Goal: Task Accomplishment & Management: Manage account settings

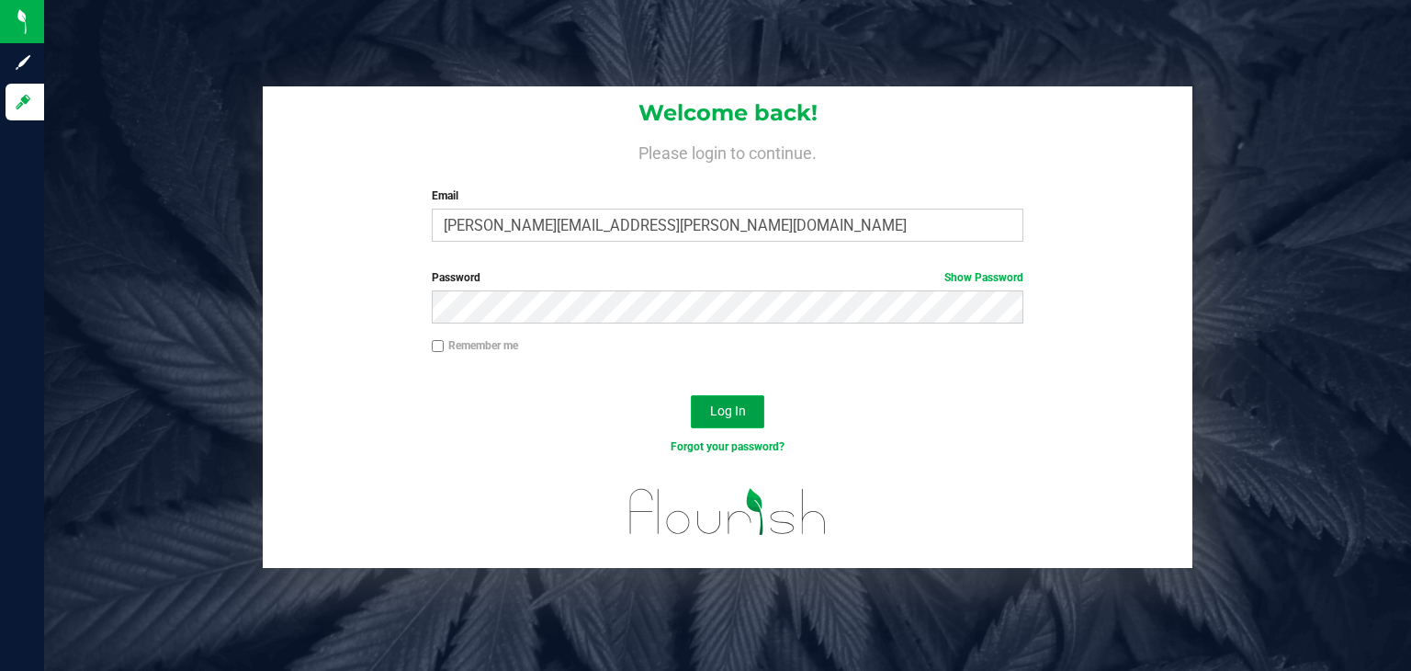
click at [744, 413] on span "Log In" at bounding box center [728, 410] width 36 height 15
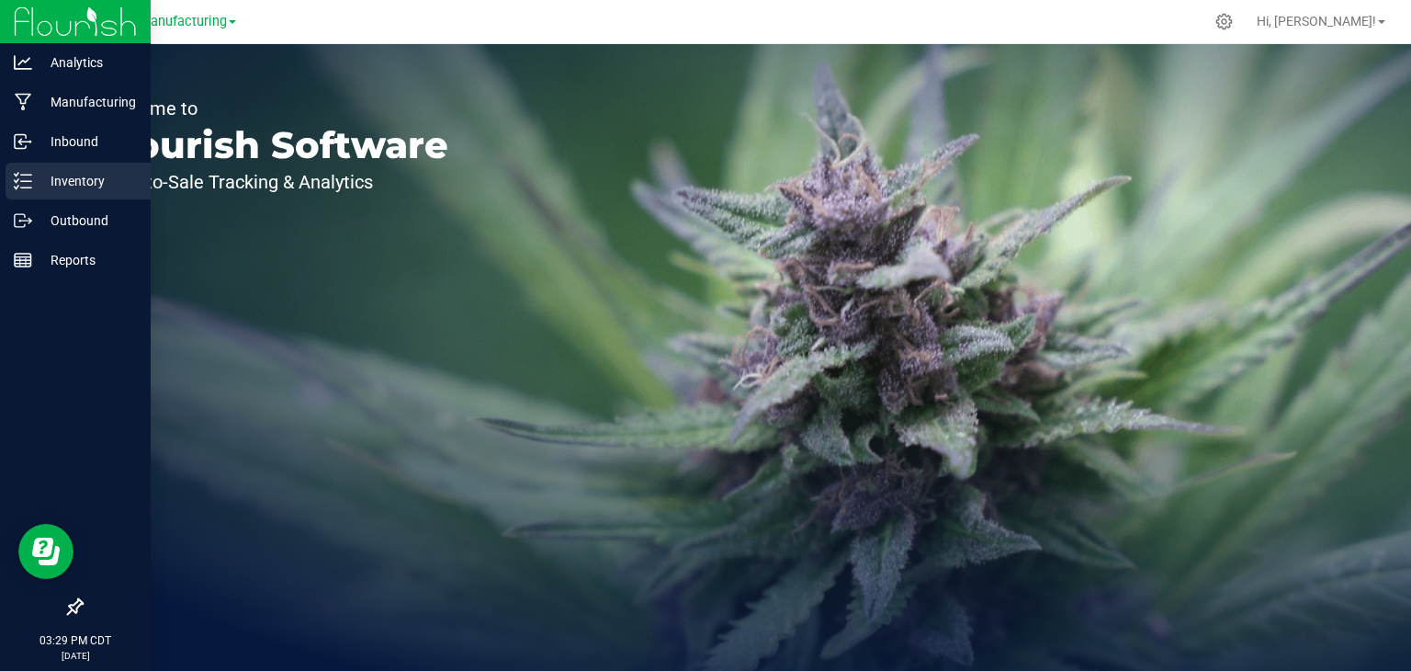
click at [60, 187] on p "Inventory" at bounding box center [87, 181] width 110 height 22
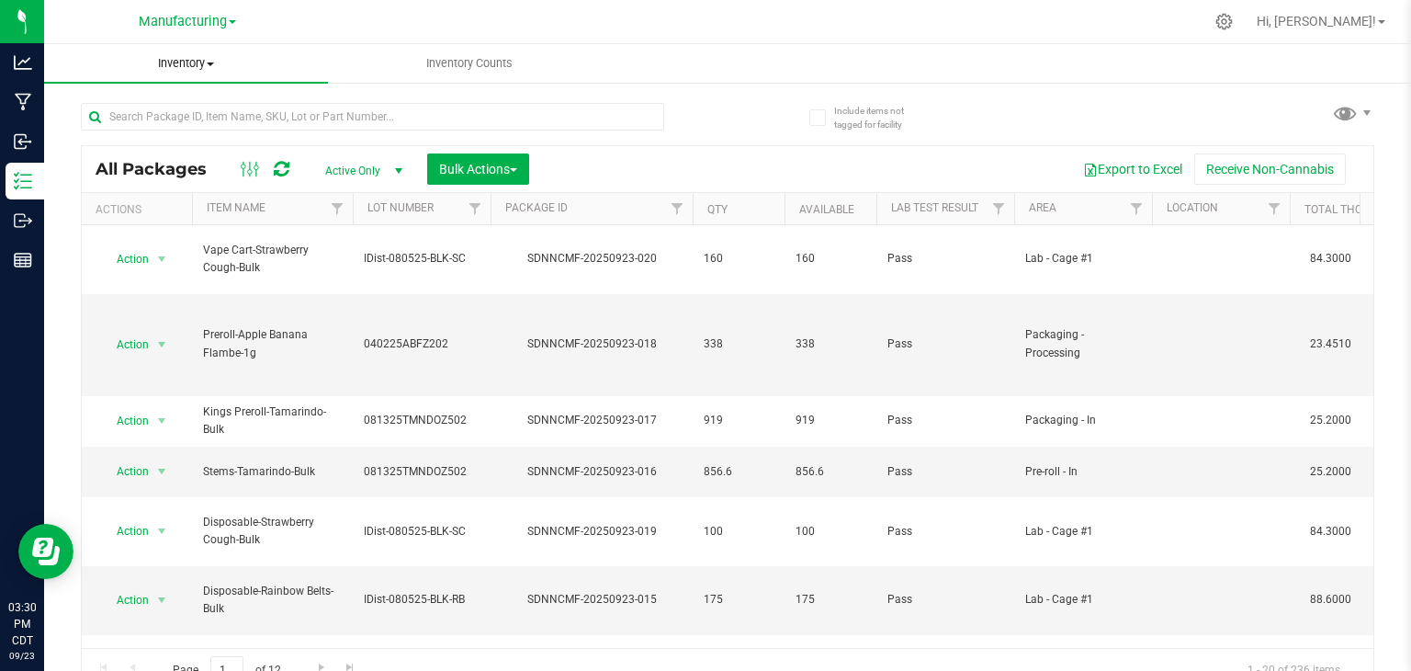
click at [184, 67] on span "Inventory" at bounding box center [186, 63] width 284 height 17
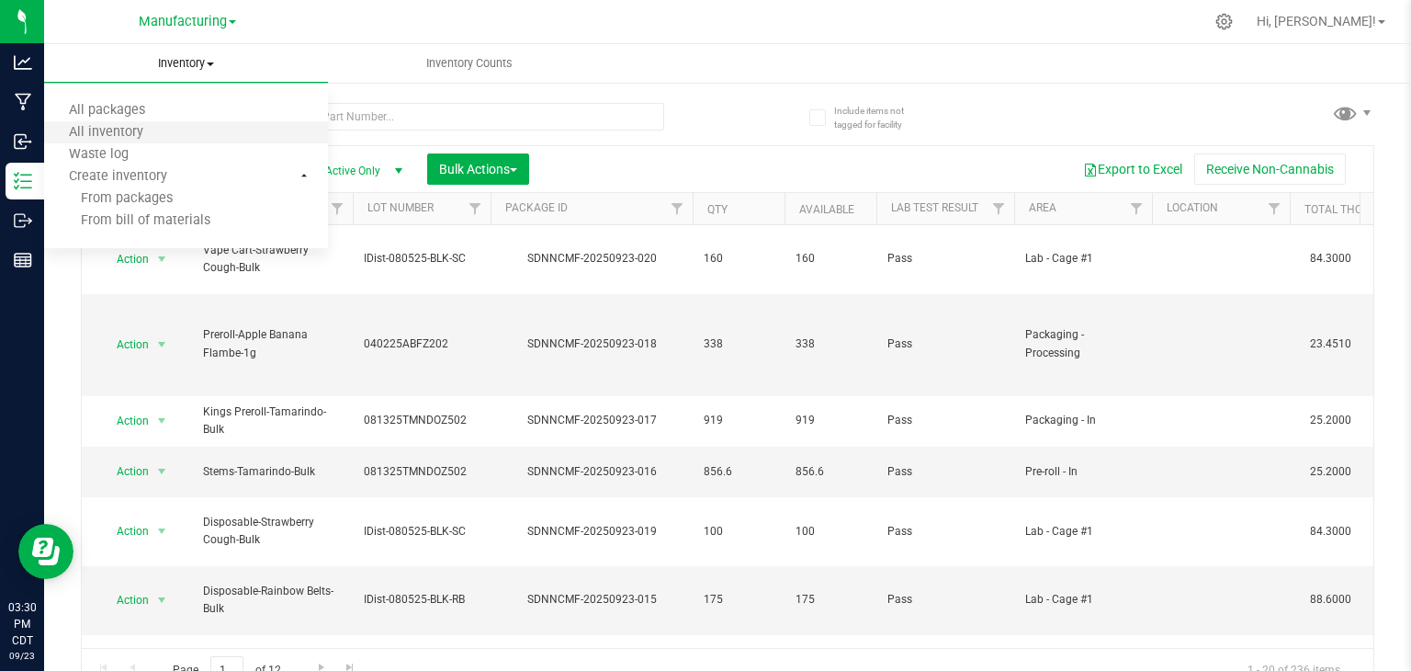
click at [186, 130] on li "All inventory" at bounding box center [186, 133] width 284 height 22
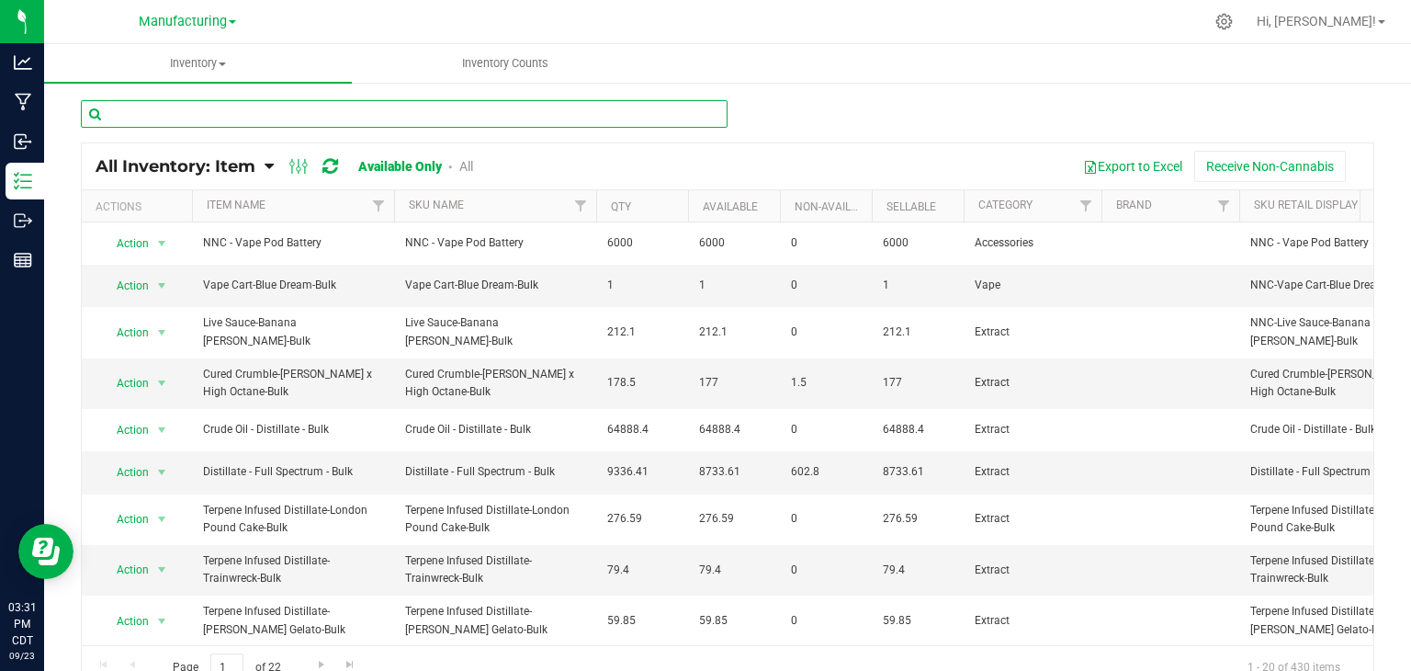
click at [136, 113] on input "text" at bounding box center [404, 114] width 647 height 28
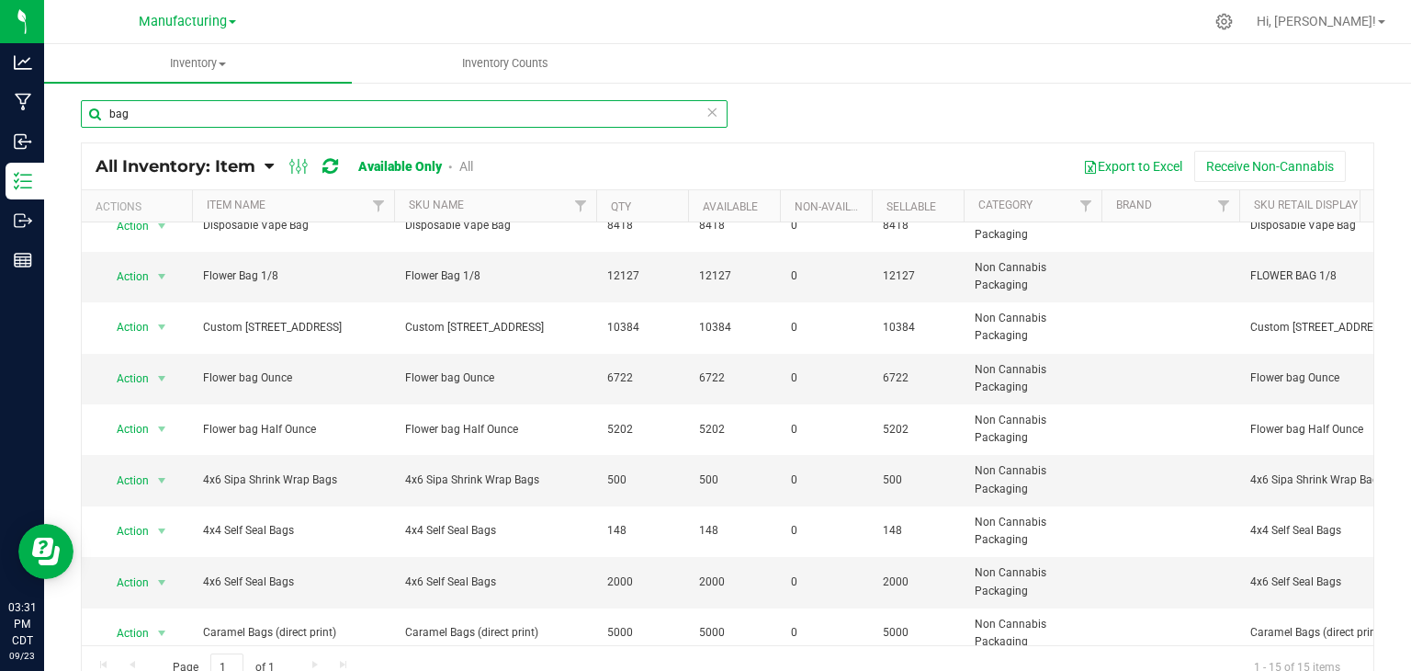
scroll to position [351, 0]
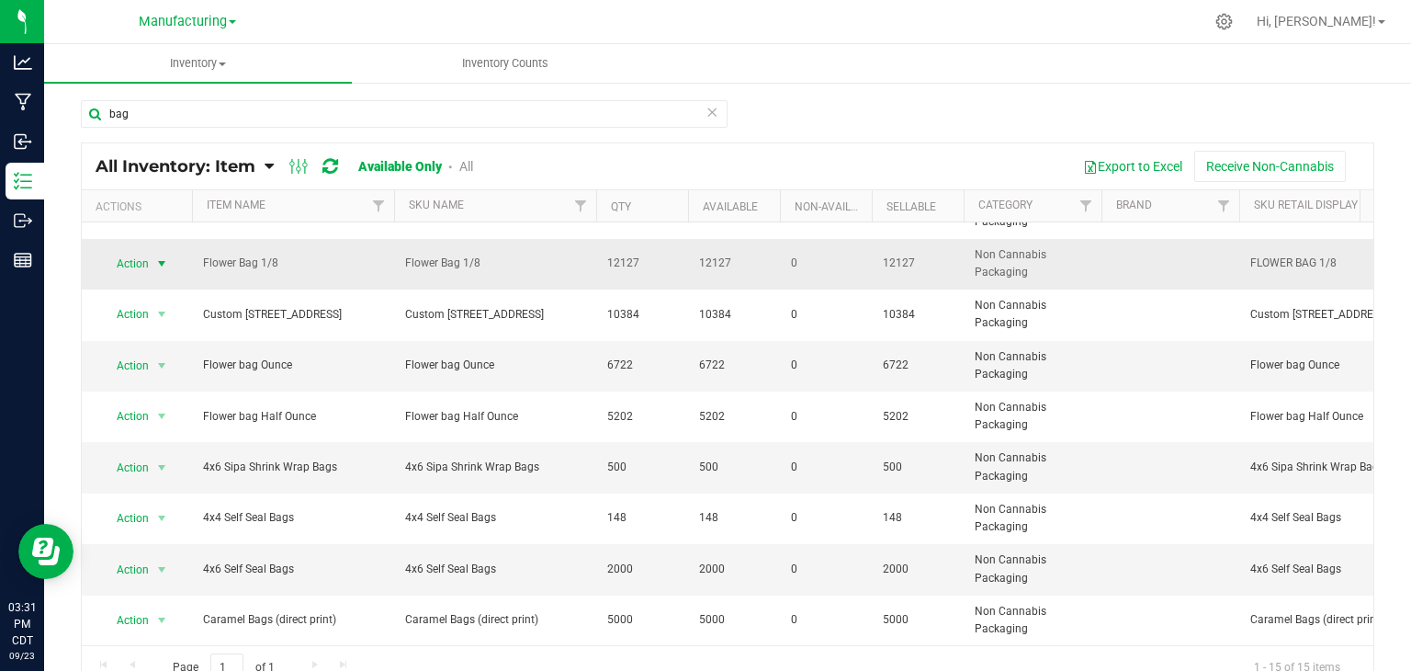
click at [160, 256] on span "select" at bounding box center [161, 263] width 15 height 15
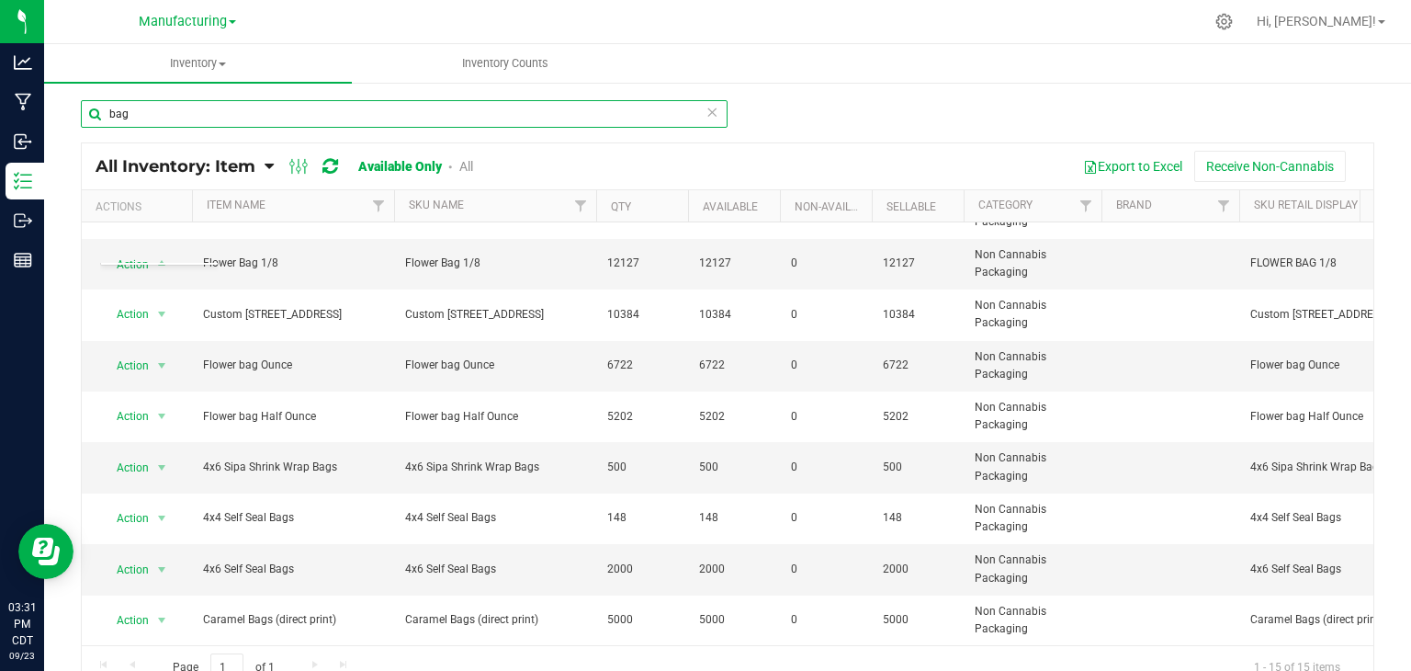
click at [149, 120] on input "bag" at bounding box center [404, 114] width 647 height 28
type input "b"
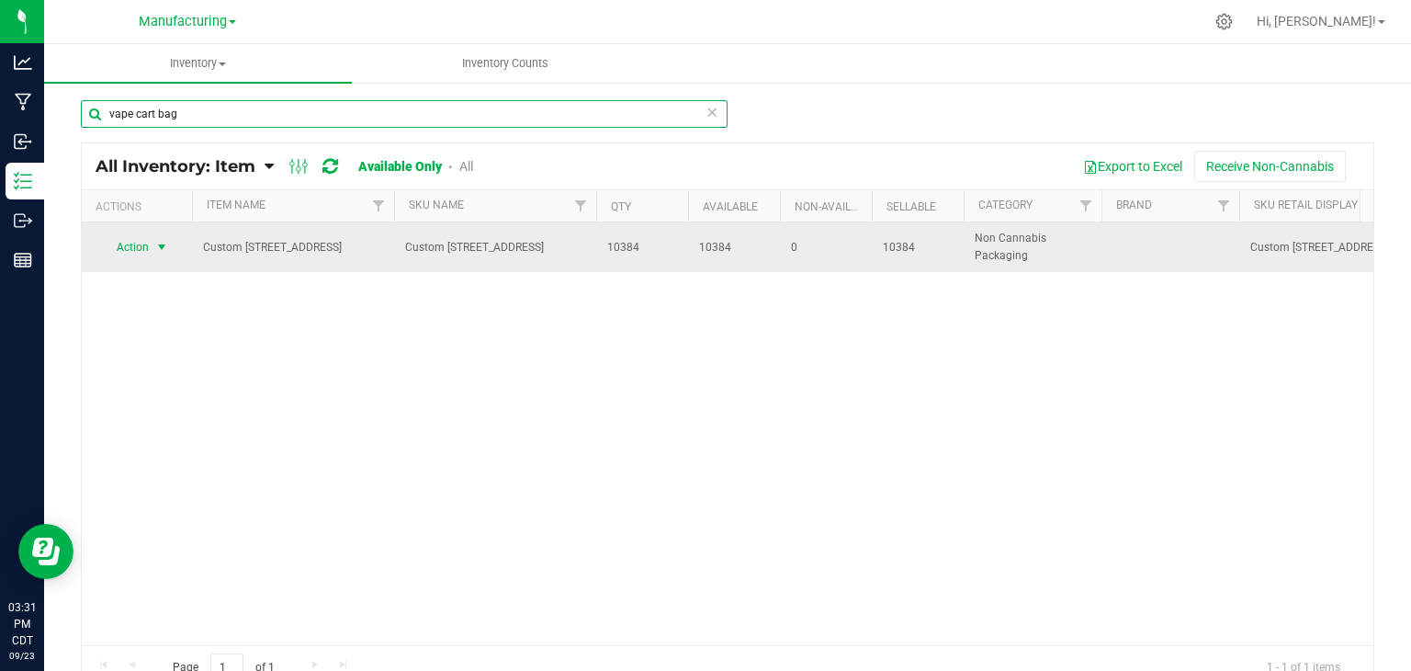
type input "vape cart bag"
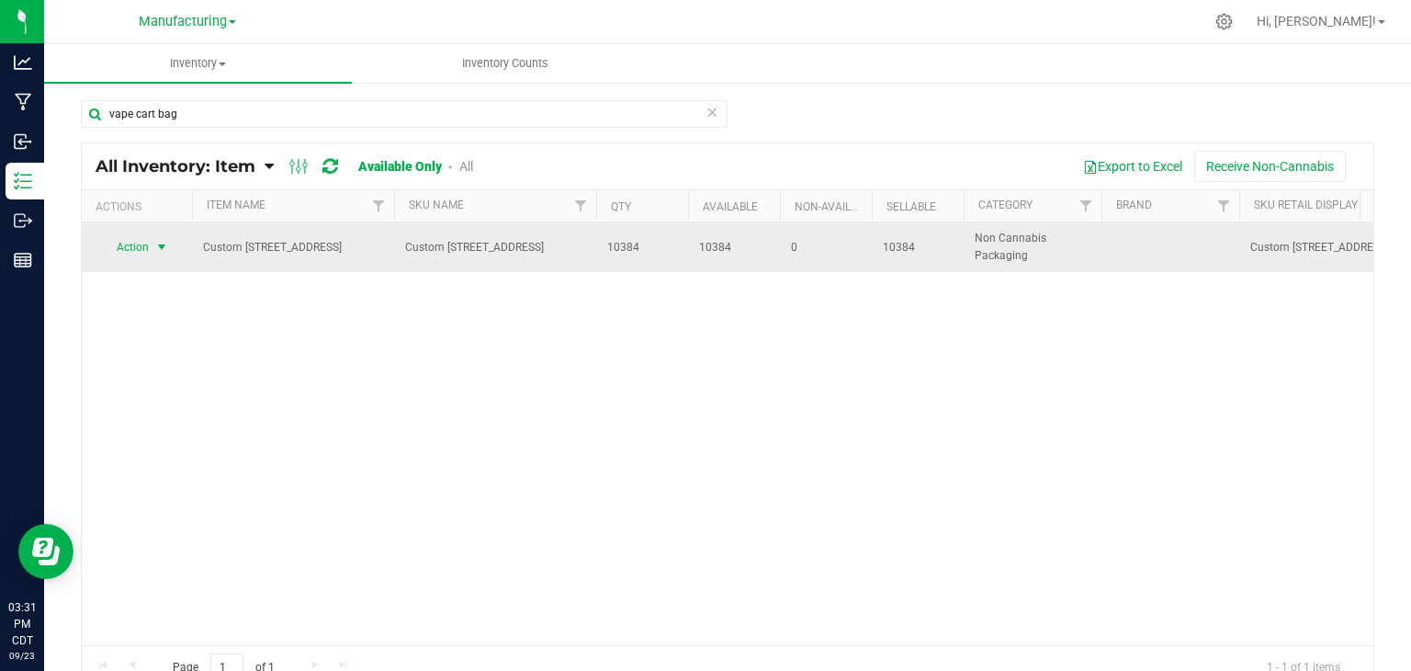
click at [164, 247] on span "select" at bounding box center [161, 247] width 15 height 15
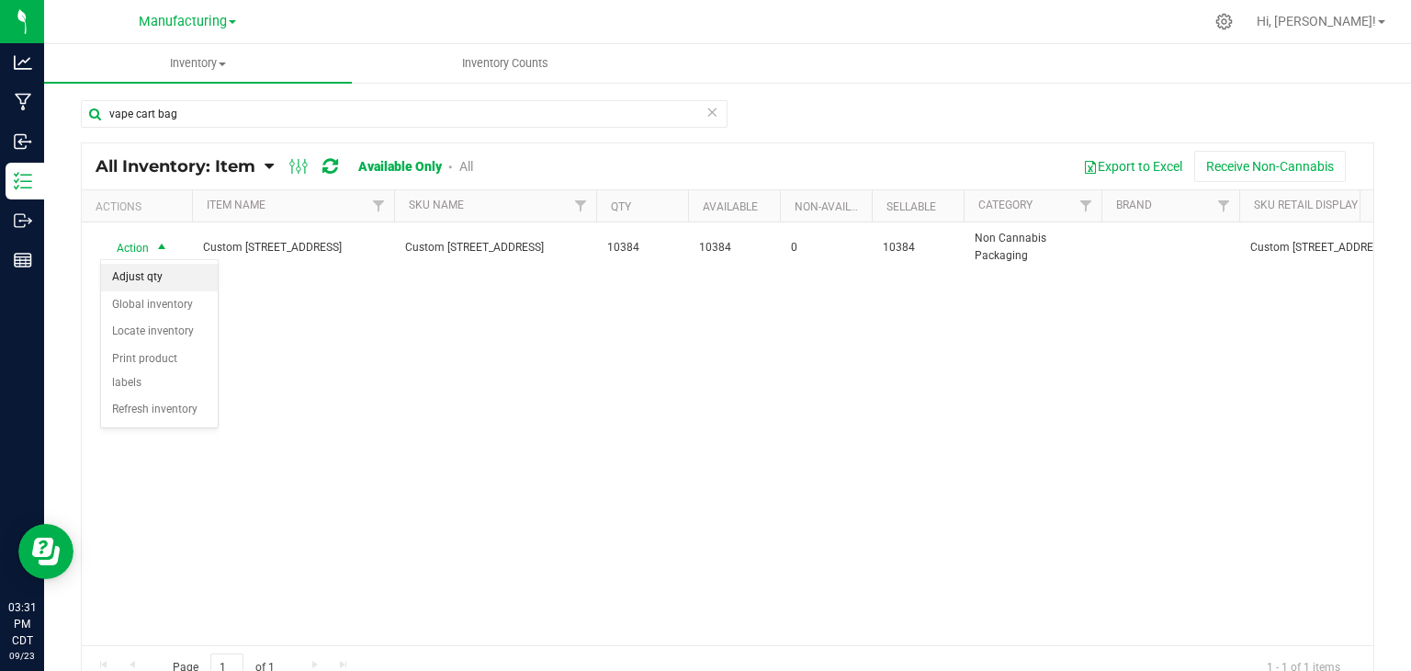
click at [152, 277] on li "Adjust qty" at bounding box center [159, 278] width 117 height 28
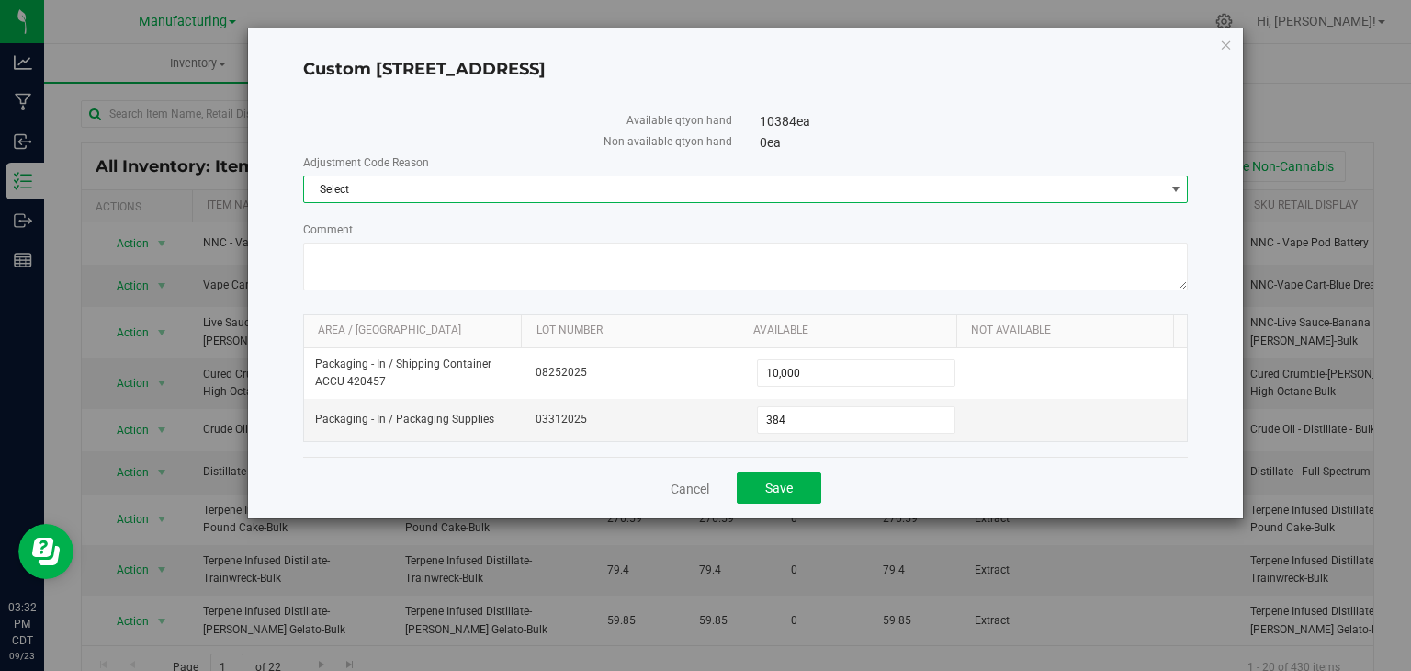
click at [364, 192] on span "Select" at bounding box center [734, 189] width 861 height 26
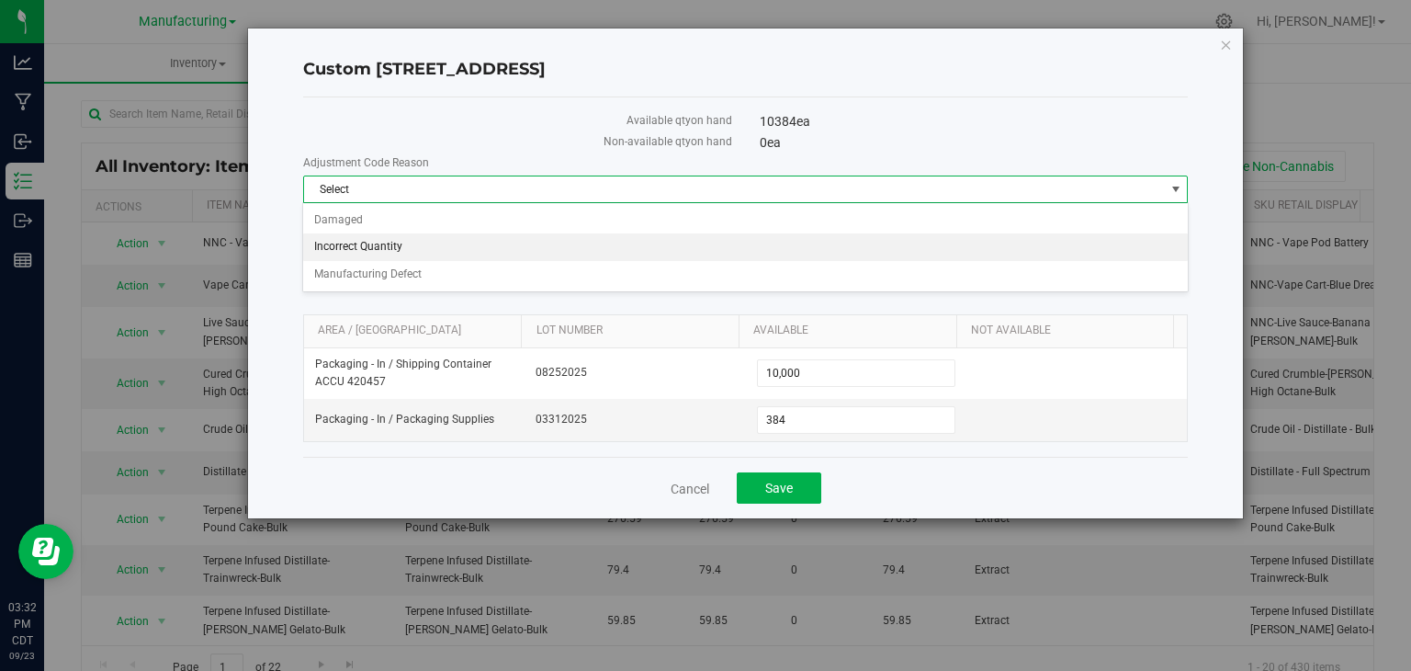
click at [373, 242] on li "Incorrect Quantity" at bounding box center [745, 247] width 884 height 28
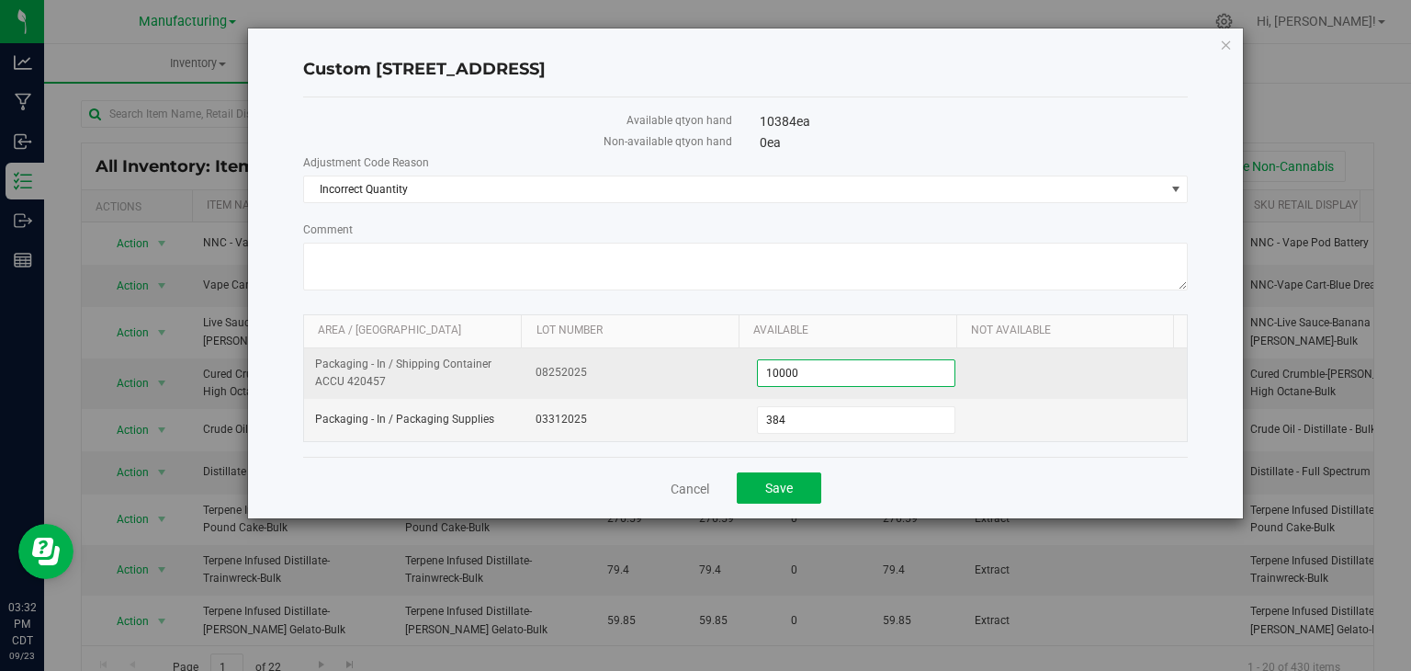
click at [804, 377] on span "10,000 10000" at bounding box center [856, 373] width 198 height 28
type input "10100"
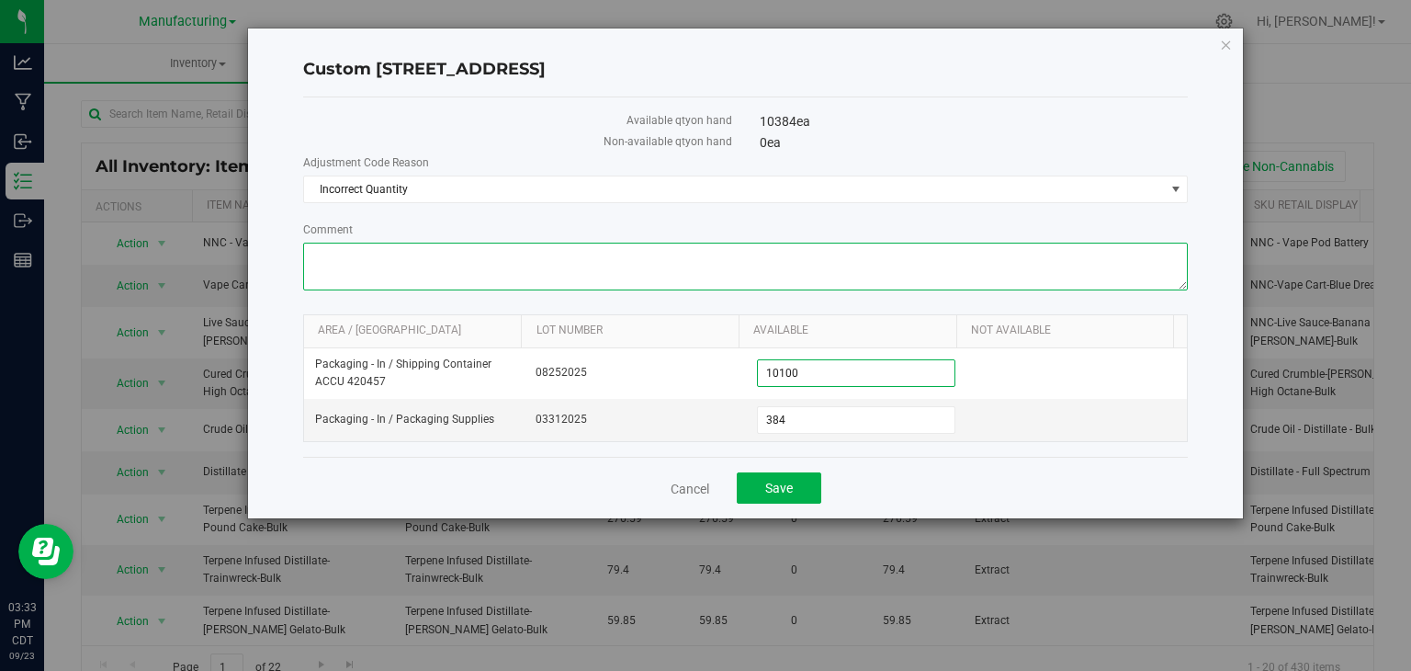
type input "10,100"
click at [338, 257] on textarea "Comment" at bounding box center [746, 267] width 886 height 48
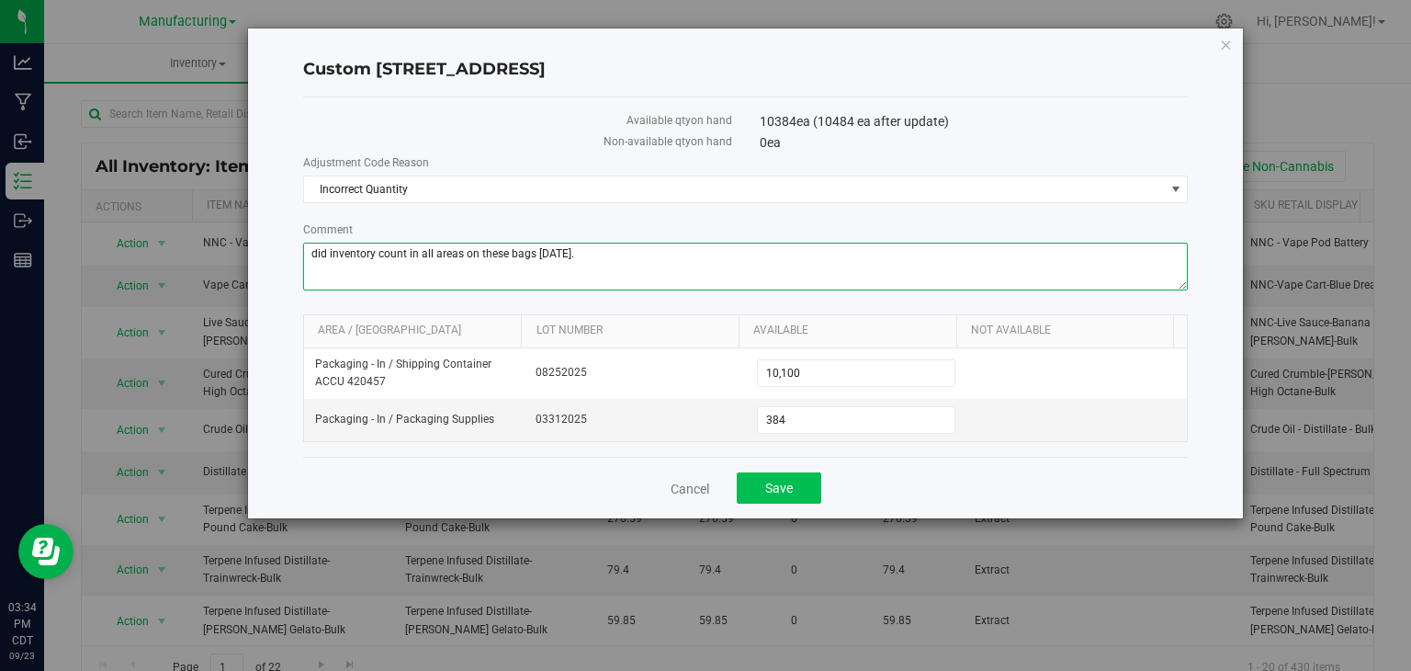
type textarea "did inventory count in all areas on these bags [DATE]."
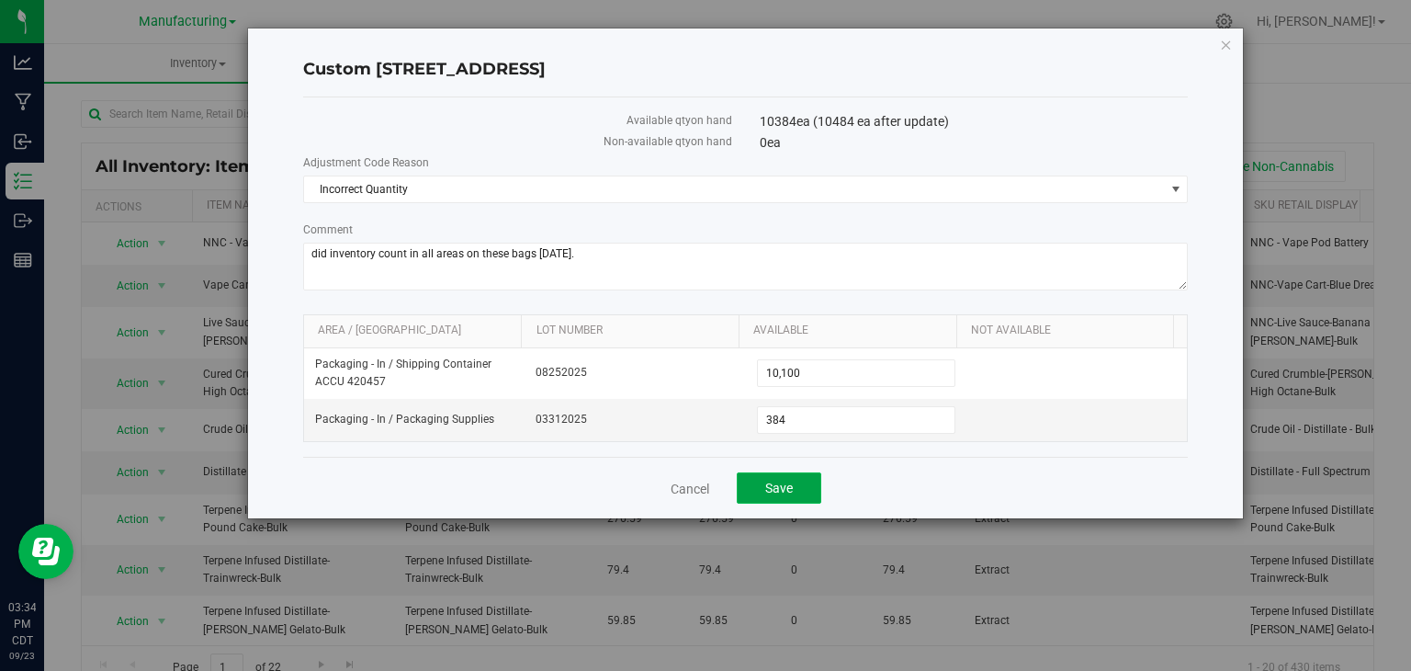
click at [762, 490] on button "Save" at bounding box center [779, 487] width 85 height 31
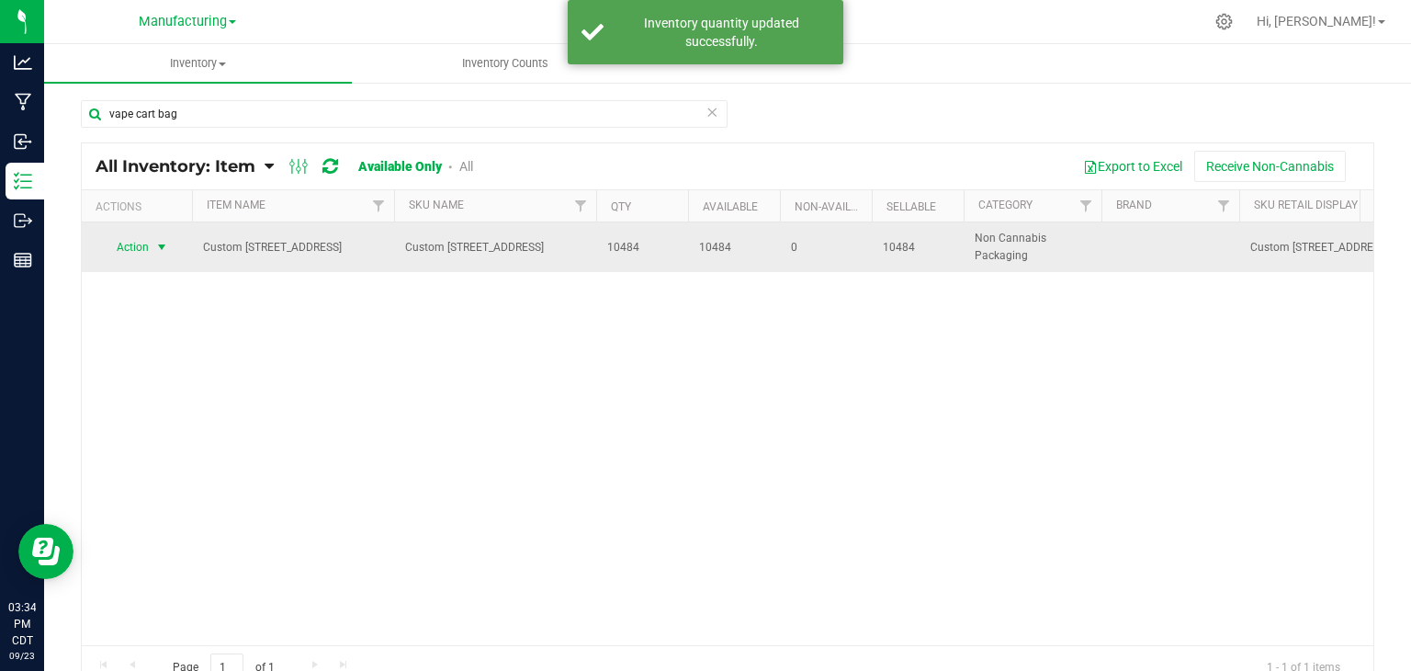
click at [166, 241] on span "select" at bounding box center [161, 247] width 15 height 15
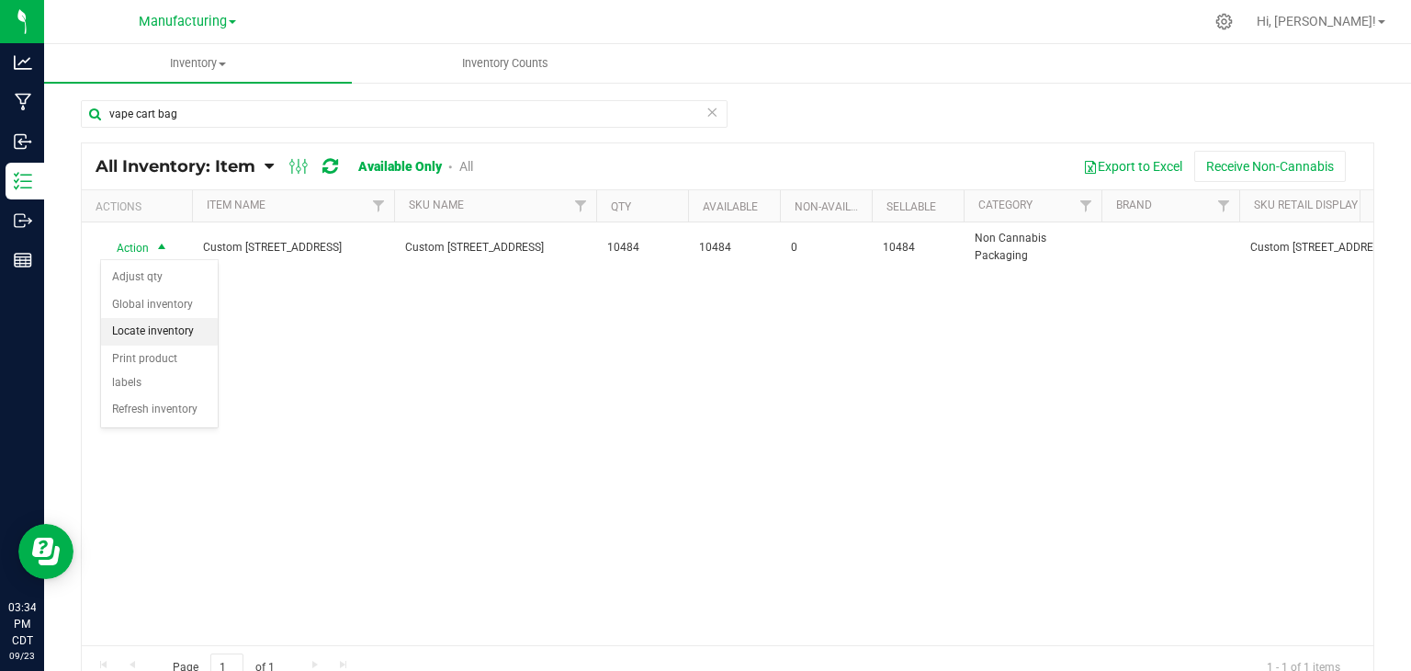
click at [163, 336] on li "Locate inventory" at bounding box center [159, 332] width 117 height 28
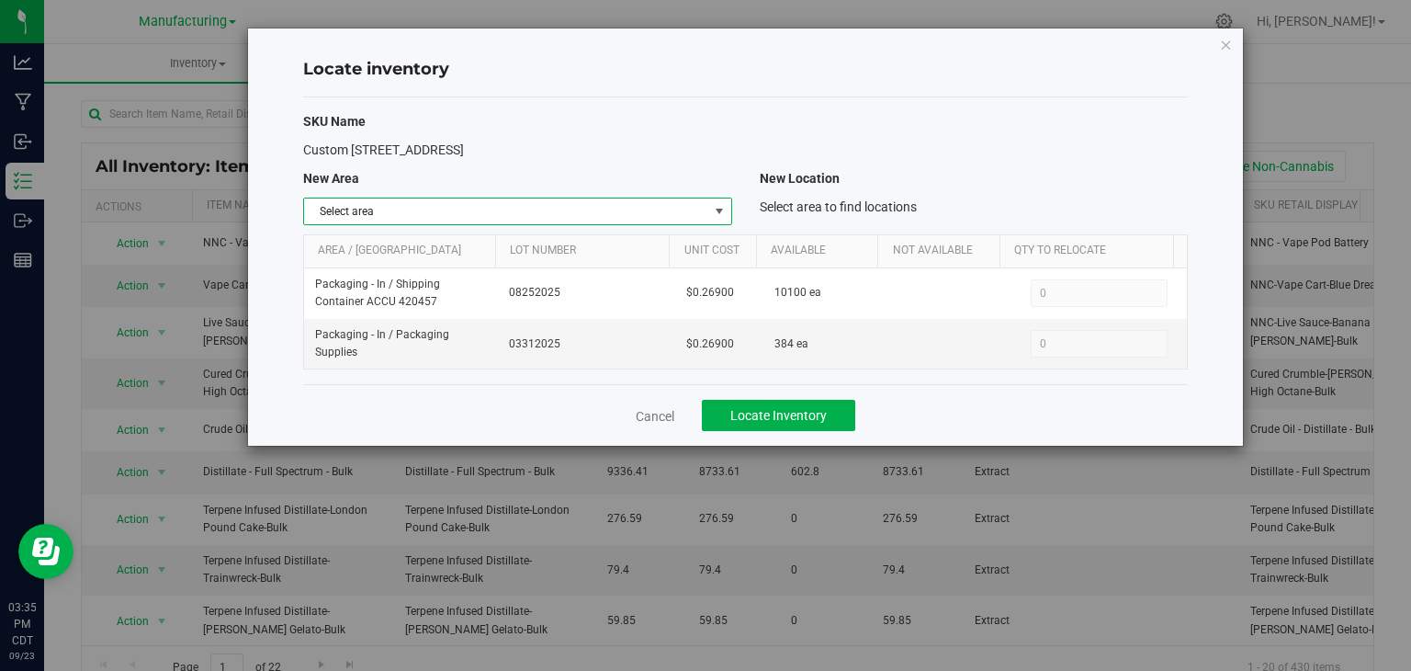
click at [491, 210] on span "Select area" at bounding box center [506, 211] width 404 height 26
click at [732, 491] on div "Locate inventory SKU Name Custom [STREET_ADDRESS] New Area New Location Select …" at bounding box center [712, 335] width 1425 height 671
click at [724, 208] on span "select" at bounding box center [719, 211] width 15 height 15
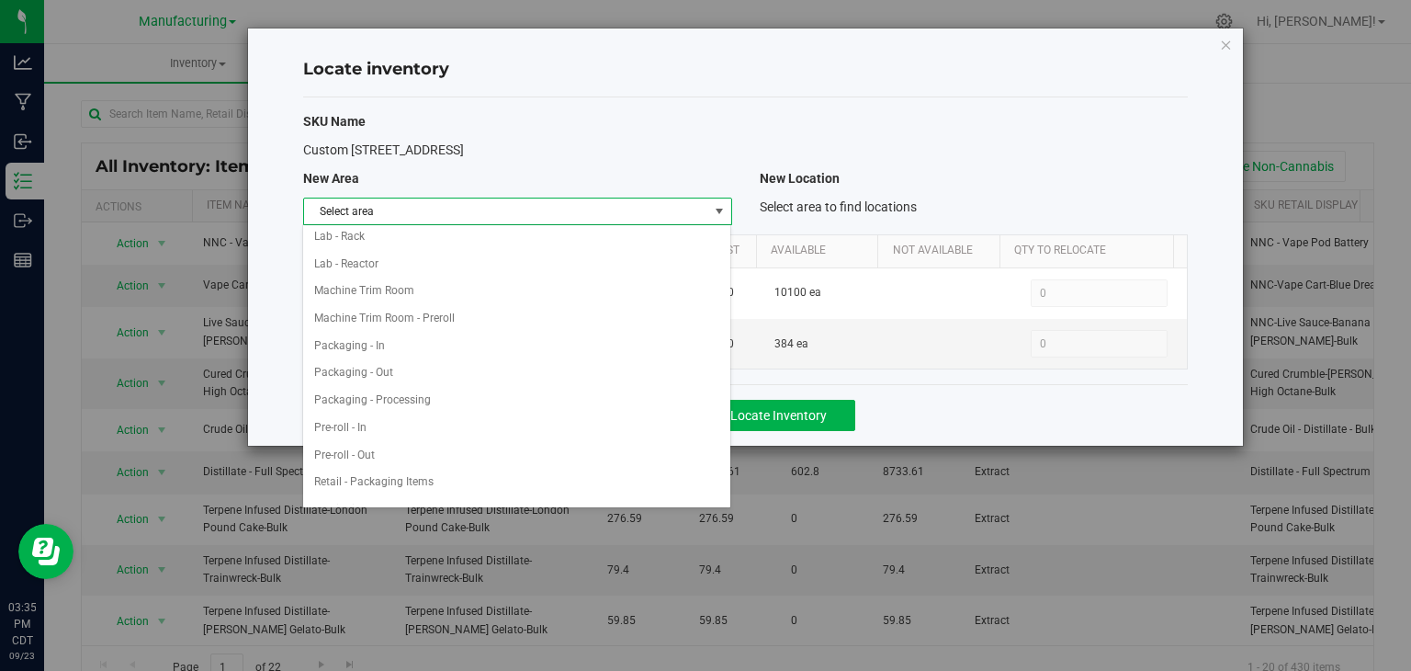
scroll to position [404, 0]
click at [378, 316] on li "Packaging - In" at bounding box center [516, 330] width 427 height 28
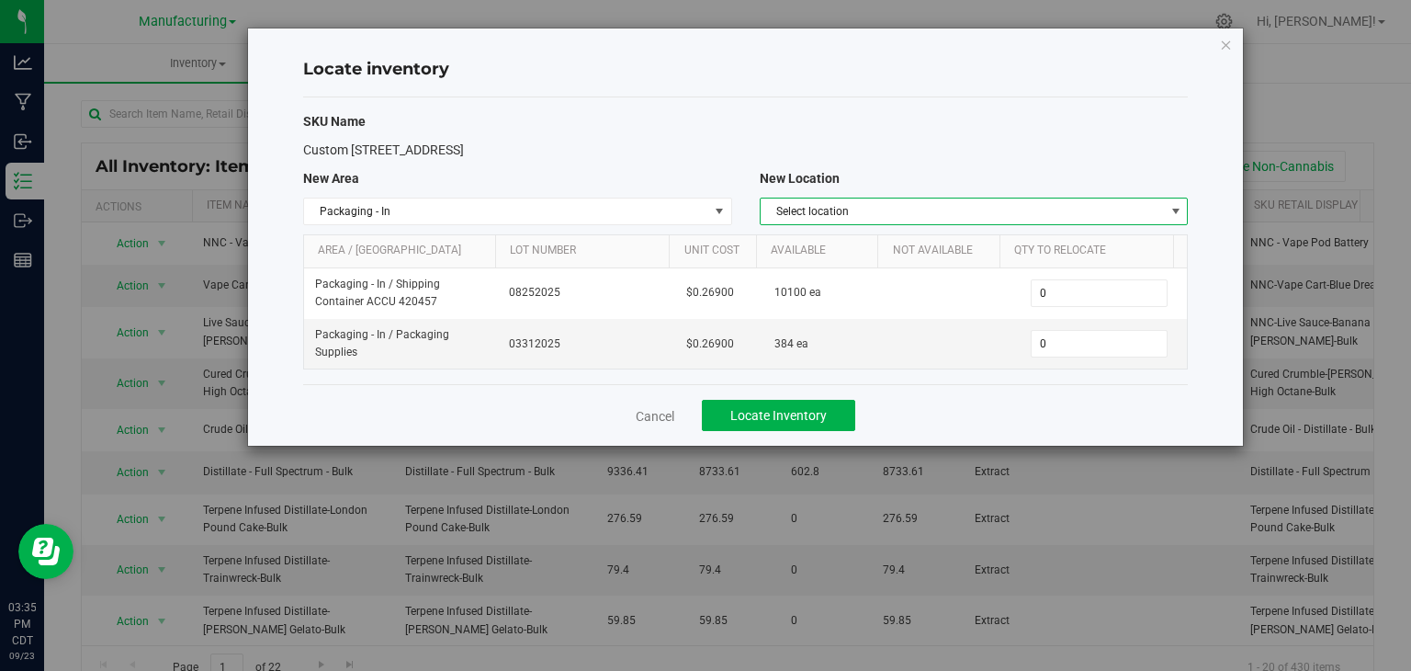
click at [852, 215] on span "Select location" at bounding box center [963, 211] width 404 height 26
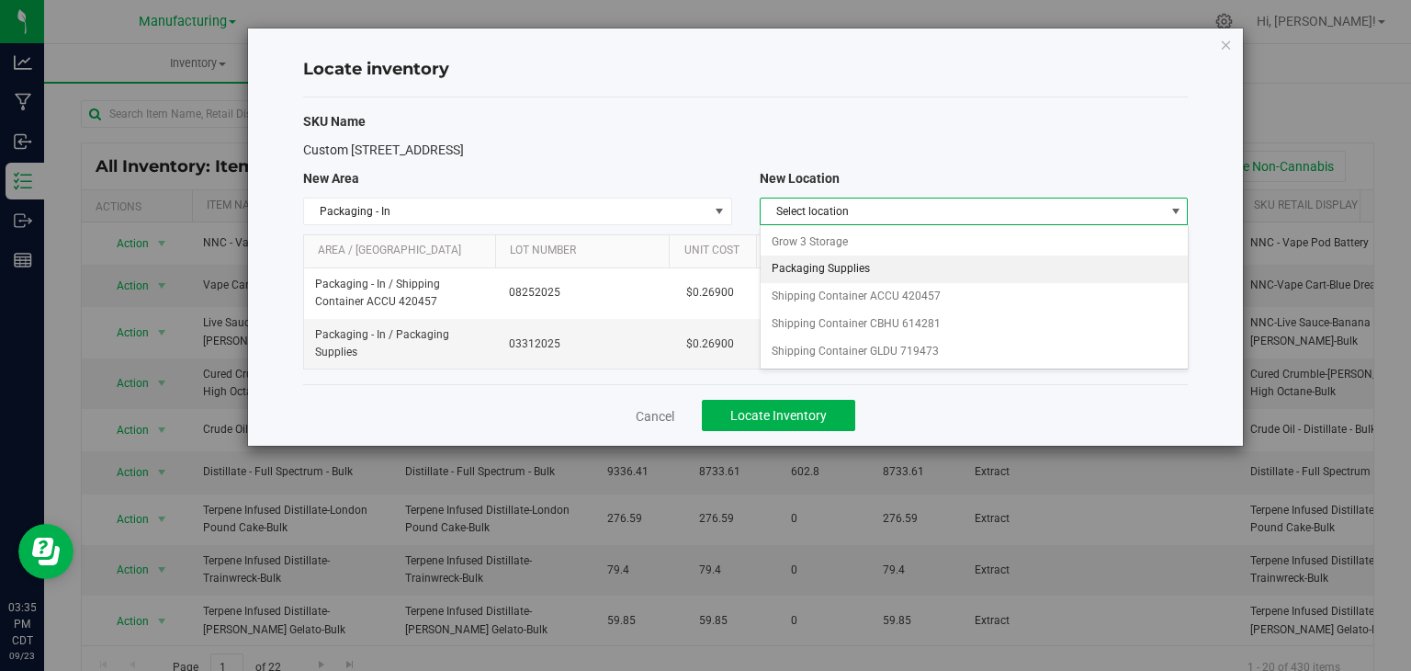
click at [858, 276] on li "Packaging Supplies" at bounding box center [974, 269] width 427 height 28
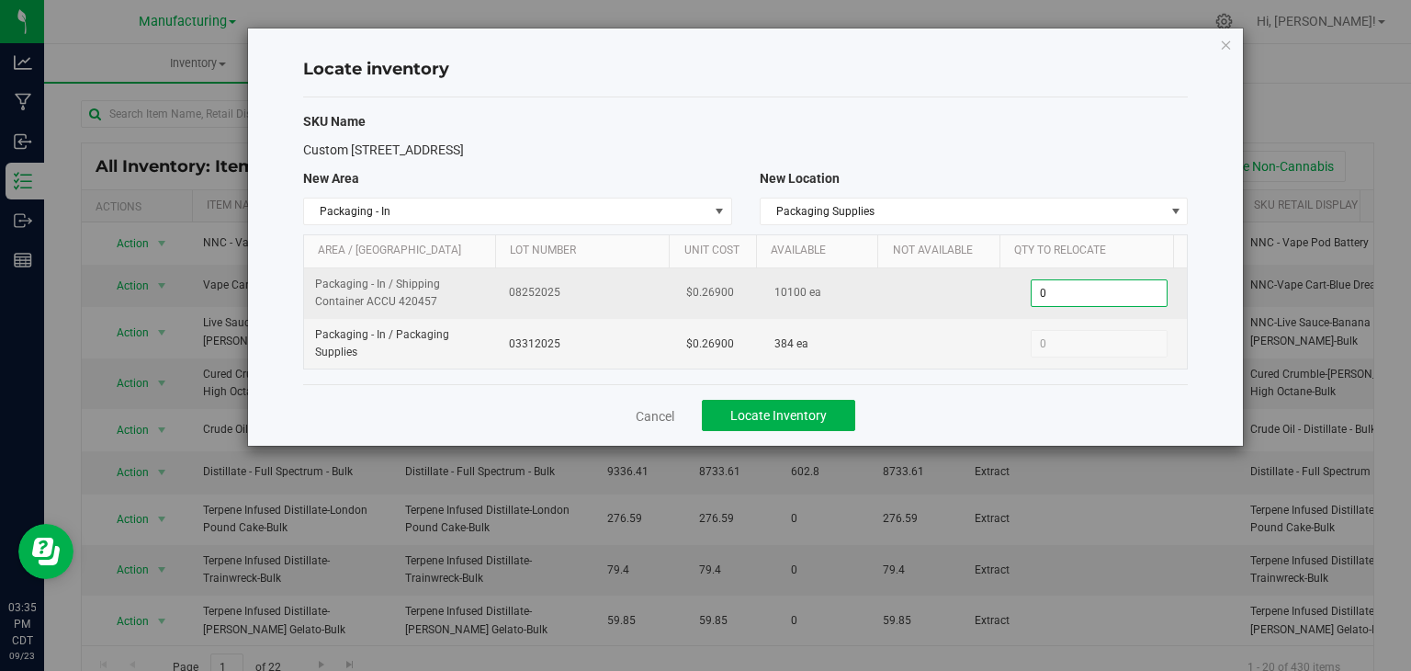
click at [1055, 295] on span "0 0" at bounding box center [1099, 293] width 137 height 28
type input "5050"
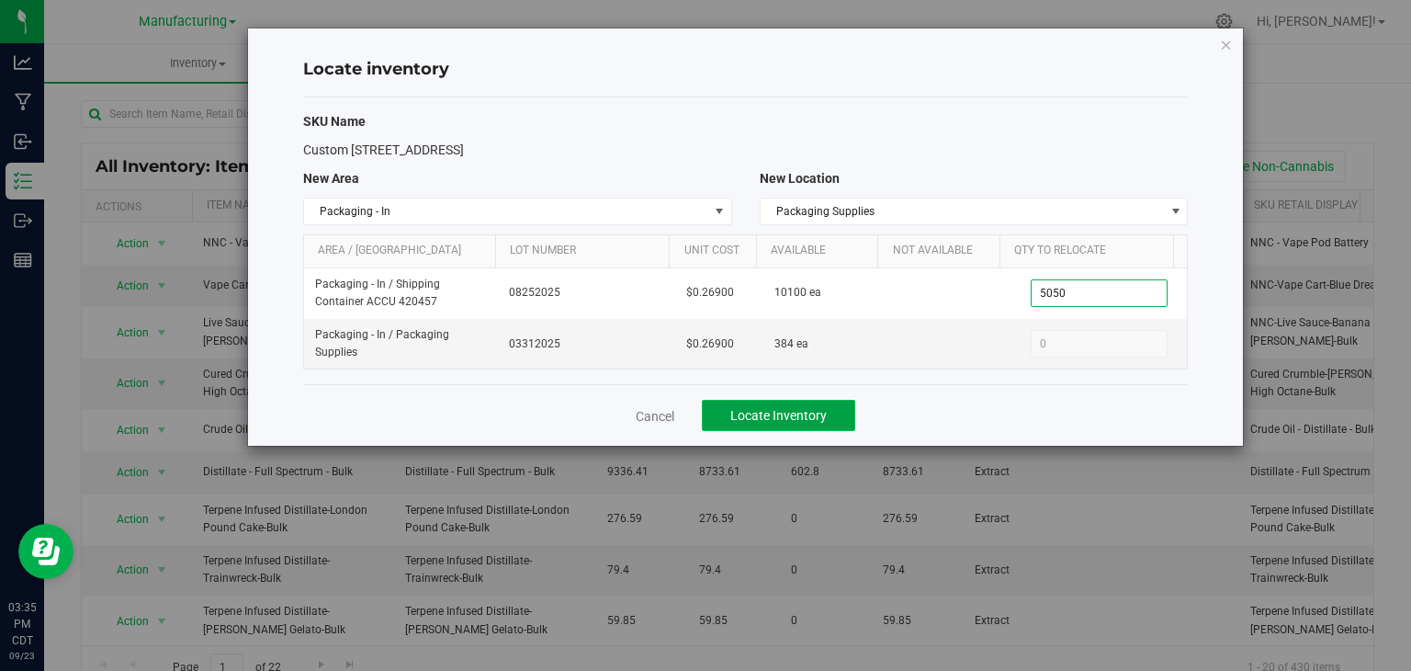
type input "5,050"
click at [823, 419] on span "Locate Inventory" at bounding box center [778, 415] width 96 height 15
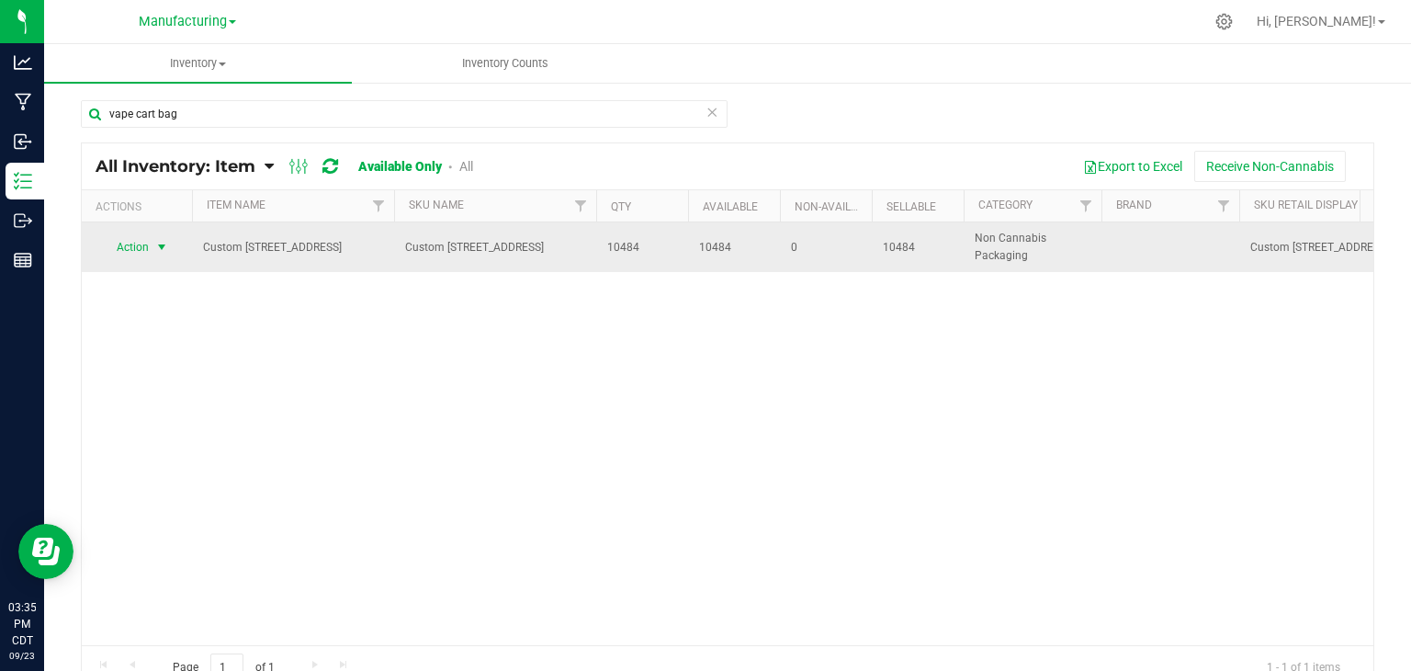
click at [164, 243] on span "select" at bounding box center [161, 247] width 15 height 15
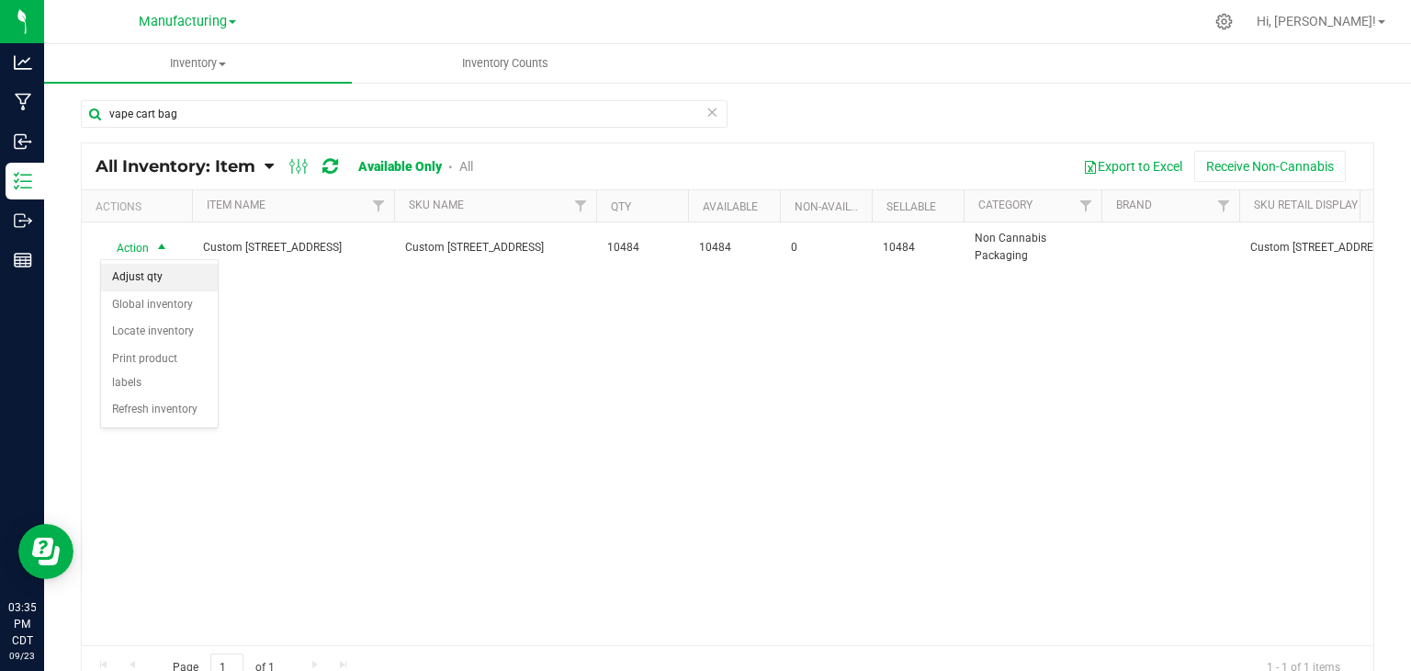
click at [163, 269] on li "Adjust qty" at bounding box center [159, 278] width 117 height 28
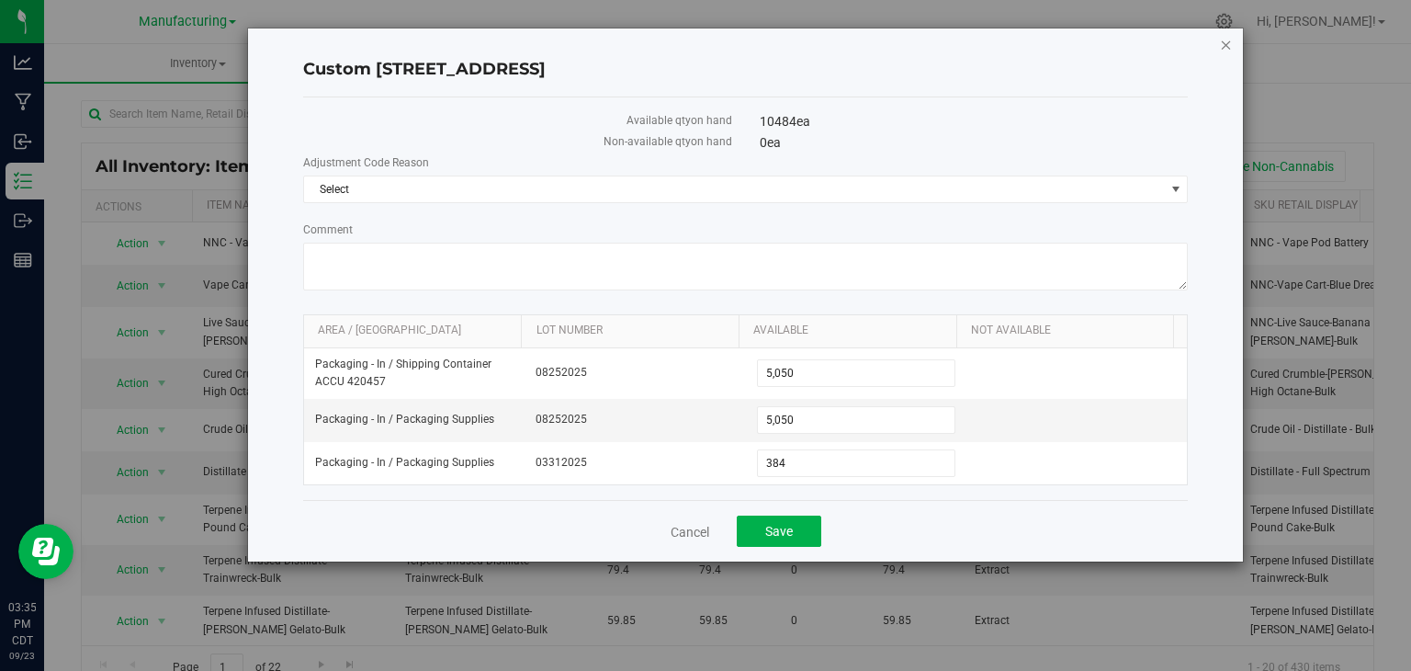
click at [1224, 43] on icon "button" at bounding box center [1226, 44] width 13 height 22
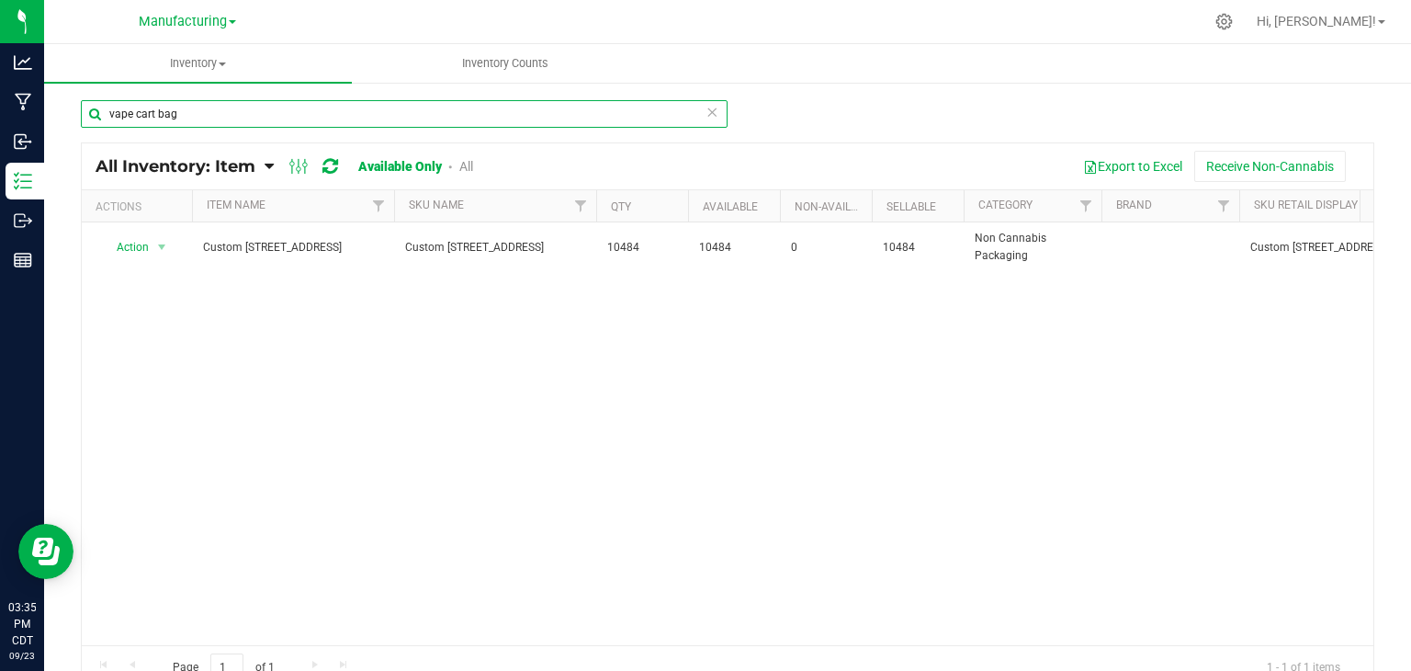
click at [182, 125] on input "vape cart bag" at bounding box center [404, 114] width 647 height 28
type input "v"
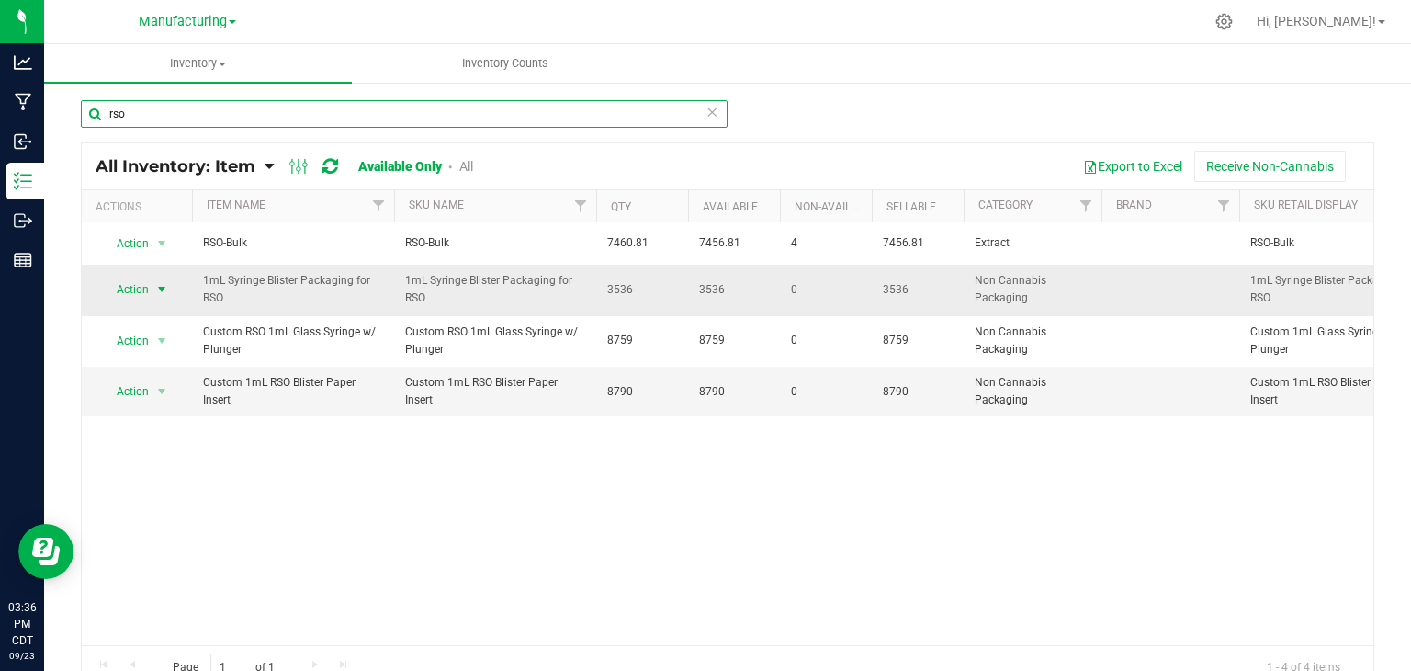
type input "rso"
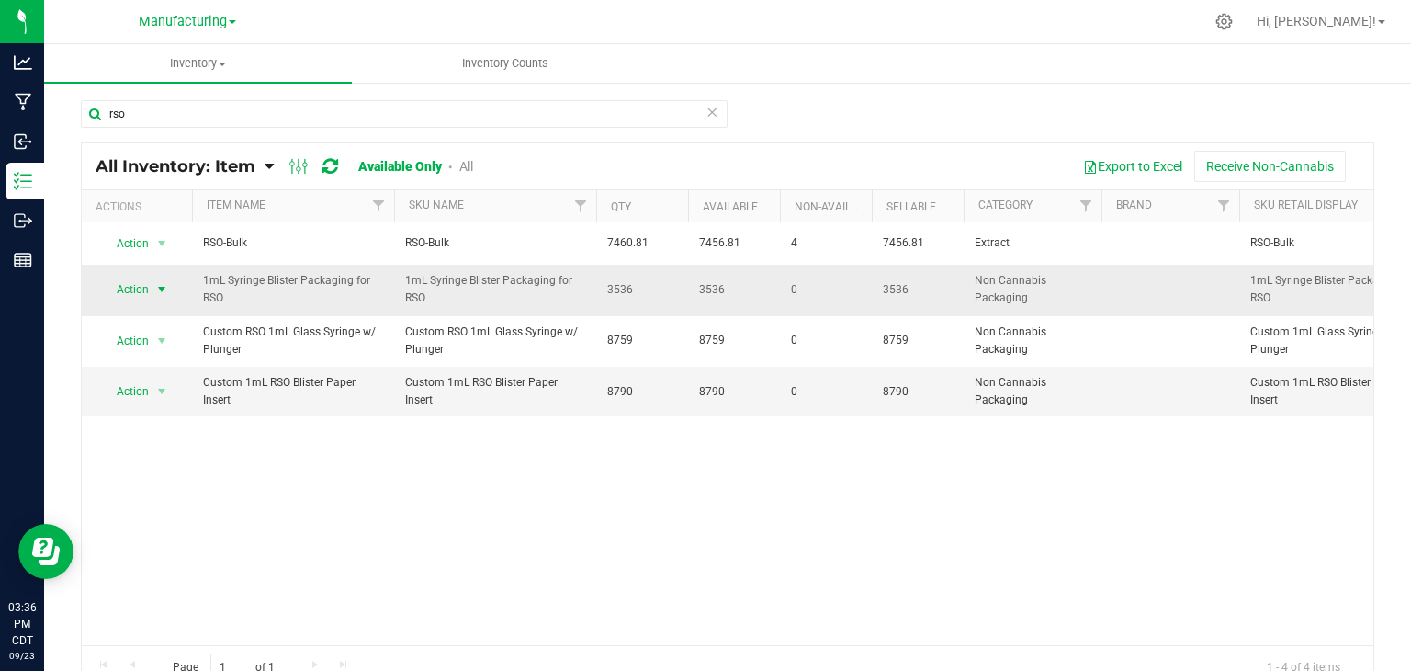
click at [160, 288] on span "select" at bounding box center [161, 289] width 15 height 15
click at [152, 326] on li "Adjust qty" at bounding box center [159, 320] width 117 height 28
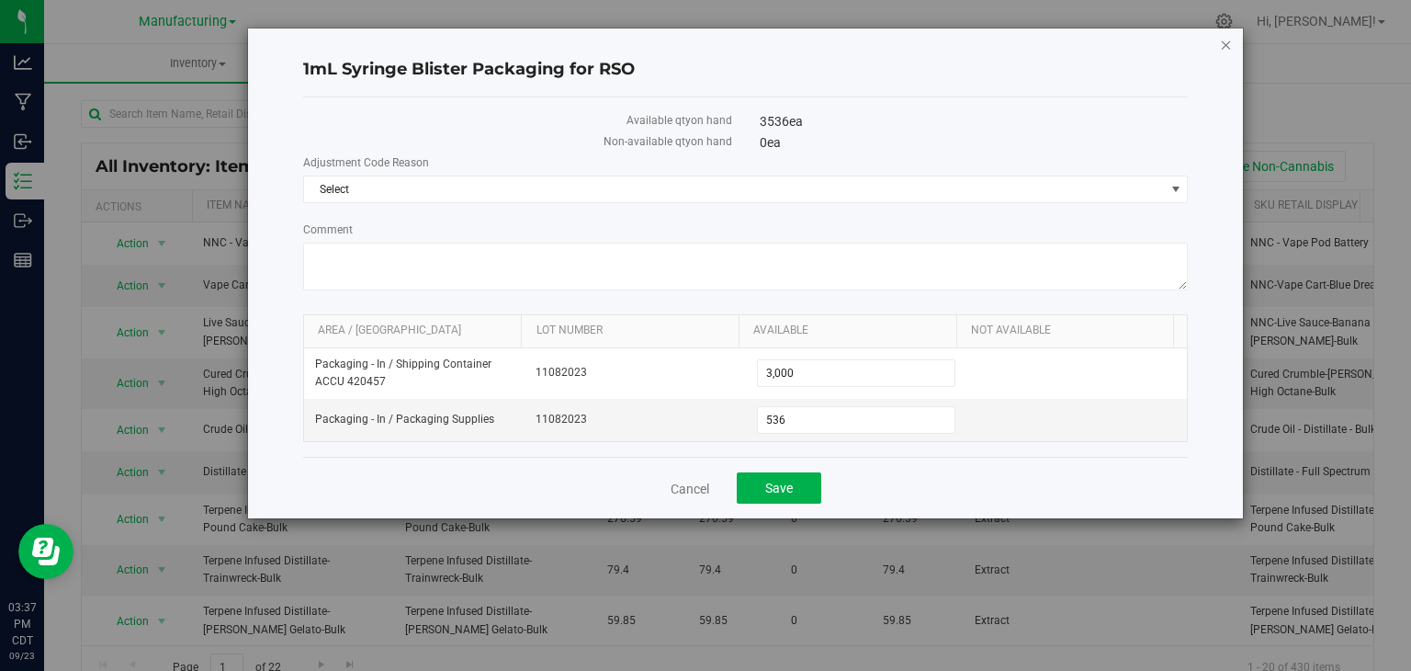
click at [1231, 37] on icon "button" at bounding box center [1226, 44] width 13 height 22
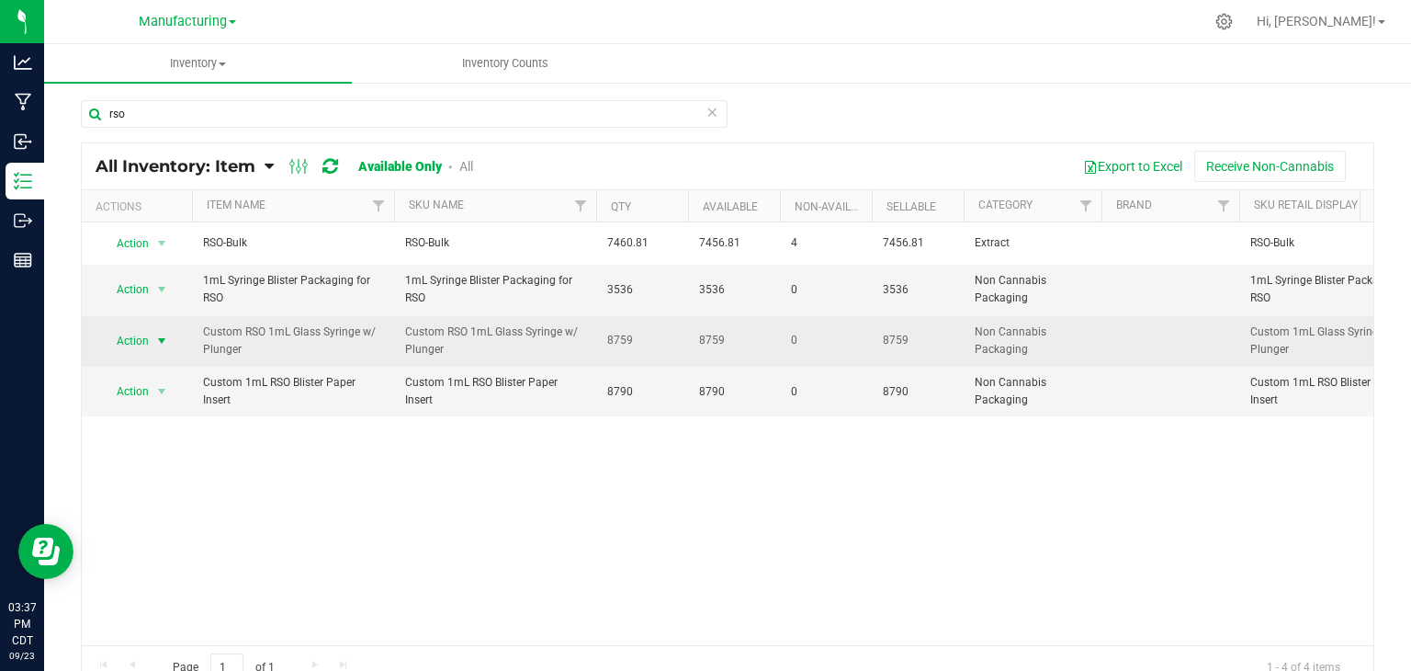
click at [157, 336] on span "select" at bounding box center [161, 340] width 15 height 15
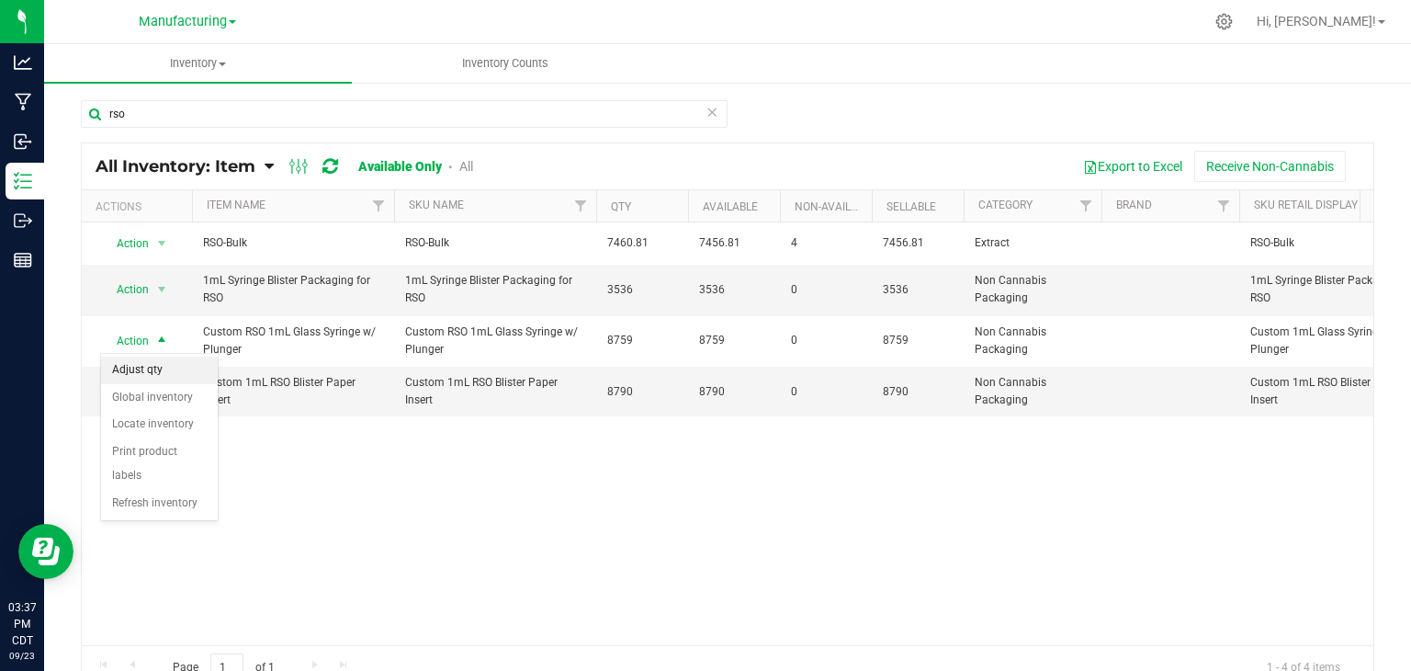
click at [151, 369] on li "Adjust qty" at bounding box center [159, 370] width 117 height 28
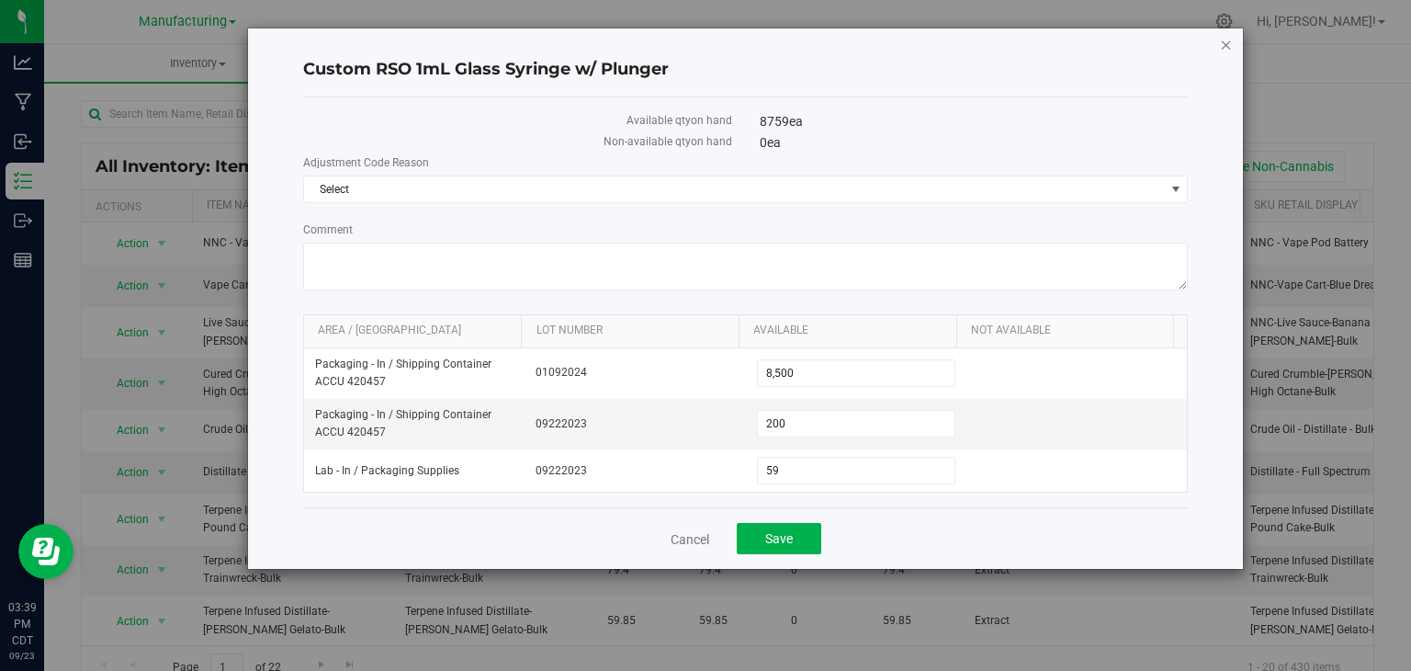
click at [1224, 44] on icon "button" at bounding box center [1226, 44] width 13 height 22
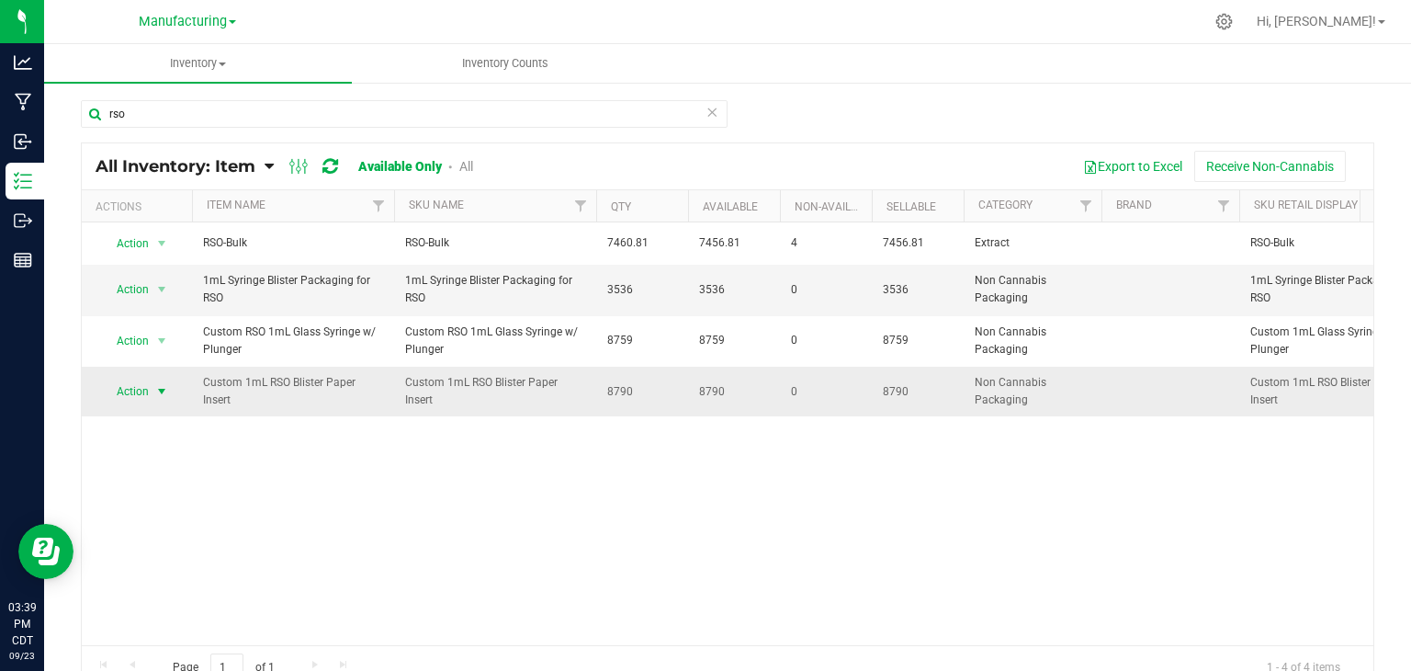
click at [160, 386] on span "select" at bounding box center [161, 391] width 15 height 15
click at [156, 422] on li "Adjust qty" at bounding box center [159, 421] width 117 height 28
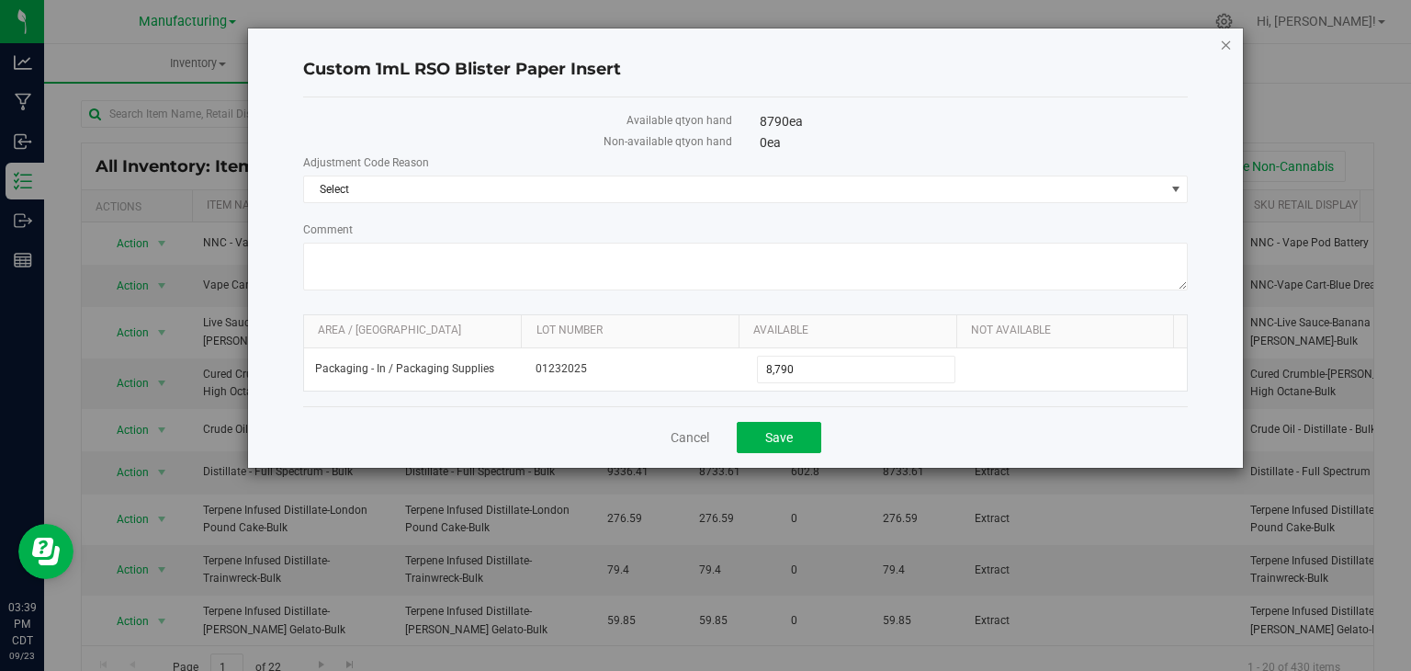
click at [1225, 38] on icon "button" at bounding box center [1226, 44] width 13 height 22
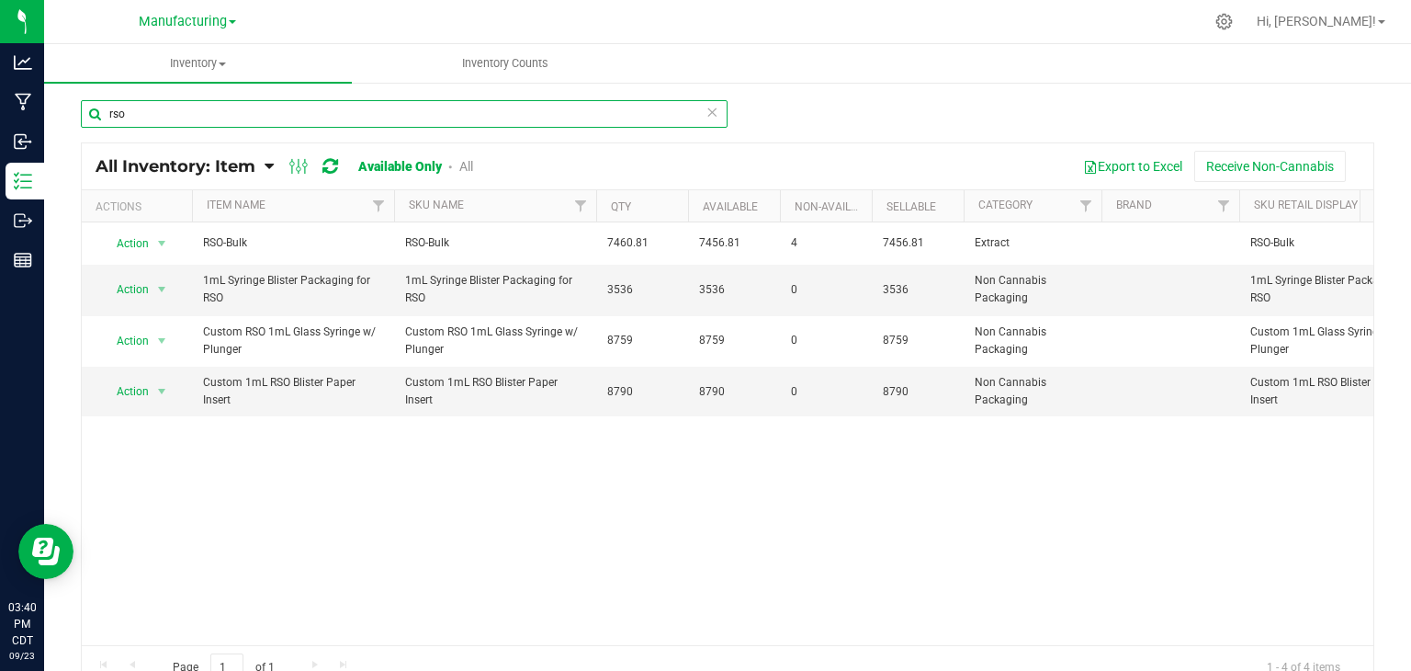
click at [137, 118] on input "rso" at bounding box center [404, 114] width 647 height 28
type input "r"
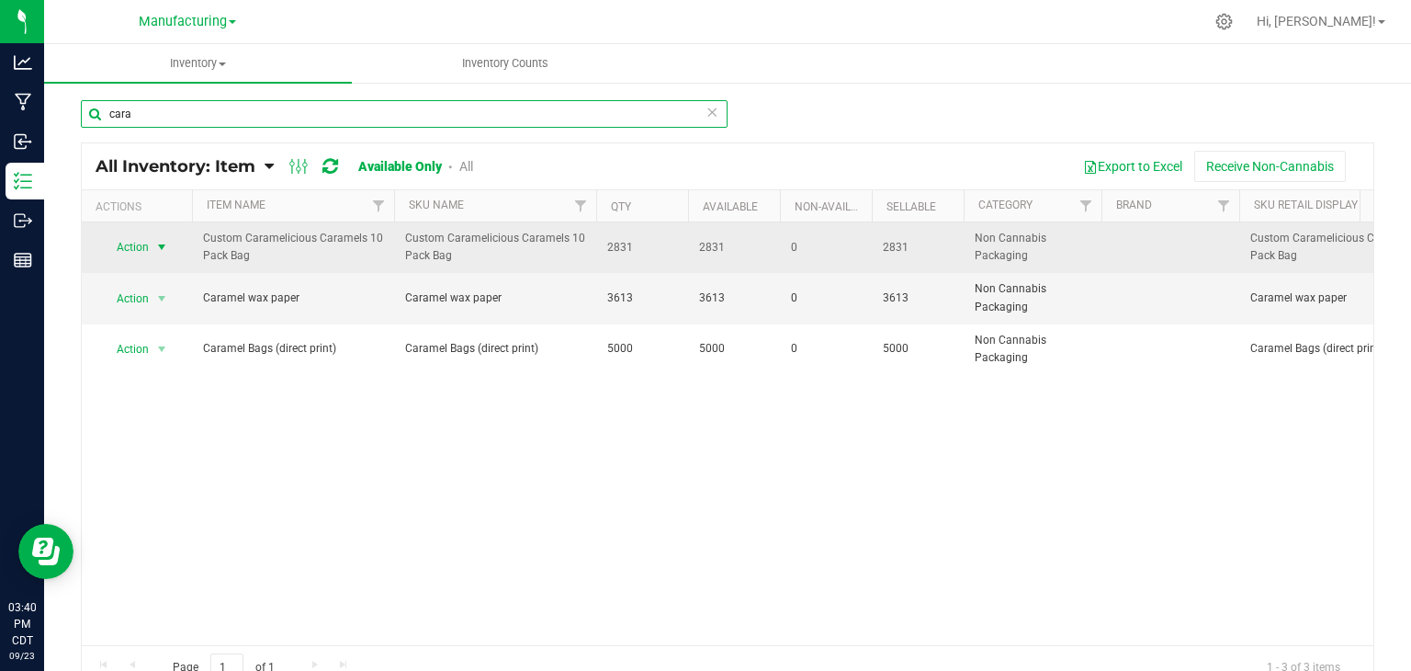
type input "cara"
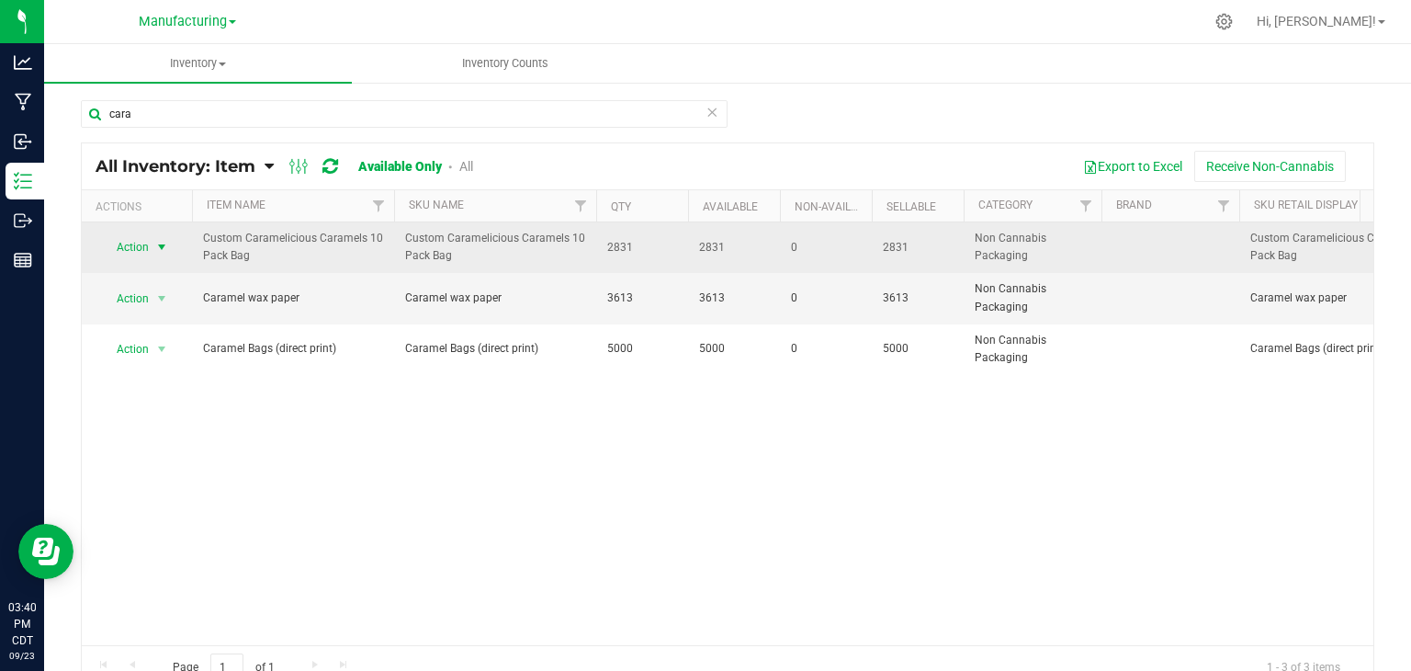
click at [159, 243] on span "select" at bounding box center [161, 247] width 15 height 15
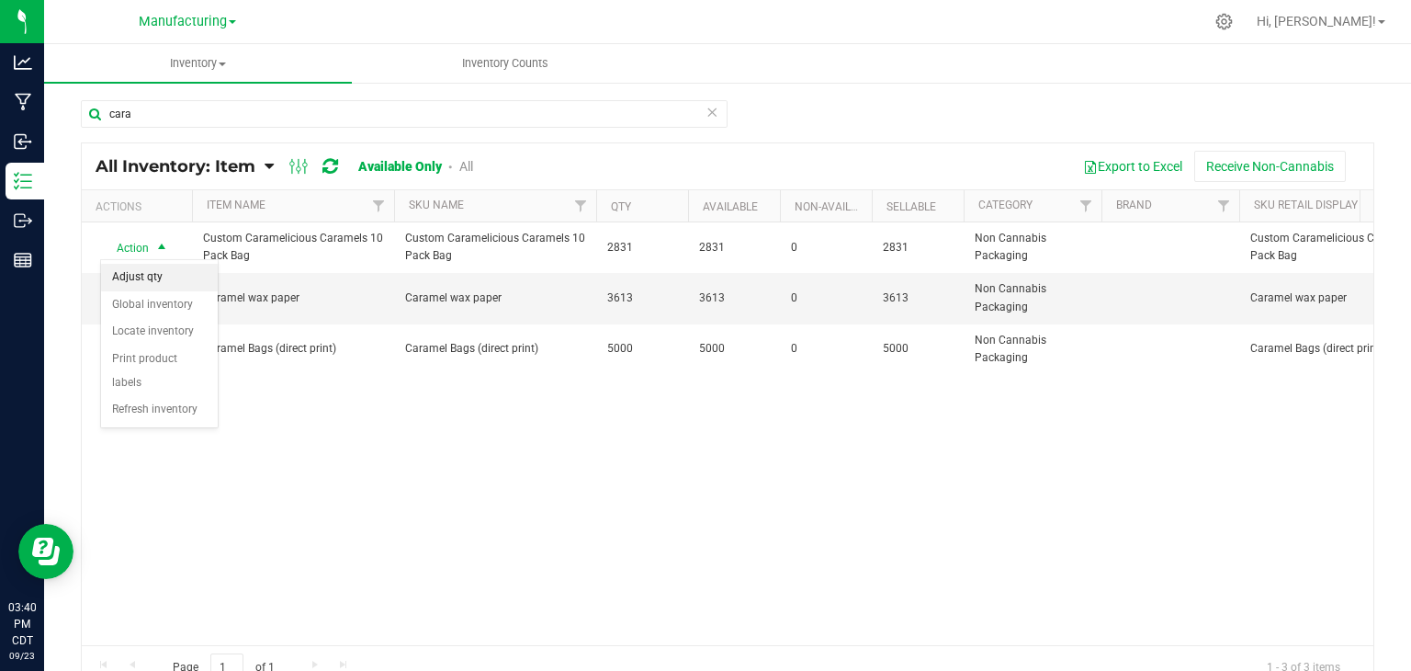
click at [156, 272] on li "Adjust qty" at bounding box center [159, 278] width 117 height 28
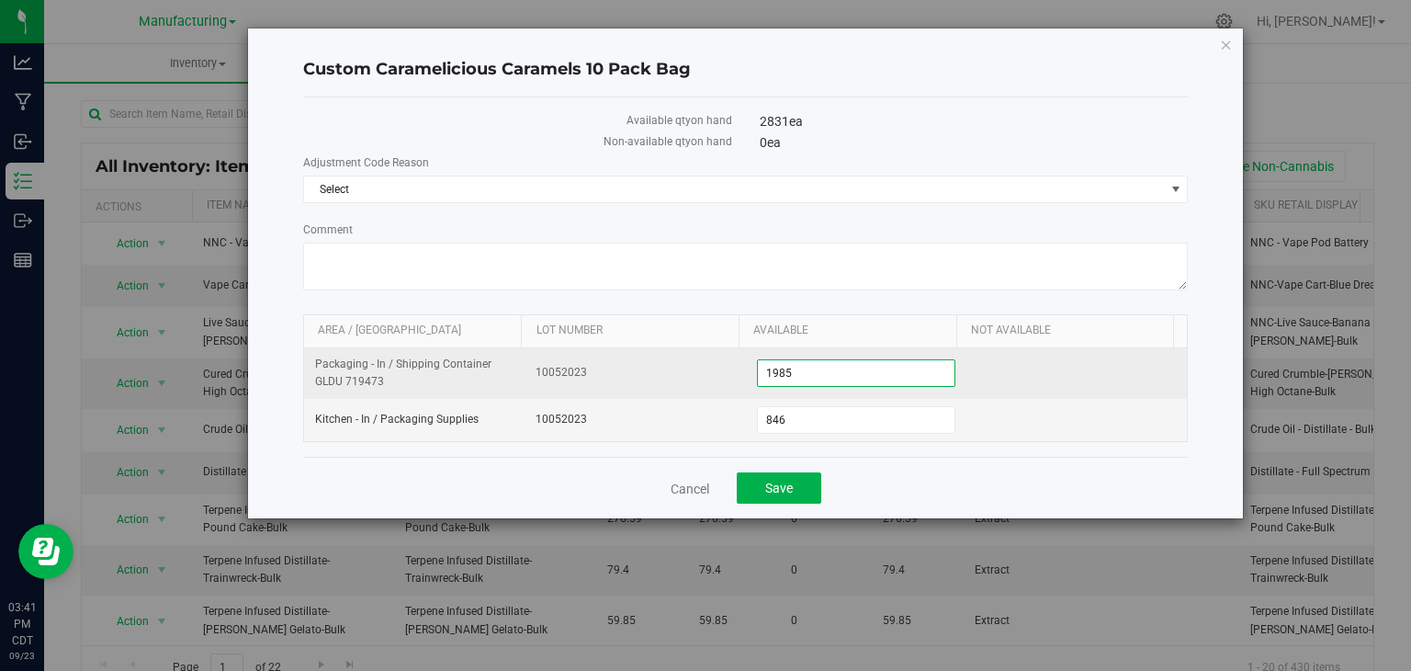
click at [805, 368] on span "1,985 1985" at bounding box center [856, 373] width 198 height 28
type input "1"
type input "2000"
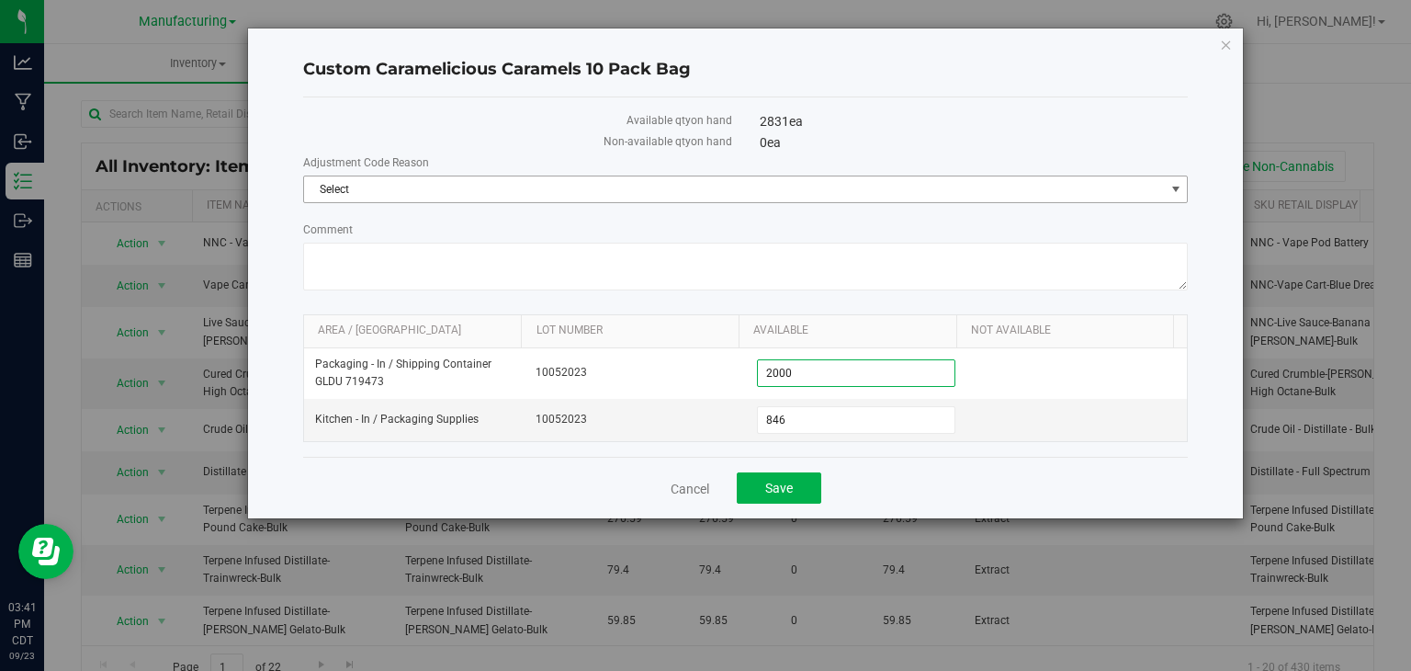
type input "2,000"
click at [383, 186] on span "Select" at bounding box center [734, 189] width 861 height 26
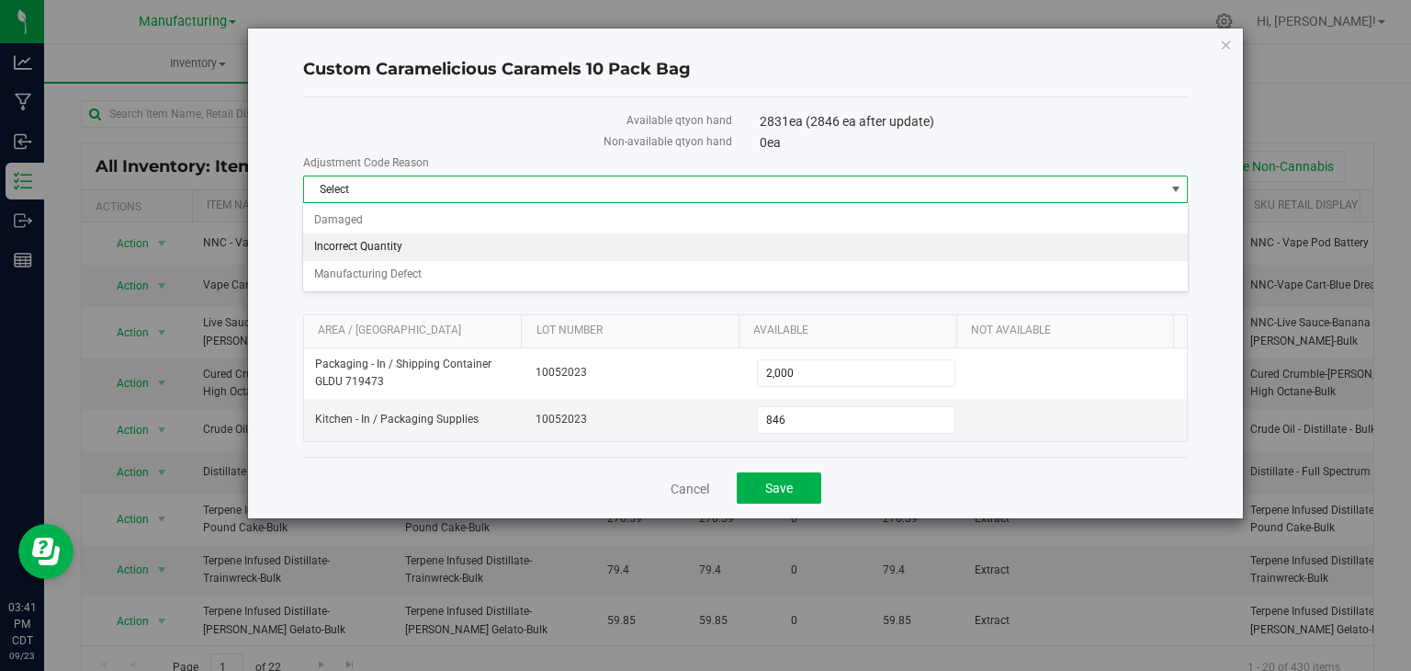
click at [397, 251] on li "Incorrect Quantity" at bounding box center [745, 247] width 884 height 28
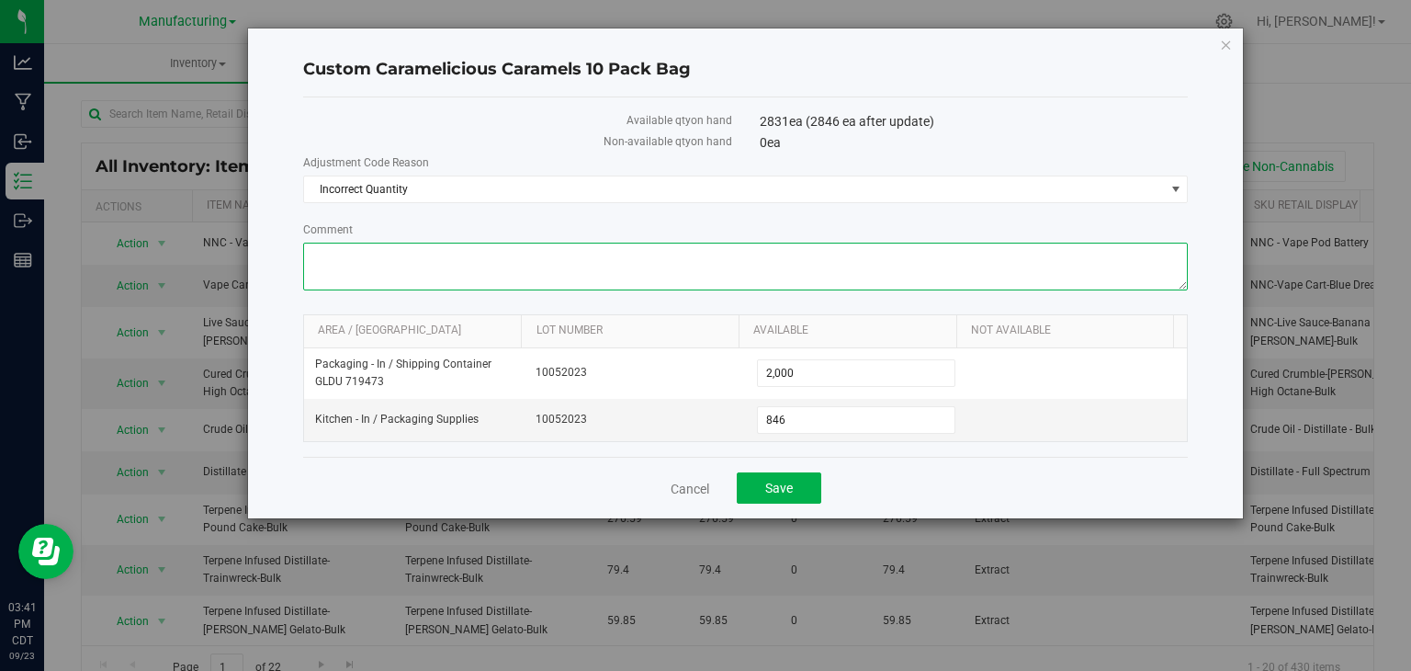
click at [397, 251] on textarea "Comment" at bounding box center [746, 267] width 886 height 48
type textarea "did inventory count in all areas"
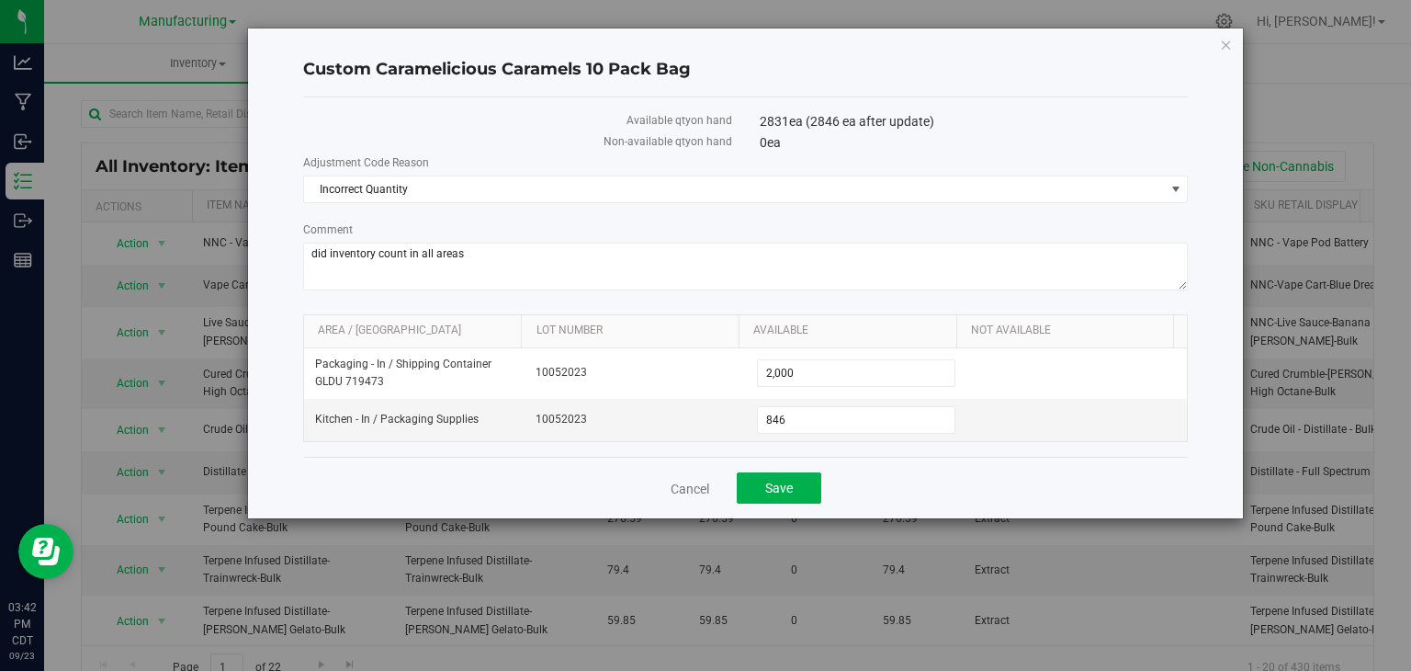
click at [506, 109] on div "Available qty on hand 2831 ea (2846 ea after update) Non-available qty on hand …" at bounding box center [746, 276] width 886 height 359
click at [786, 475] on button "Save" at bounding box center [779, 487] width 85 height 31
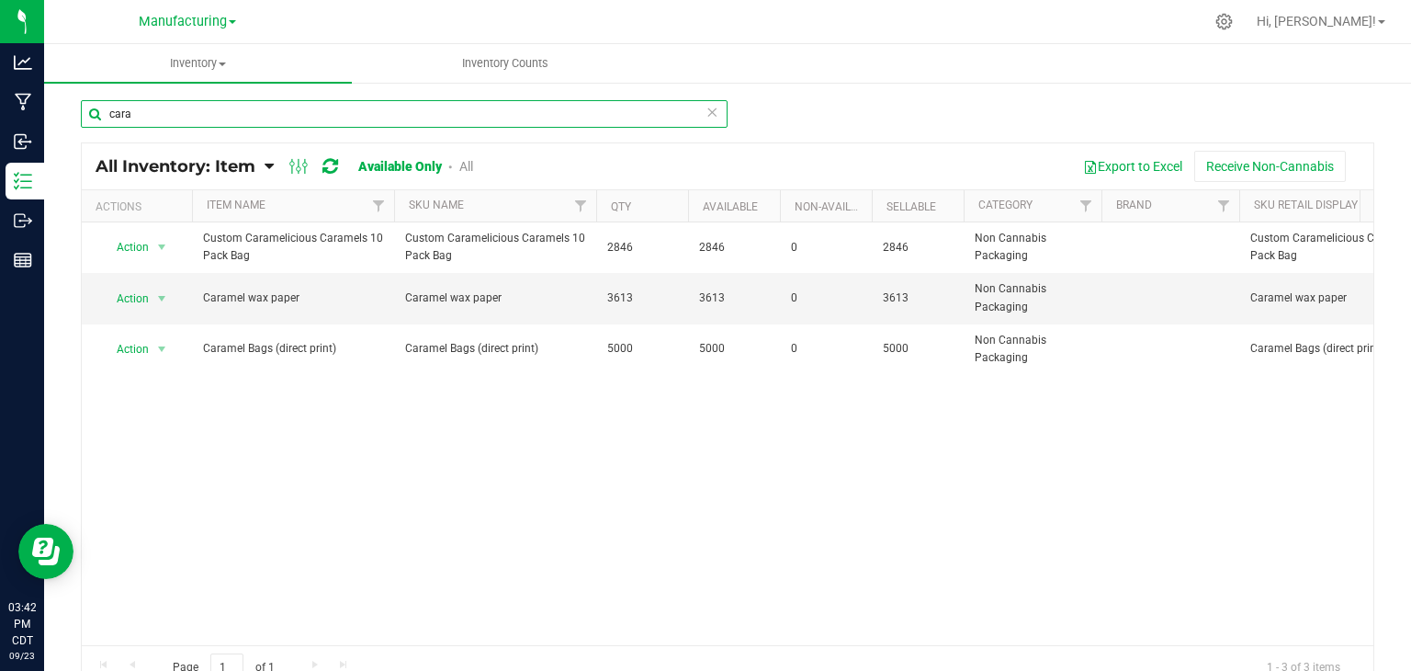
click at [138, 111] on input "cara" at bounding box center [404, 114] width 647 height 28
type input "c"
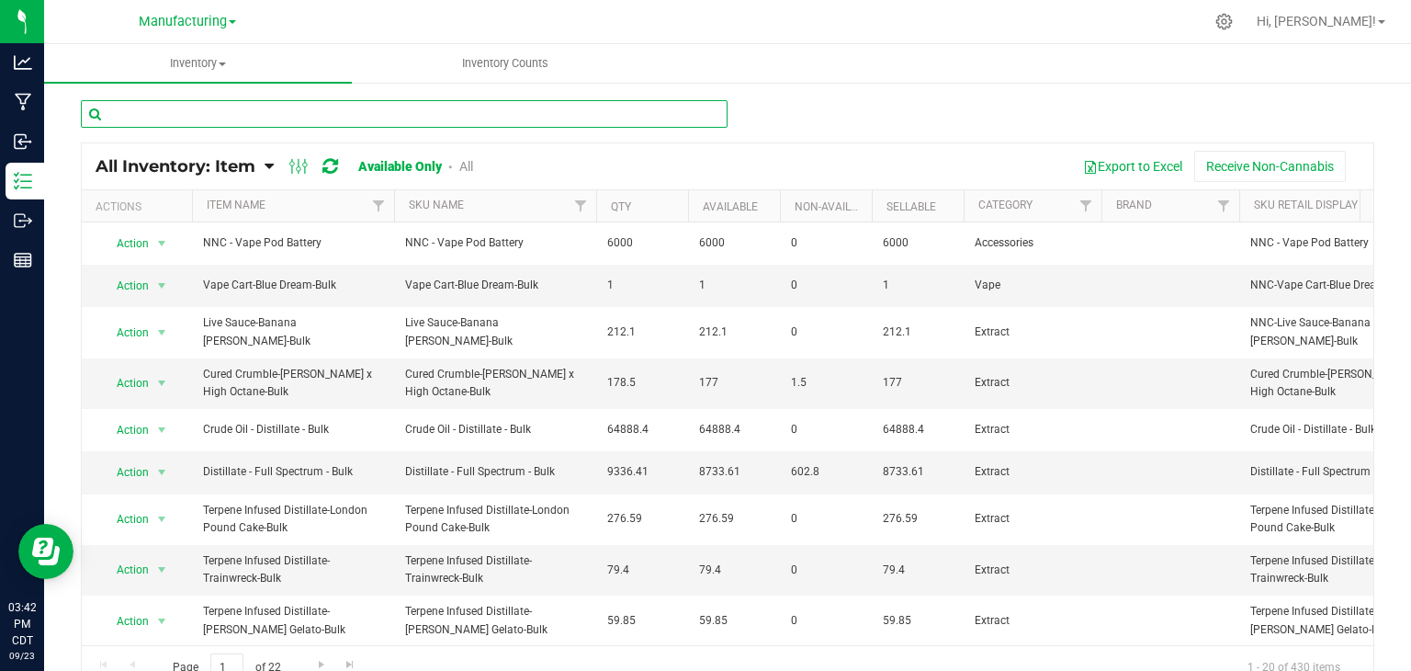
type input "t"
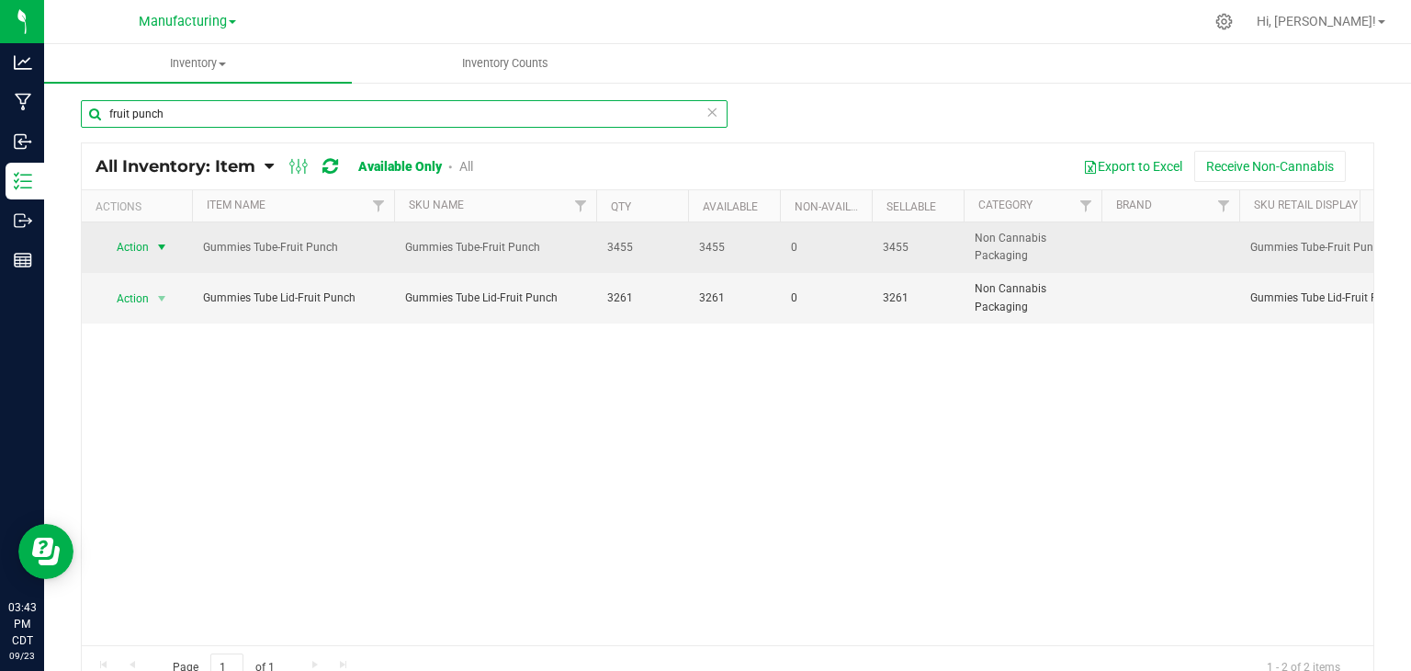
type input "fruit punch"
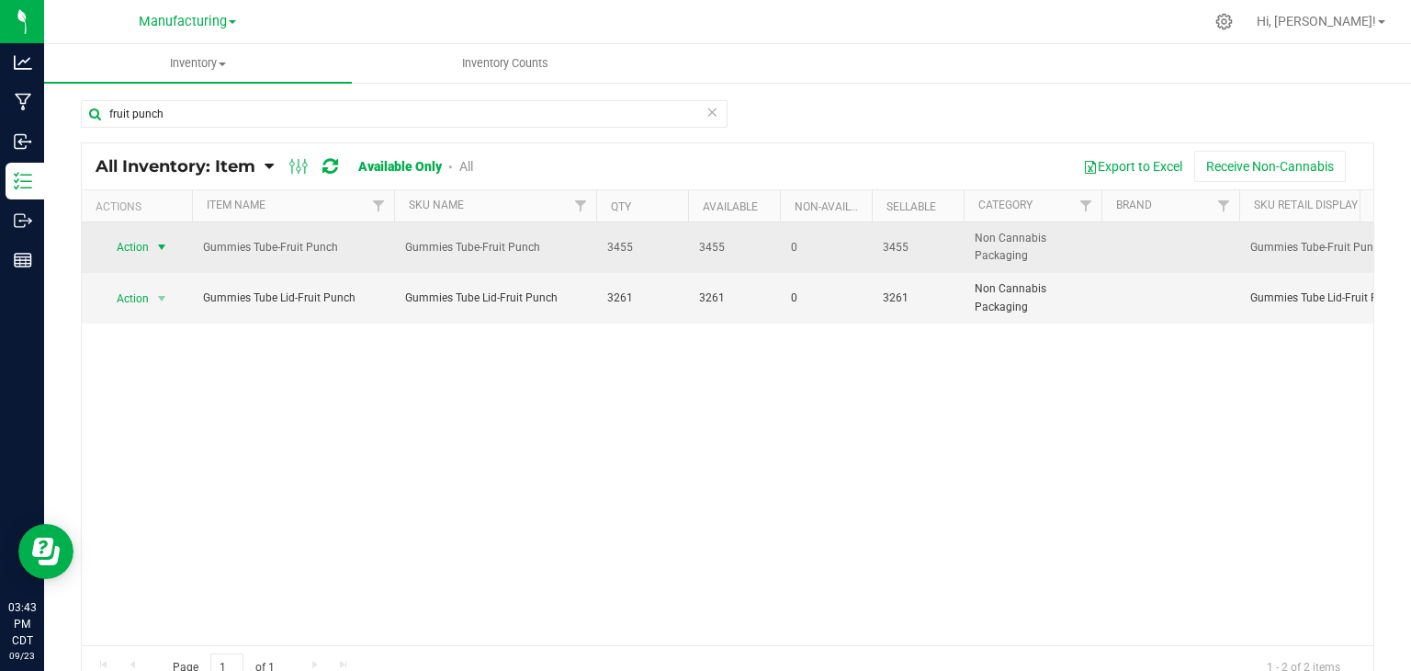
click at [164, 248] on span "select" at bounding box center [161, 247] width 15 height 15
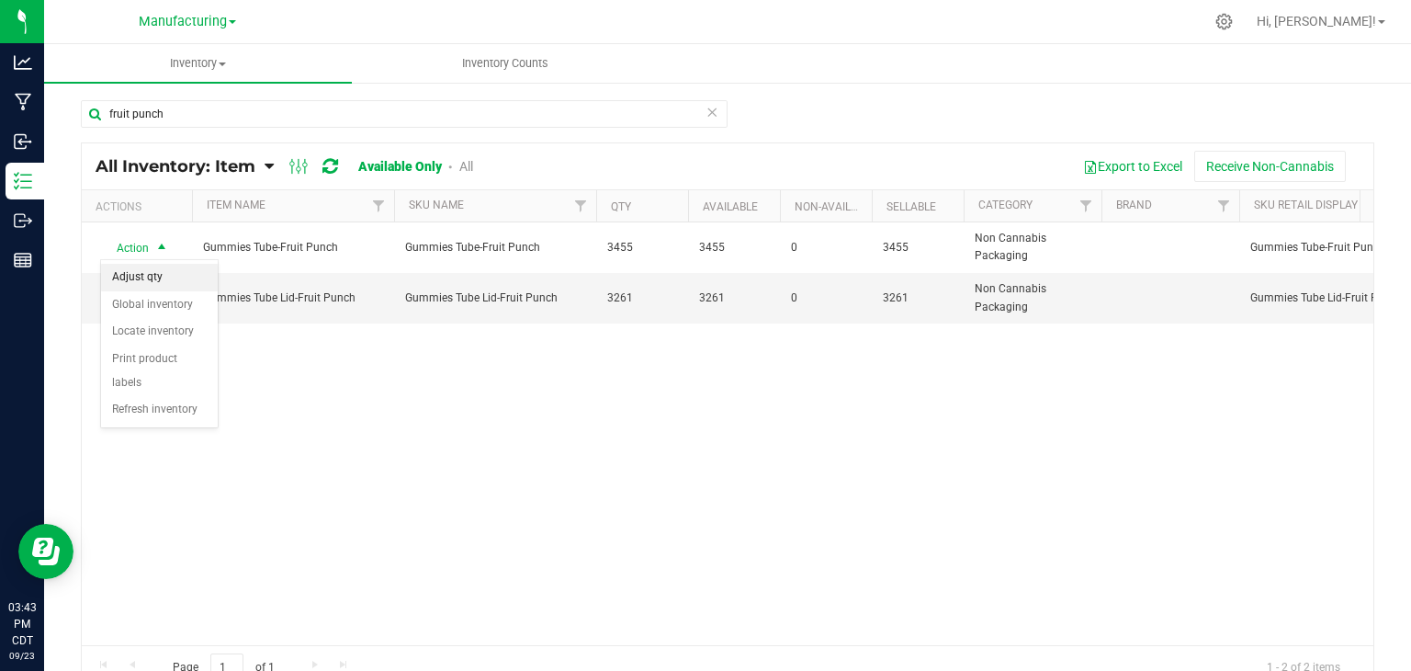
click at [168, 284] on li "Adjust qty" at bounding box center [159, 278] width 117 height 28
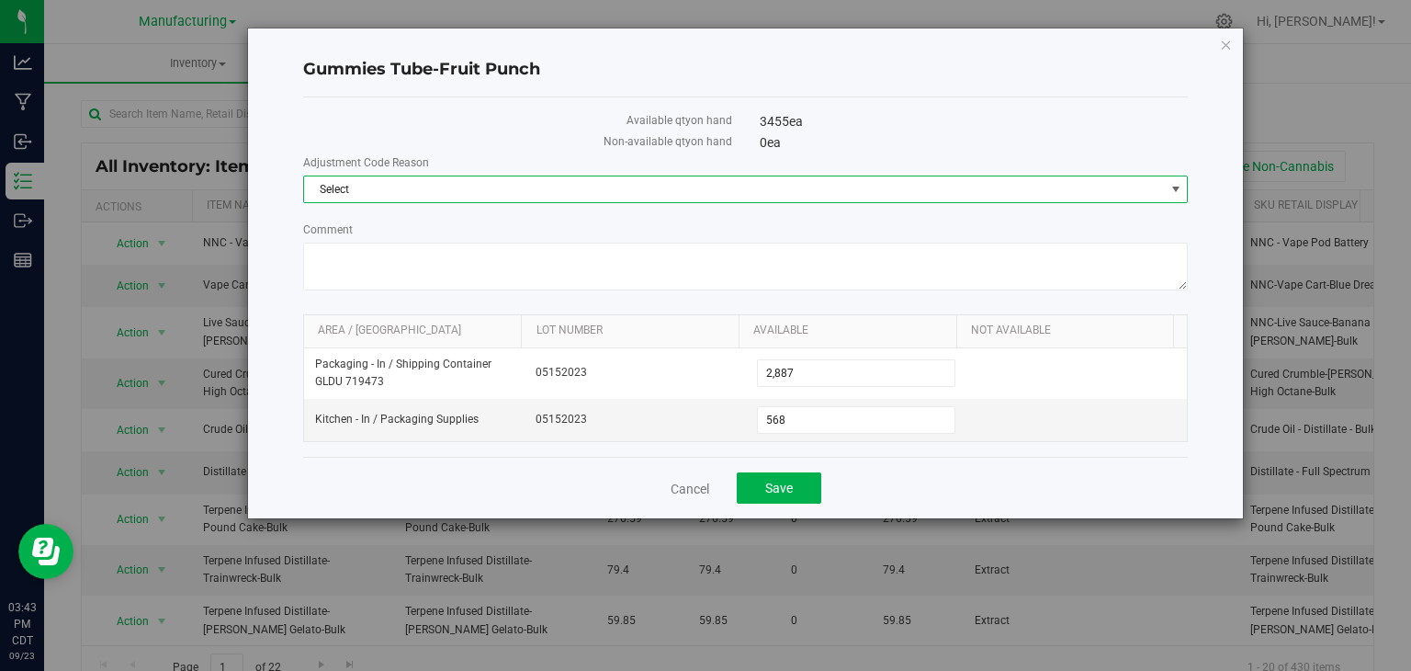
click at [378, 183] on span "Select" at bounding box center [734, 189] width 861 height 26
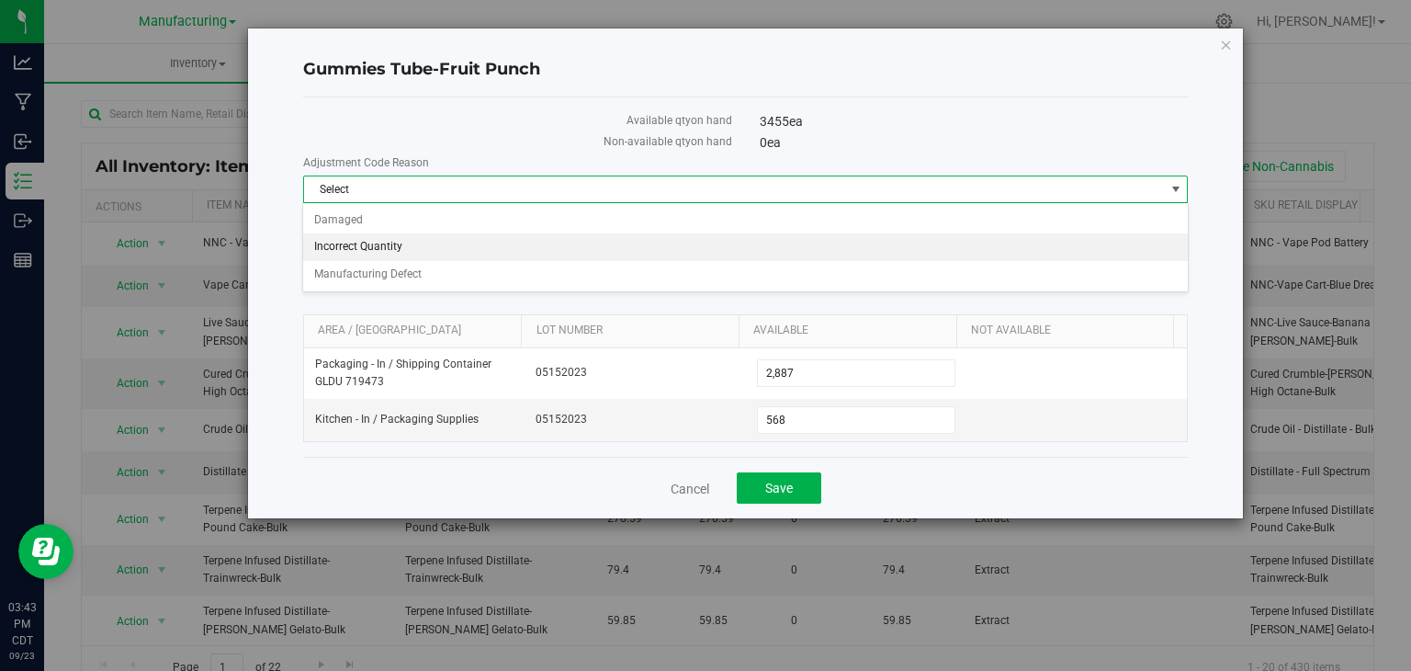
click at [401, 250] on li "Incorrect Quantity" at bounding box center [745, 247] width 884 height 28
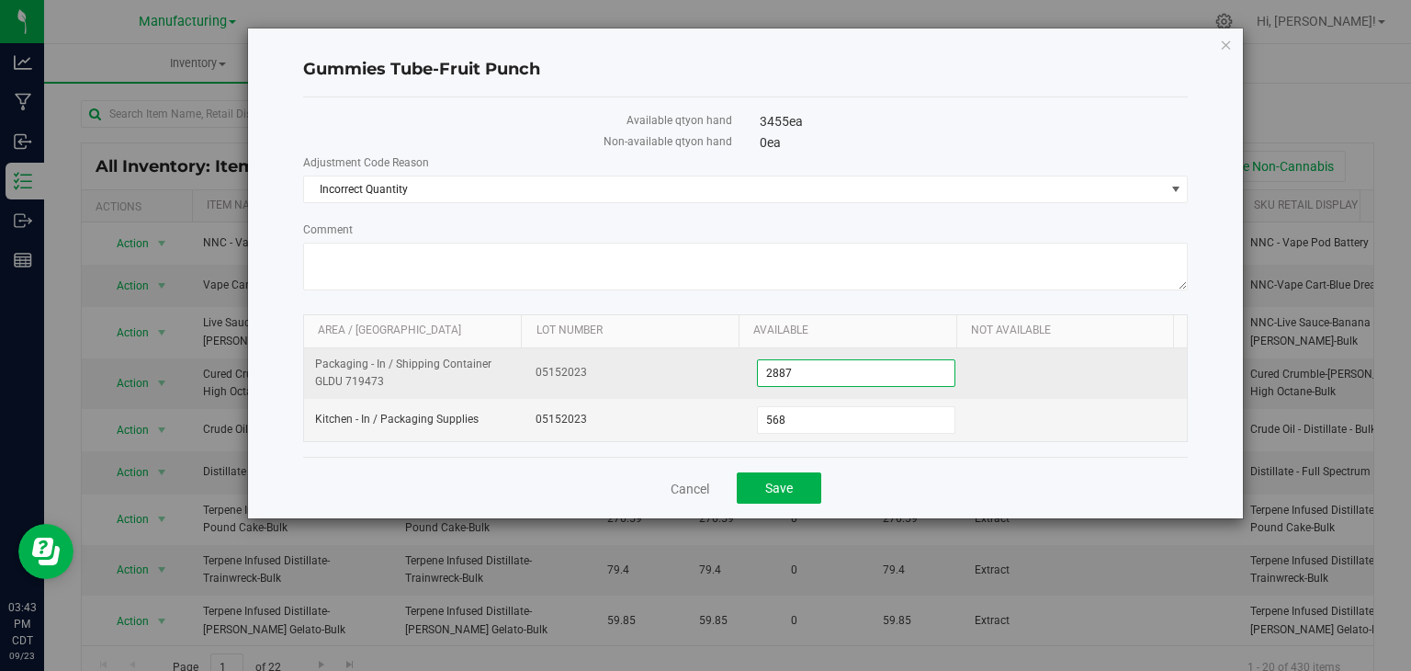
click at [790, 376] on span "2,887 2887" at bounding box center [856, 373] width 198 height 28
type input "2"
type input "3000"
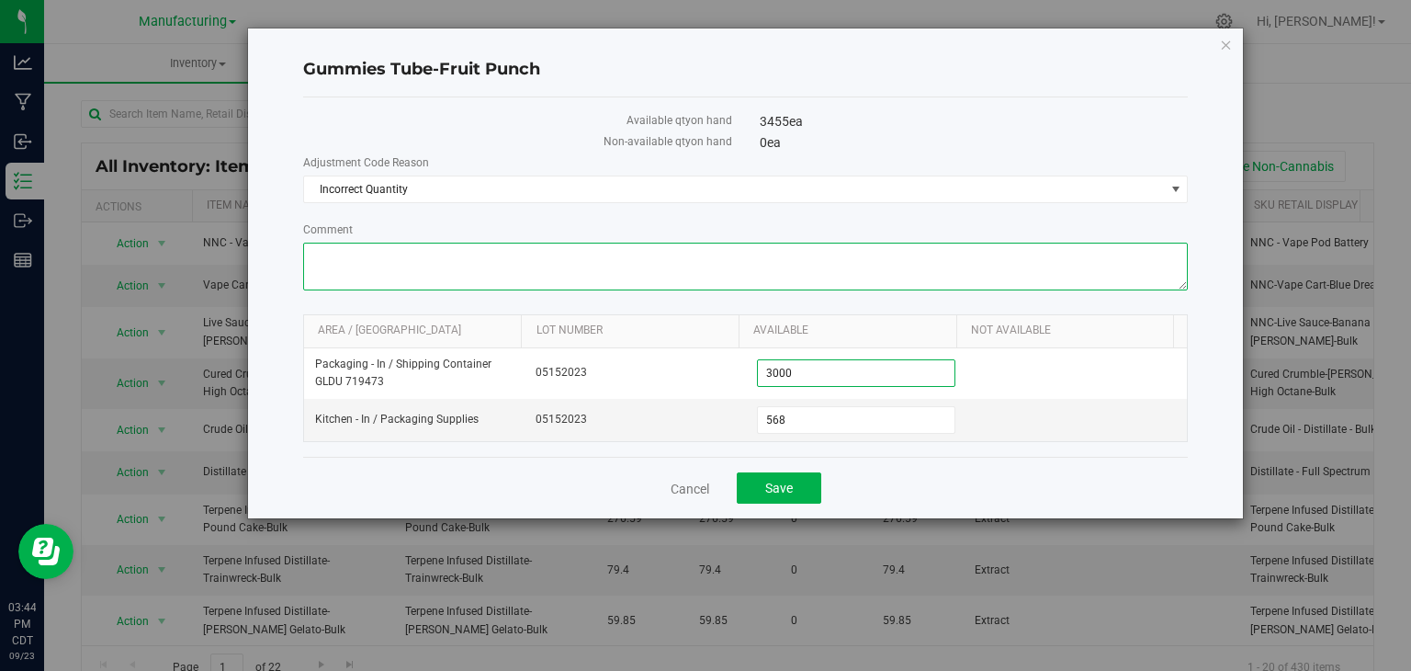
type input "3,000"
click at [412, 265] on textarea "Comment" at bounding box center [746, 267] width 886 height 48
type textarea "did inventory outside [DATE]"
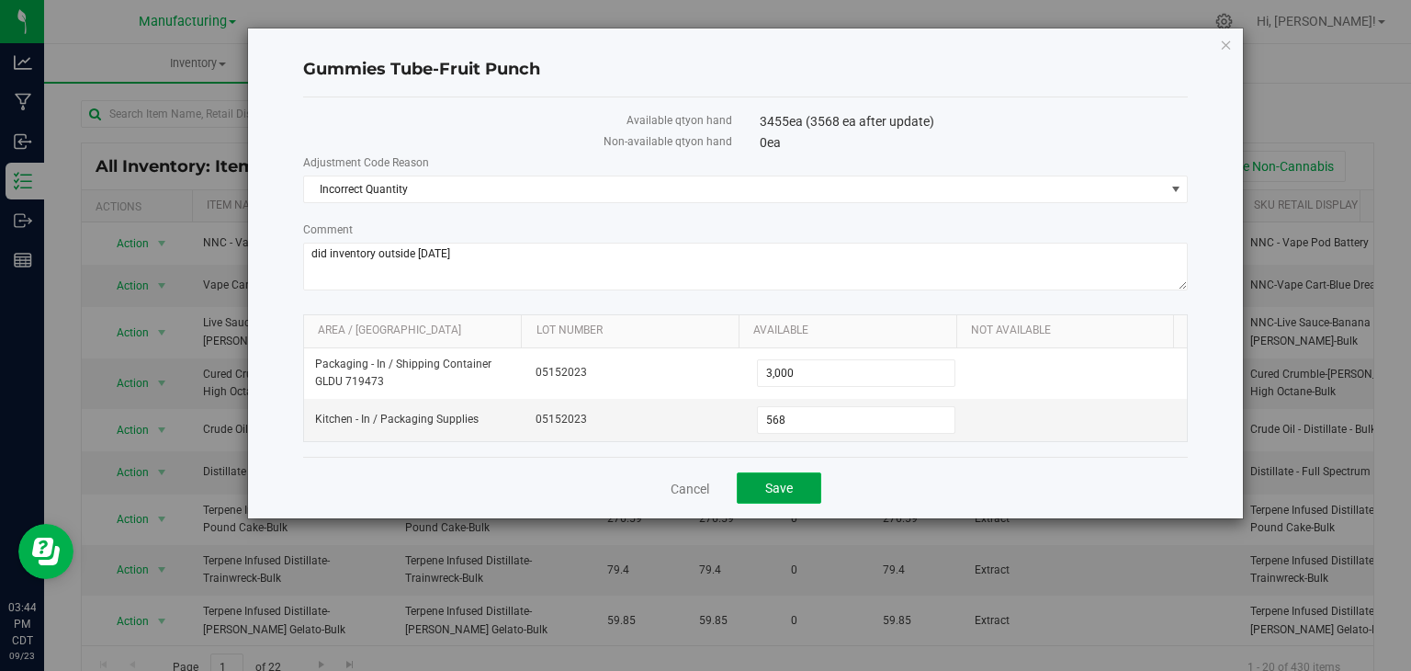
click at [758, 477] on button "Save" at bounding box center [779, 487] width 85 height 31
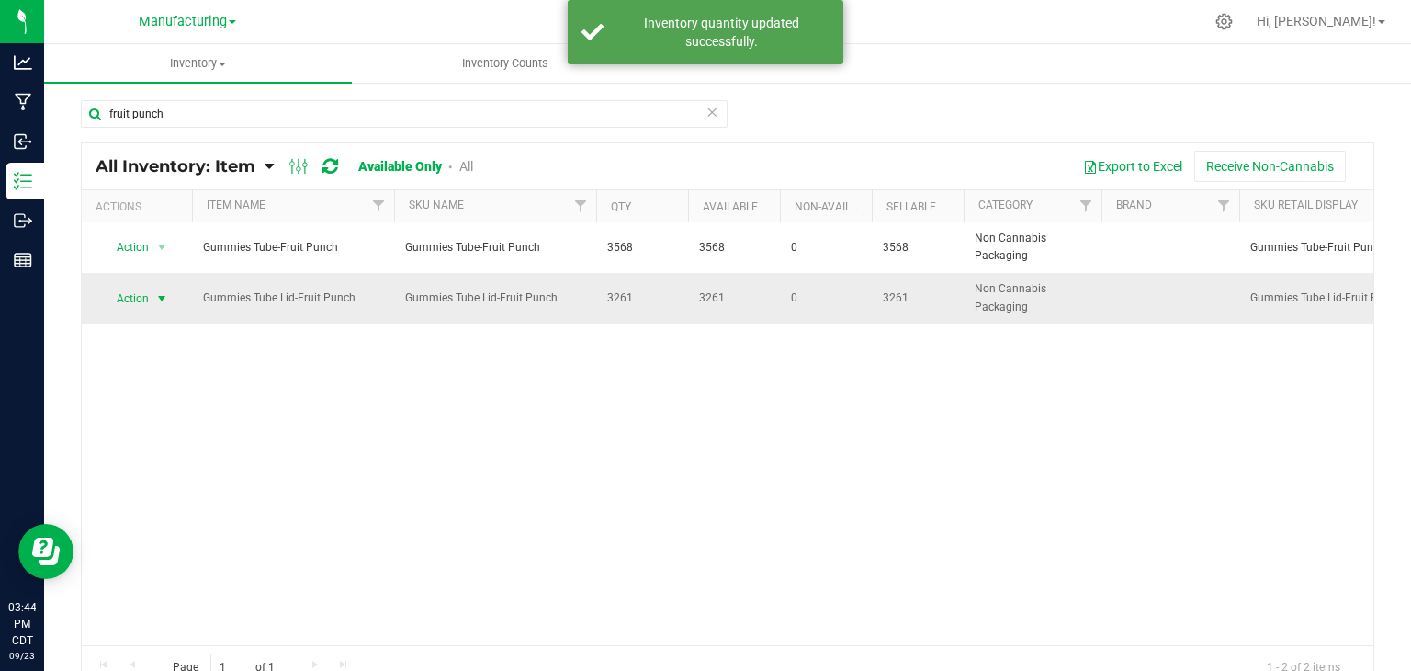
click at [159, 298] on span "select" at bounding box center [161, 298] width 15 height 15
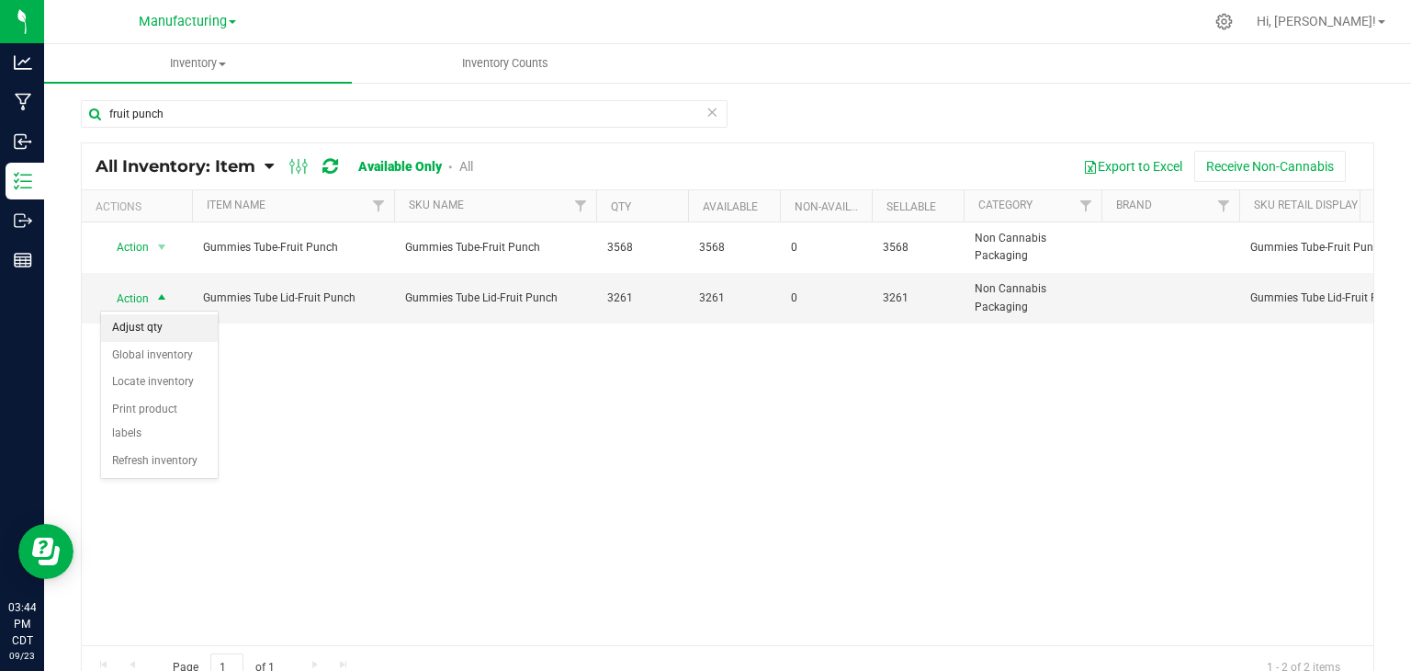
click at [161, 322] on li "Adjust qty" at bounding box center [159, 328] width 117 height 28
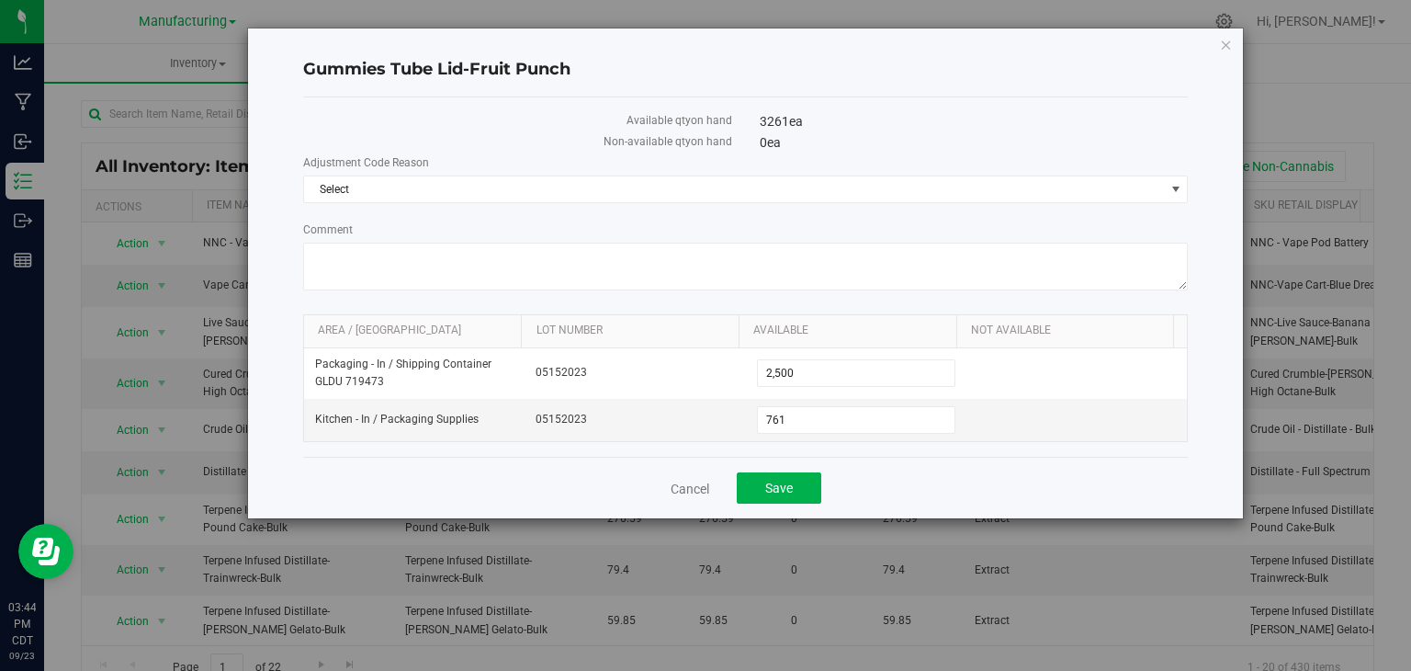
click at [1234, 42] on div "Gummies Tube Lid-Fruit Punch Available qty on hand 3261 ea Non-available qty on…" at bounding box center [746, 273] width 996 height 490
click at [1224, 42] on icon "button" at bounding box center [1226, 44] width 13 height 22
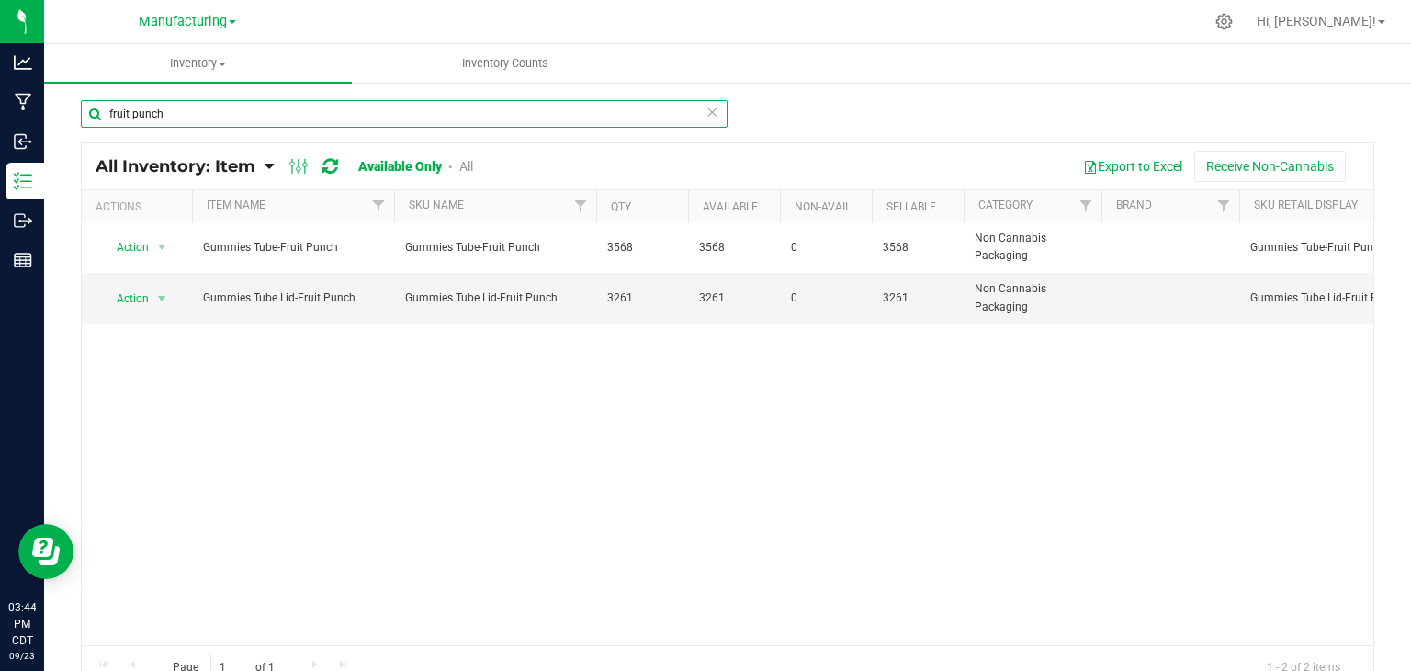
click at [177, 120] on input "fruit punch" at bounding box center [404, 114] width 647 height 28
type input "f"
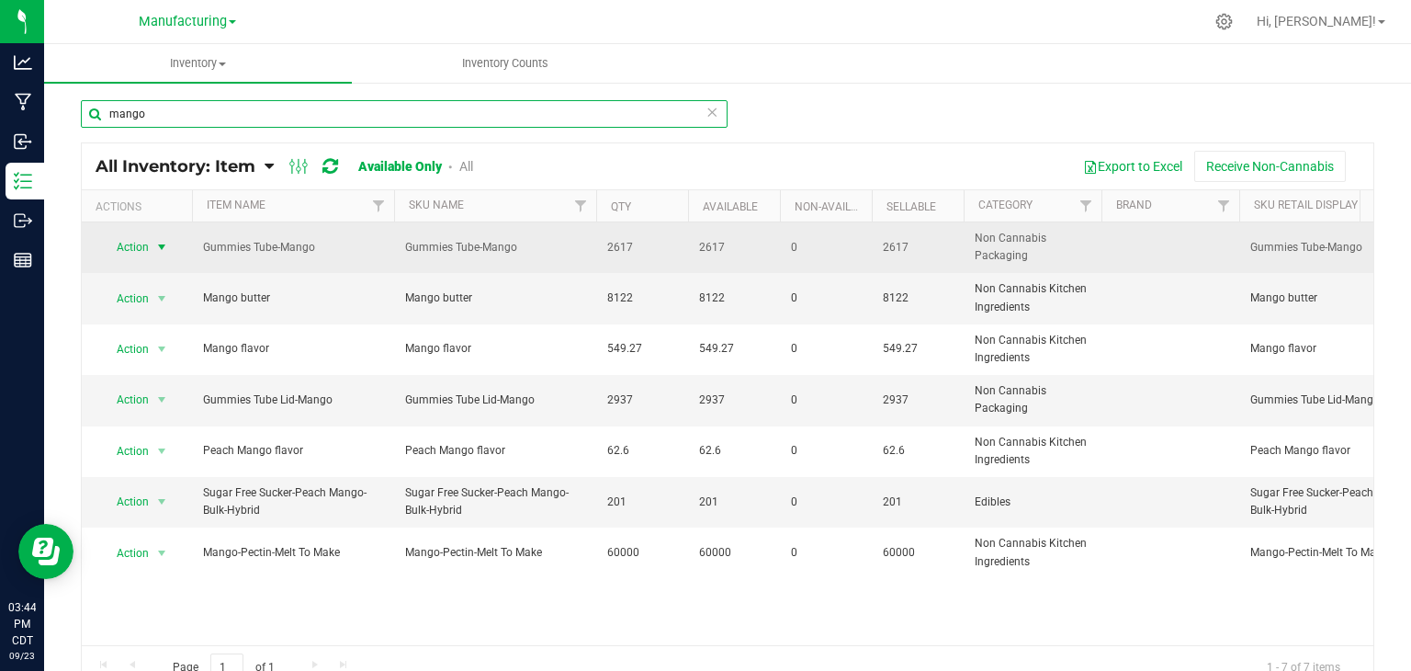
type input "mango"
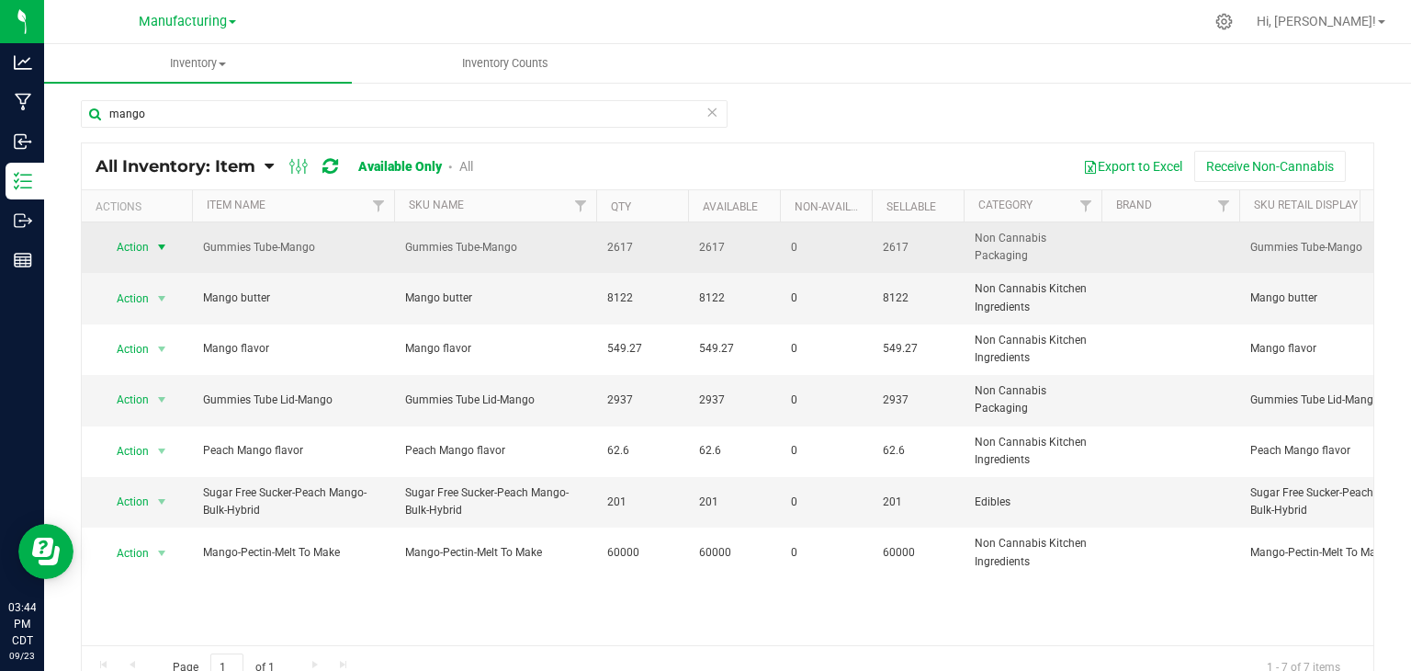
click at [162, 247] on span "select" at bounding box center [161, 247] width 15 height 15
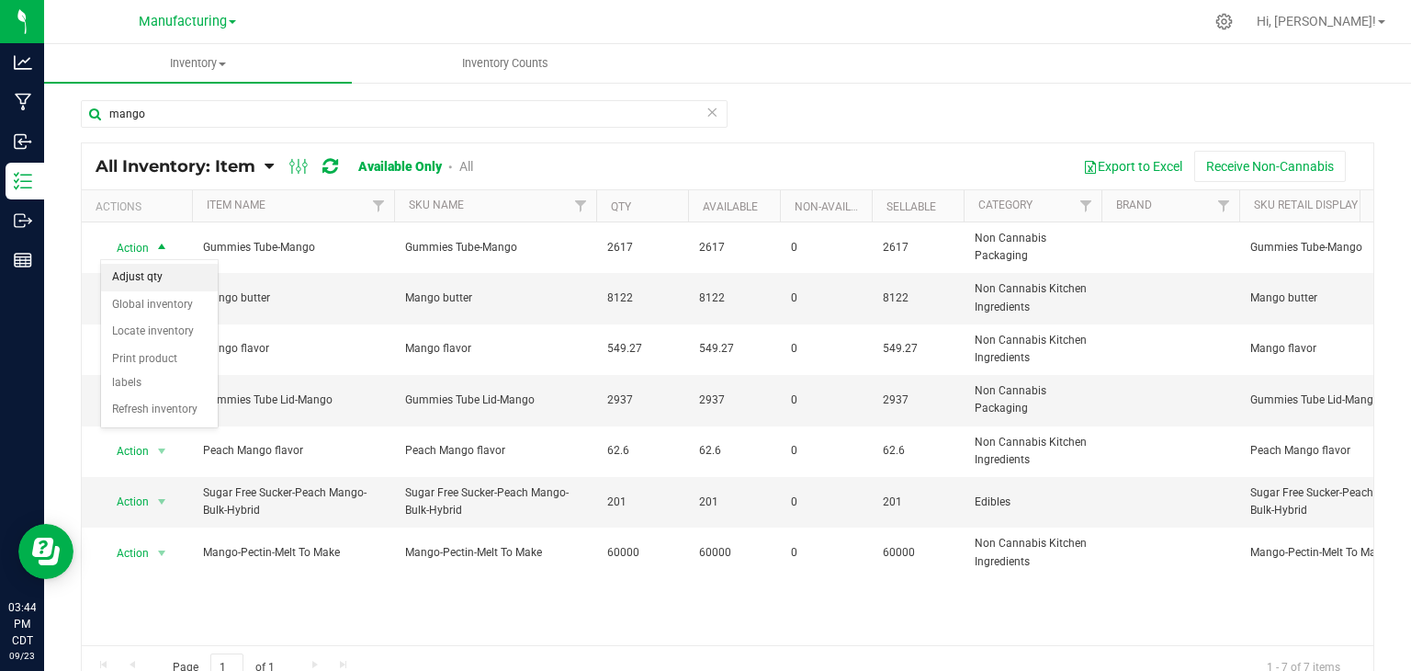
click at [155, 276] on li "Adjust qty" at bounding box center [159, 278] width 117 height 28
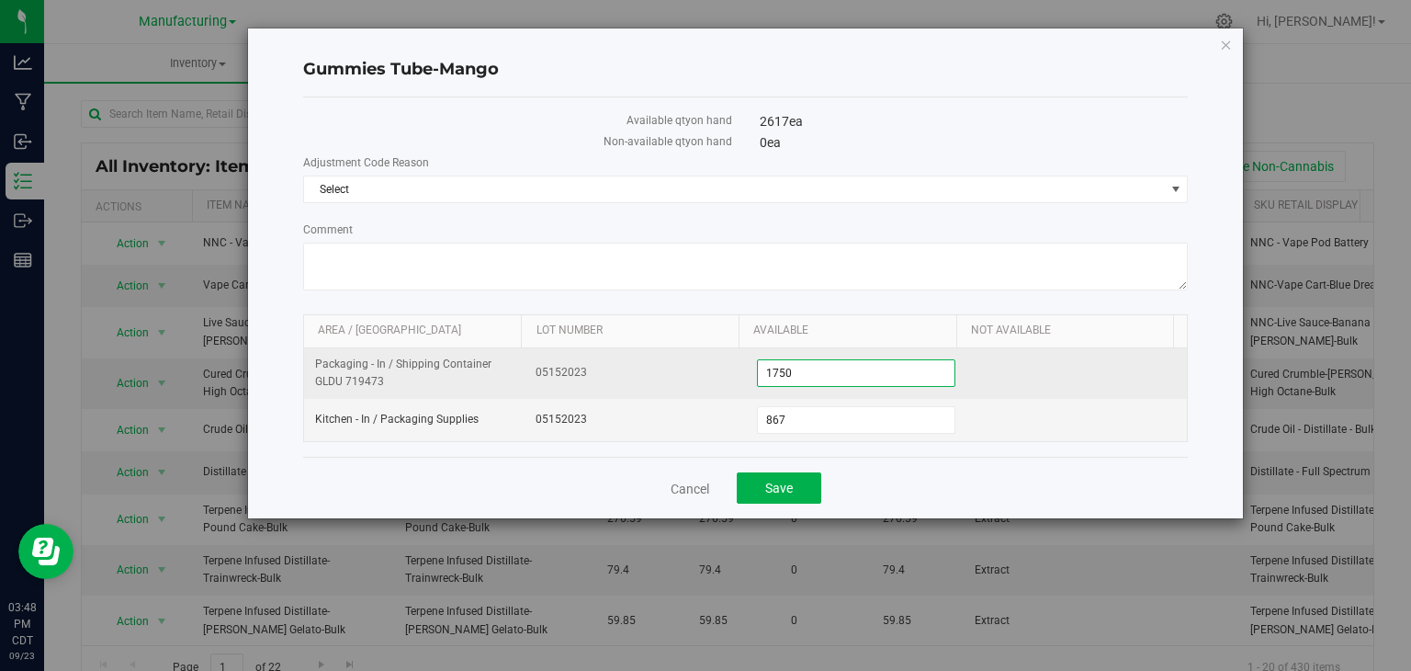
click at [811, 365] on span "1,750 1750" at bounding box center [856, 373] width 198 height 28
type input "1500"
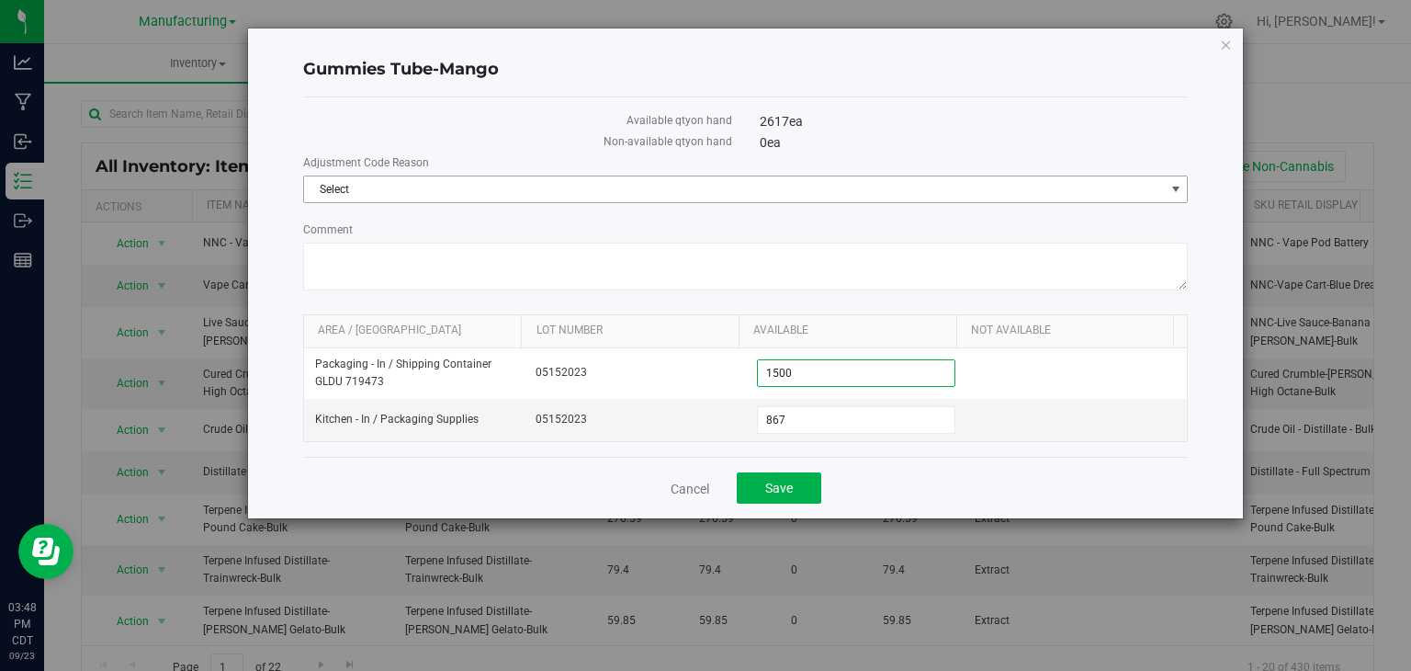
type input "1,500"
click at [411, 186] on span "Select" at bounding box center [734, 189] width 861 height 26
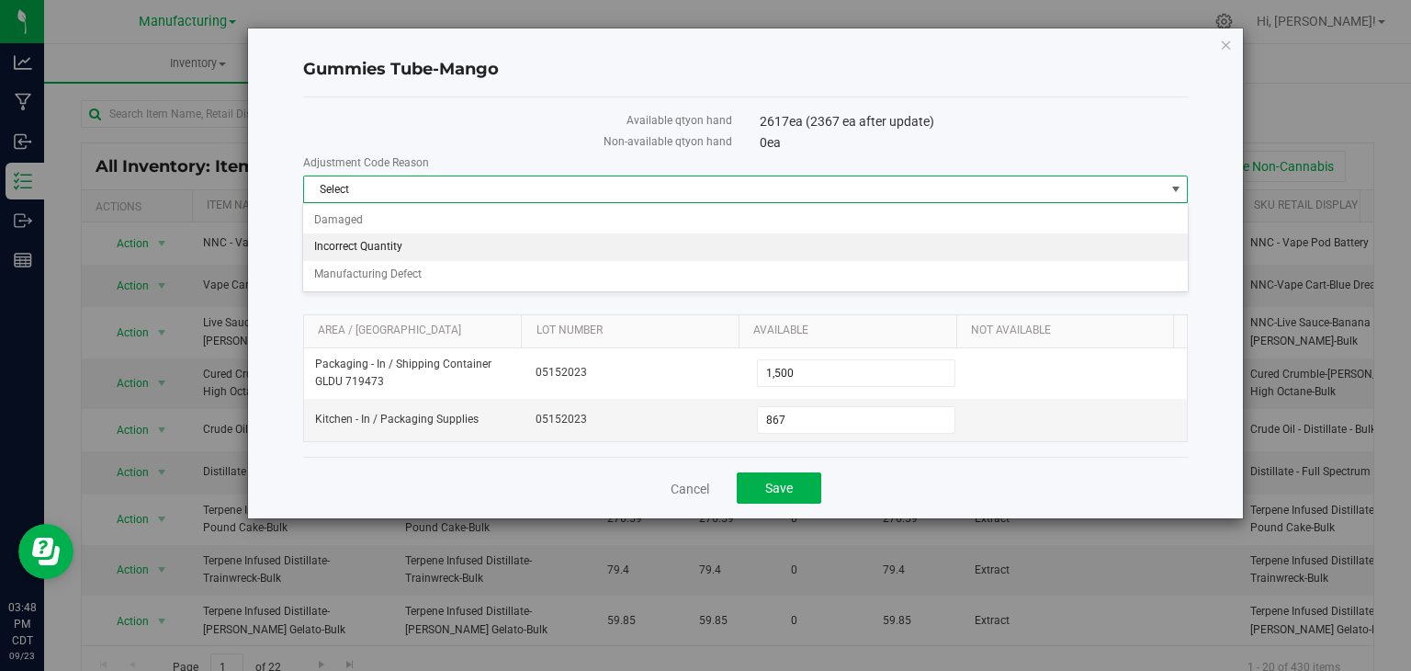
click at [381, 247] on li "Incorrect Quantity" at bounding box center [745, 247] width 884 height 28
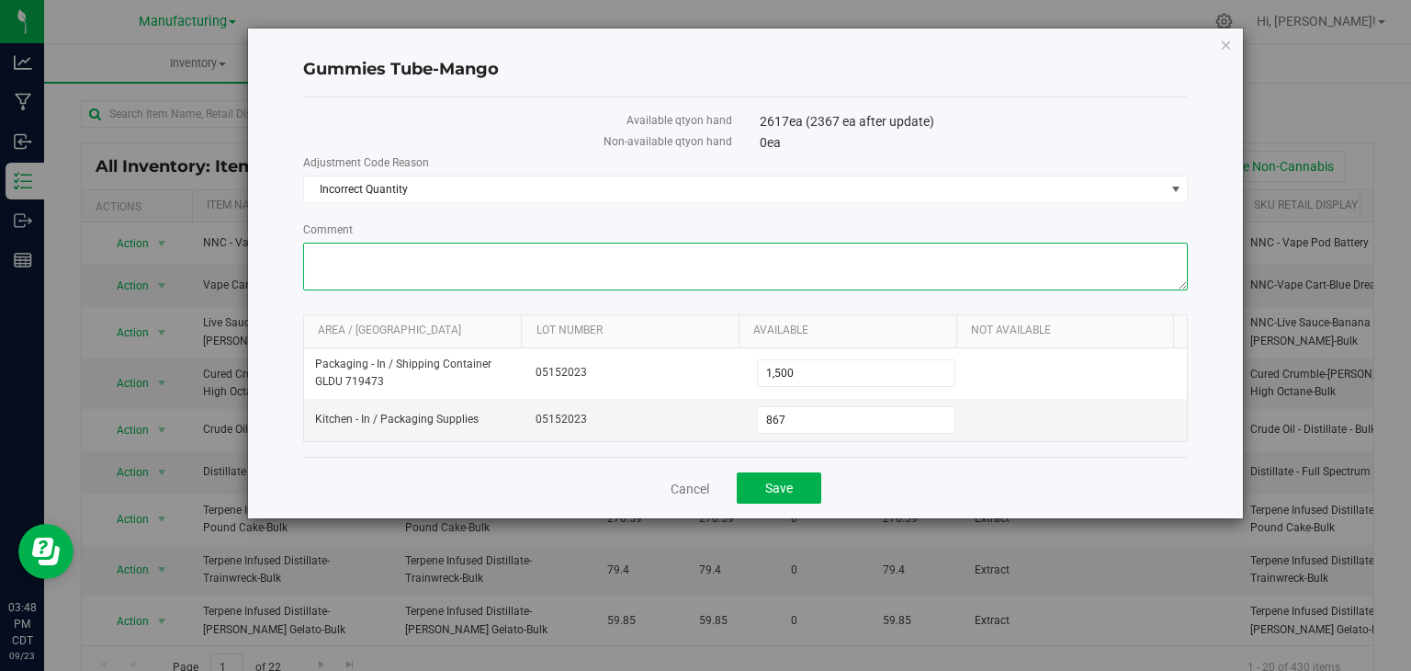
click at [385, 256] on textarea "Comment" at bounding box center [746, 267] width 886 height 48
type textarea "did inventory outside [DATE]"
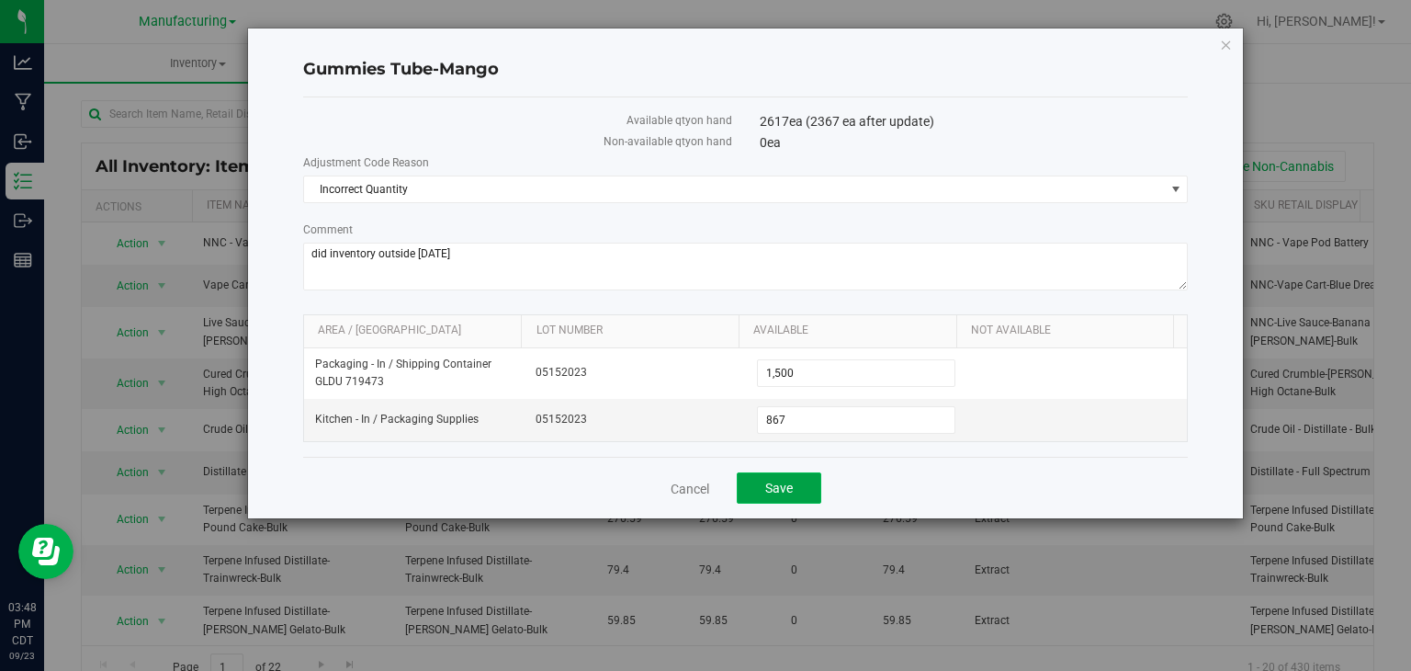
click at [795, 486] on button "Save" at bounding box center [779, 487] width 85 height 31
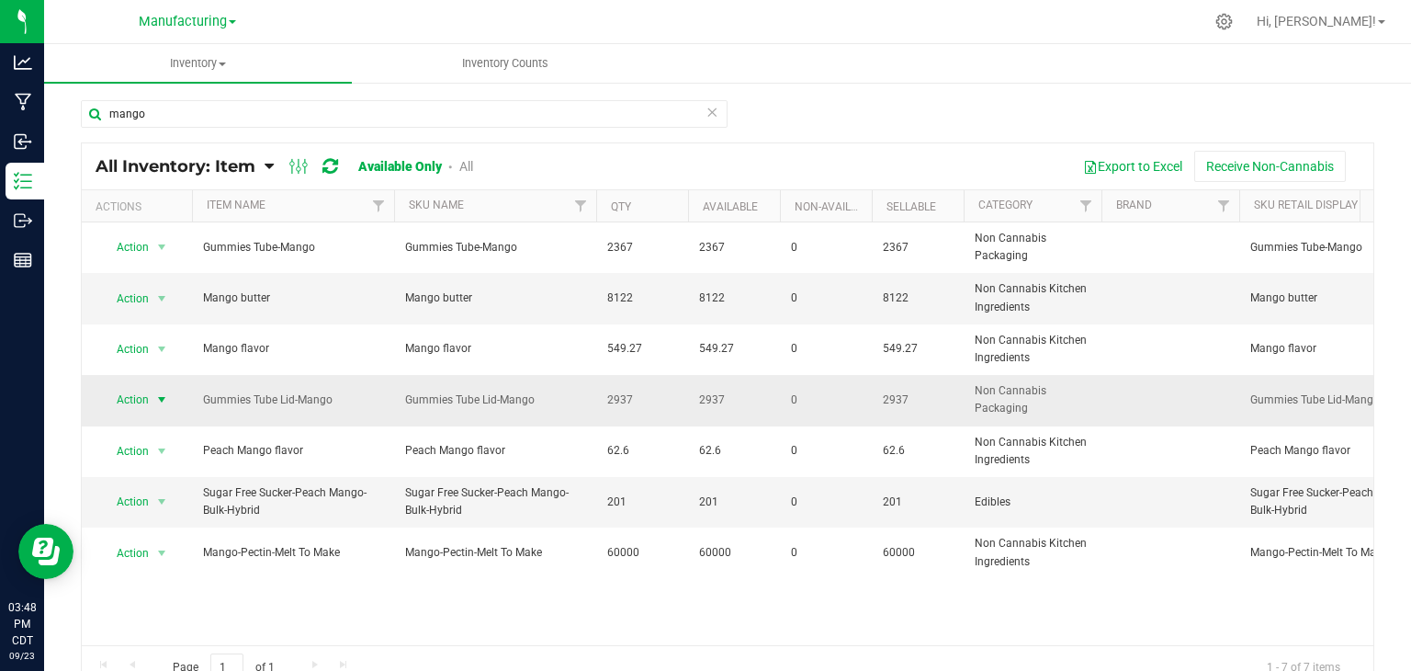
click at [157, 399] on span "select" at bounding box center [161, 399] width 15 height 15
click at [151, 425] on li "Adjust qty" at bounding box center [159, 429] width 117 height 28
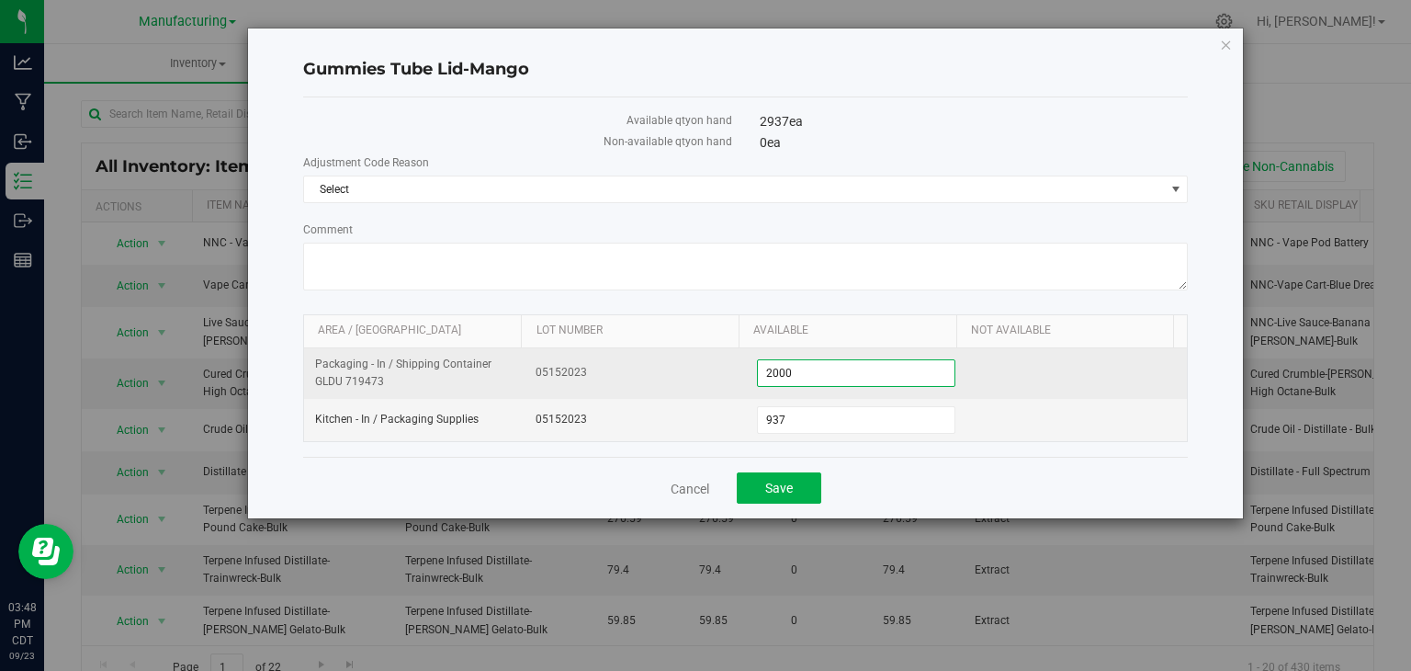
click at [812, 382] on span "2,000 2000" at bounding box center [856, 373] width 198 height 28
type input "2"
type input "1500"
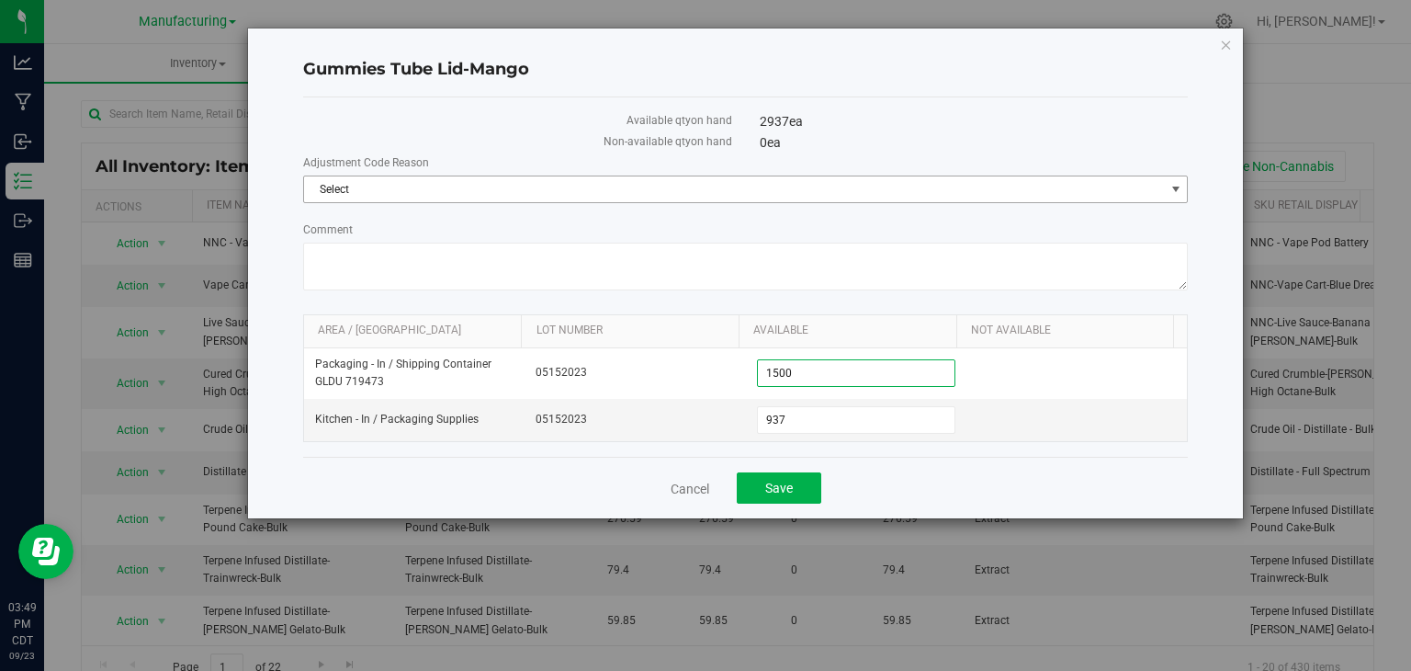
type input "1,500"
click at [382, 183] on span "Select" at bounding box center [734, 189] width 861 height 26
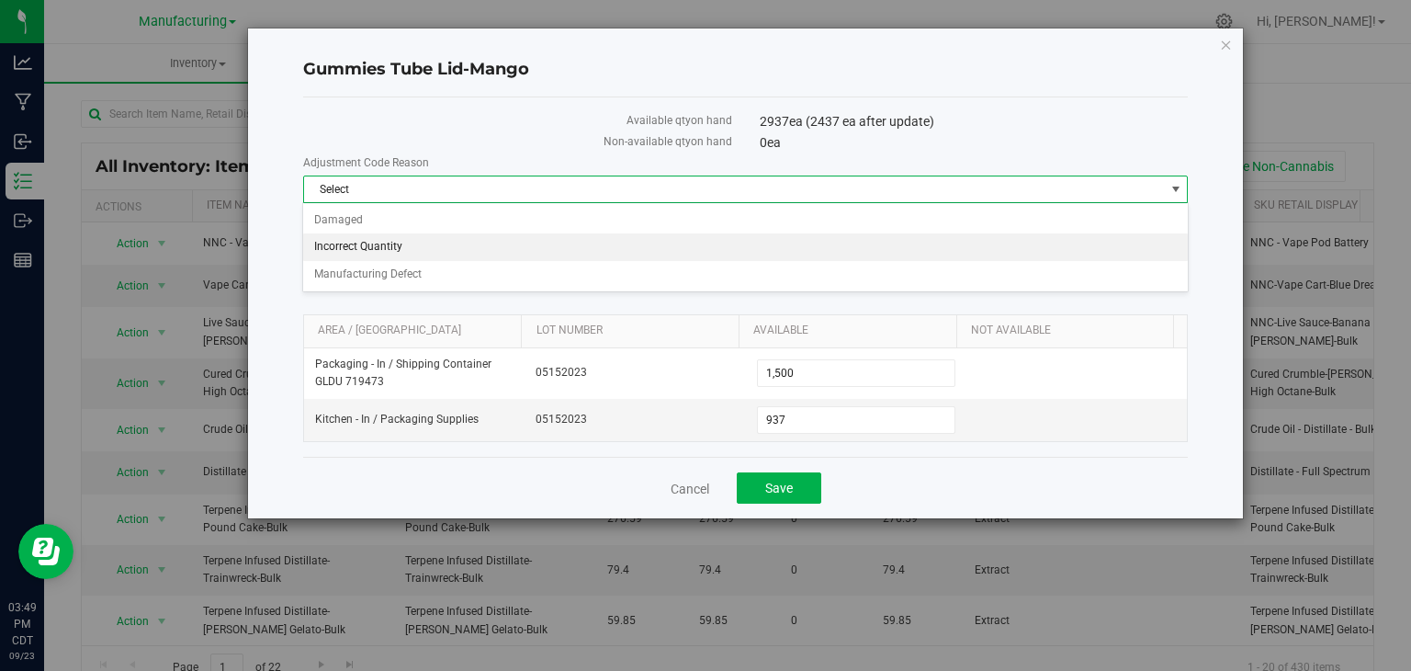
click at [389, 239] on li "Incorrect Quantity" at bounding box center [745, 247] width 884 height 28
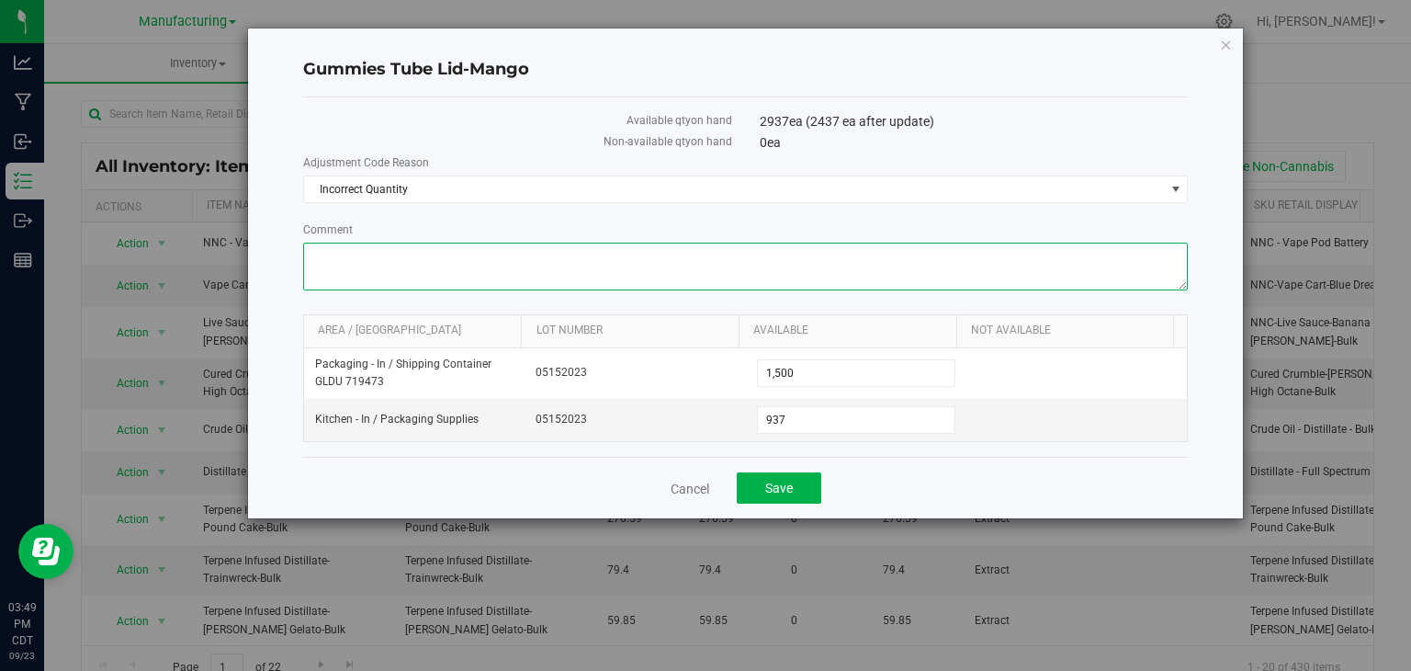
click at [397, 251] on textarea "Comment" at bounding box center [746, 267] width 886 height 48
type textarea "did inventory outside [DATE]"
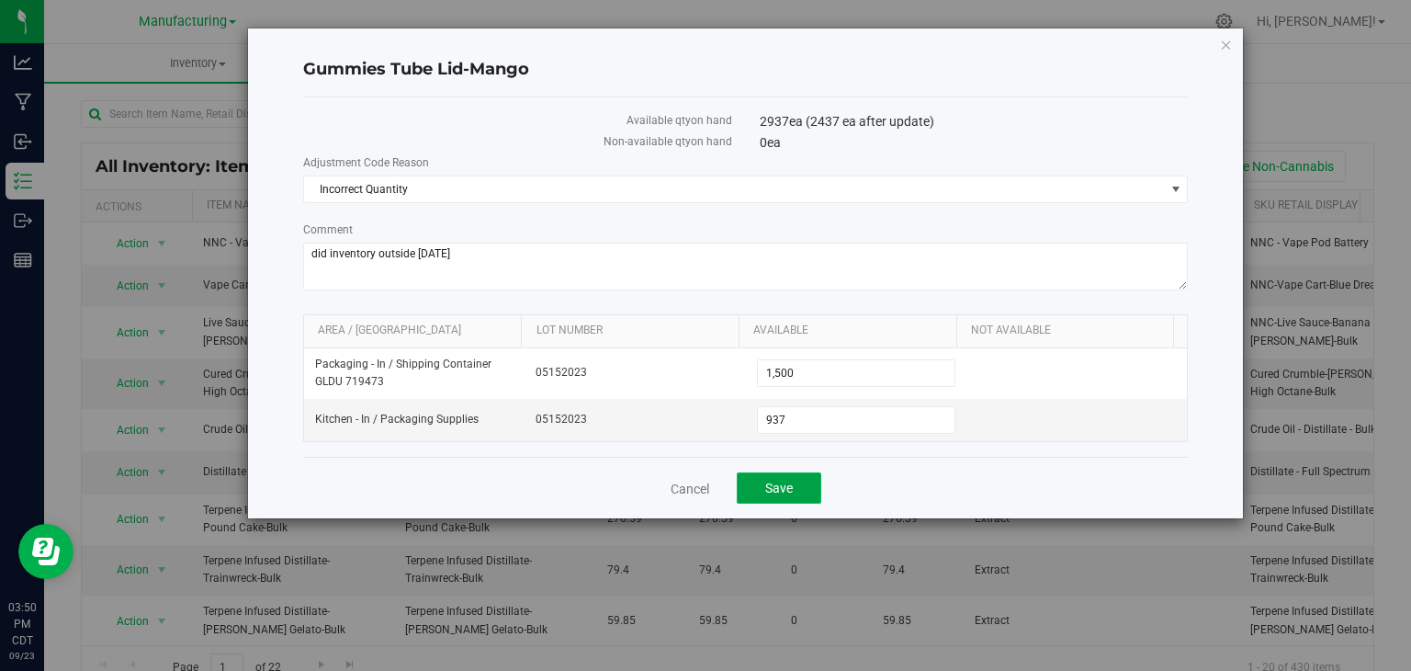
click at [779, 475] on button "Save" at bounding box center [779, 487] width 85 height 31
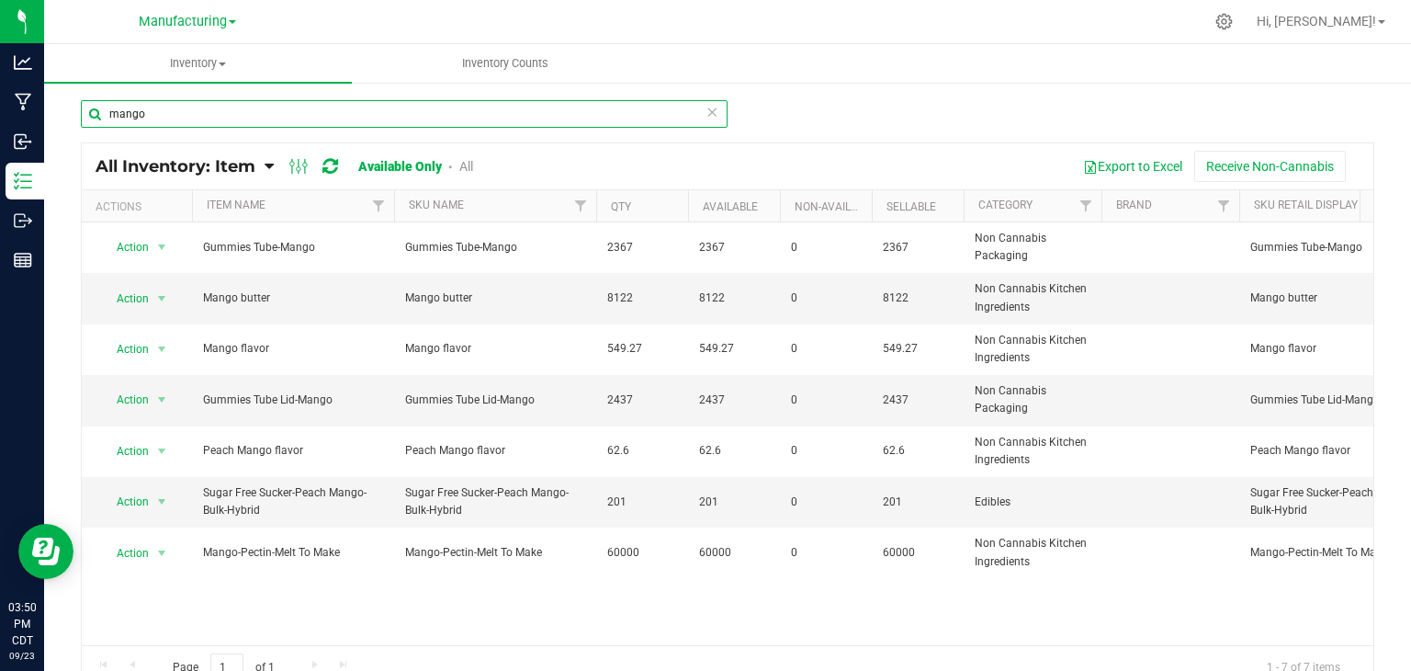
click at [152, 110] on input "mango" at bounding box center [404, 114] width 647 height 28
type input "m"
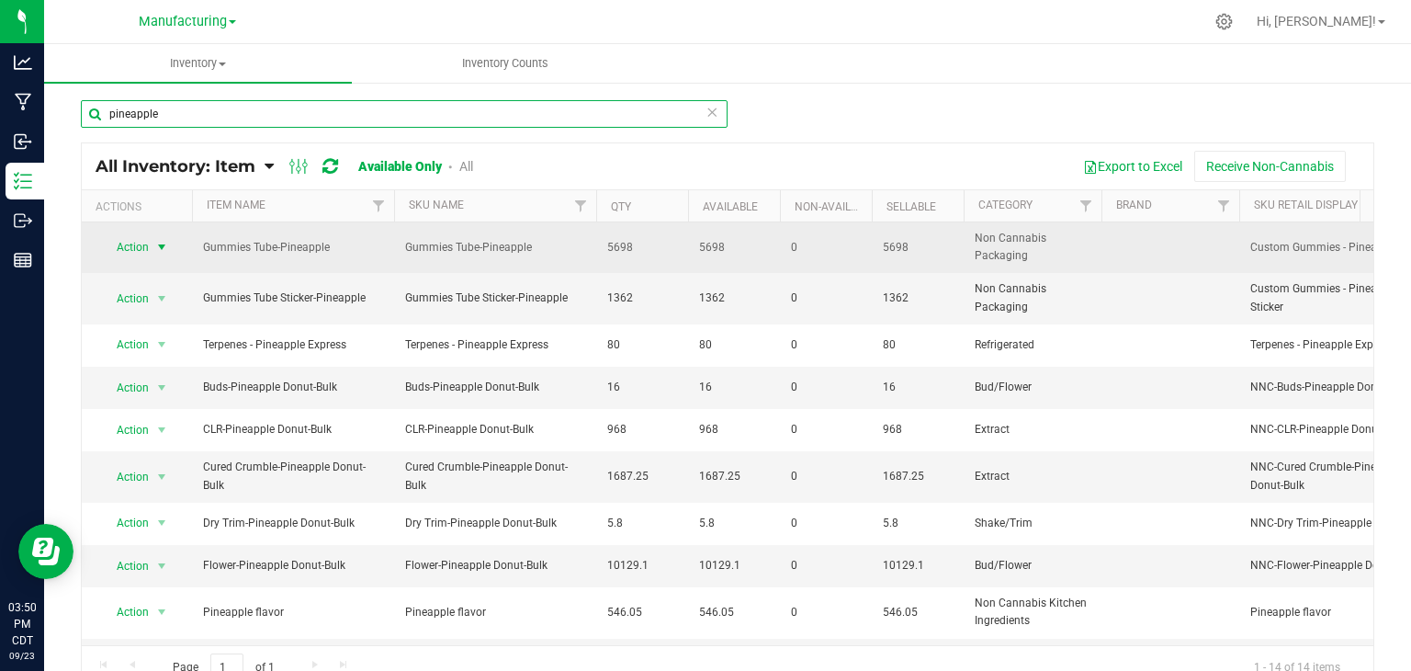
type input "pineapple"
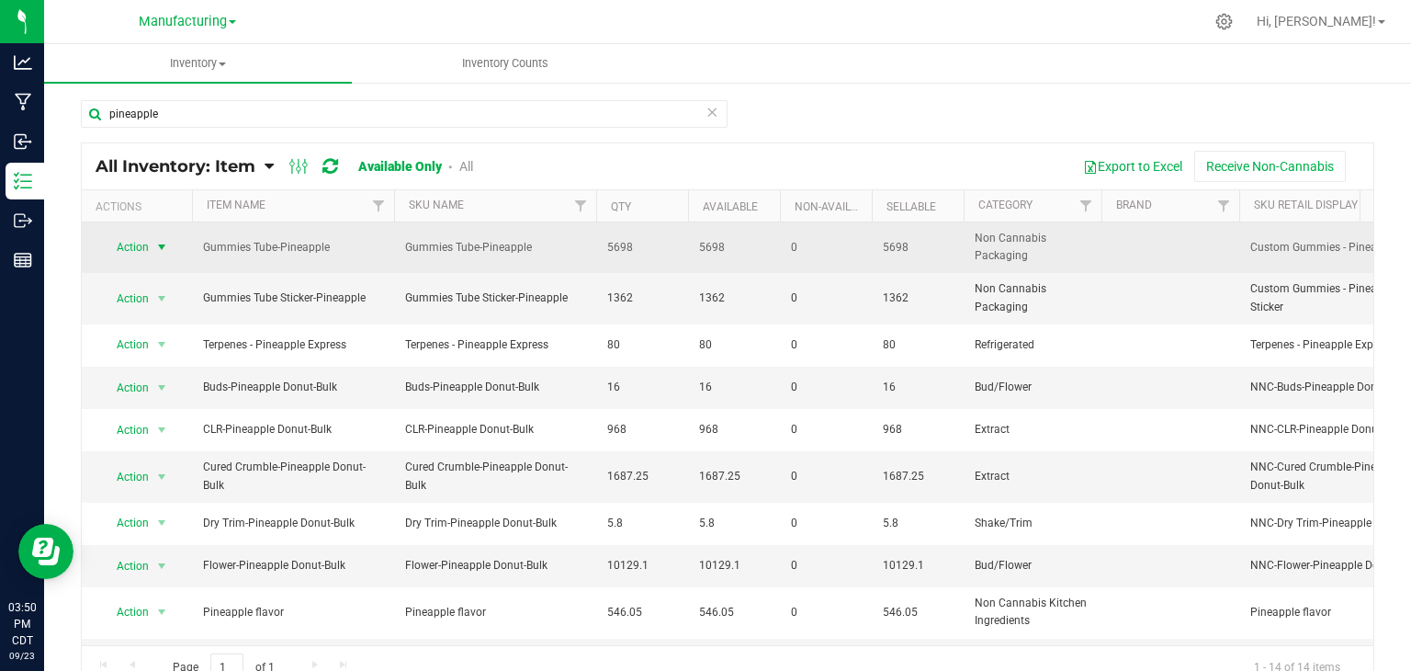
click at [162, 240] on span "select" at bounding box center [161, 247] width 15 height 15
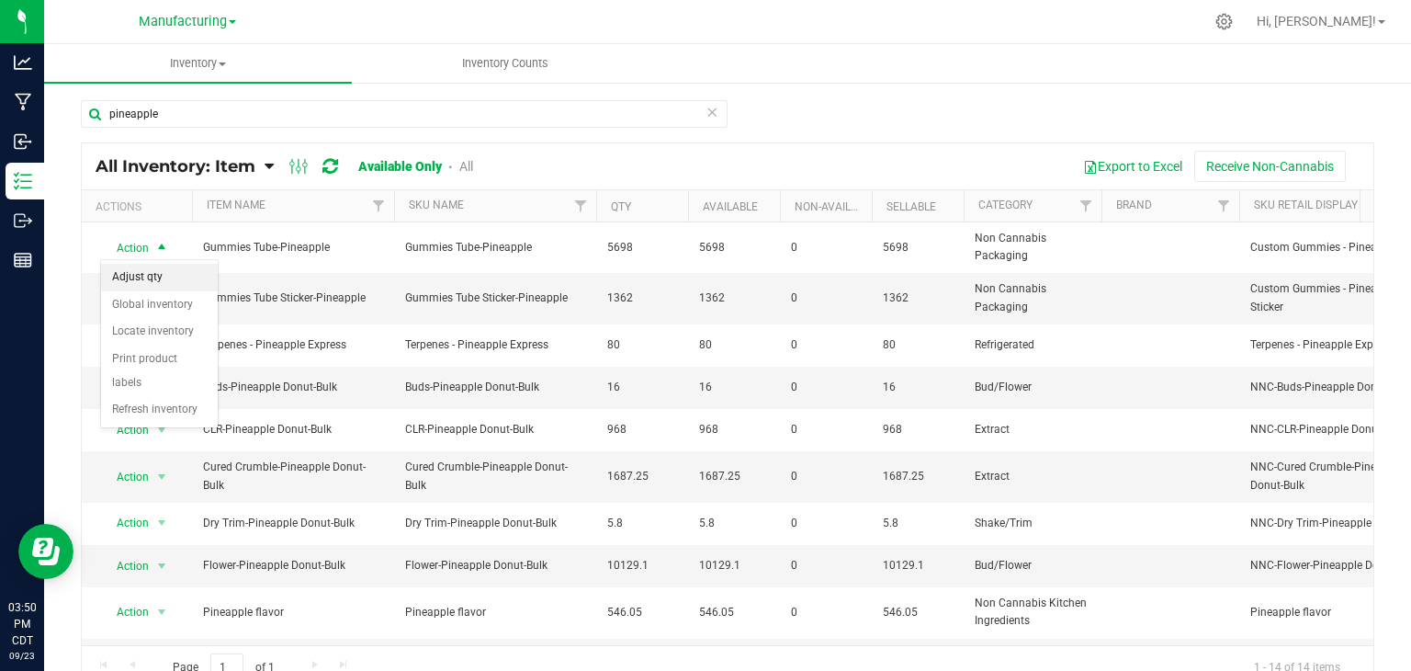
click at [162, 281] on li "Adjust qty" at bounding box center [159, 278] width 117 height 28
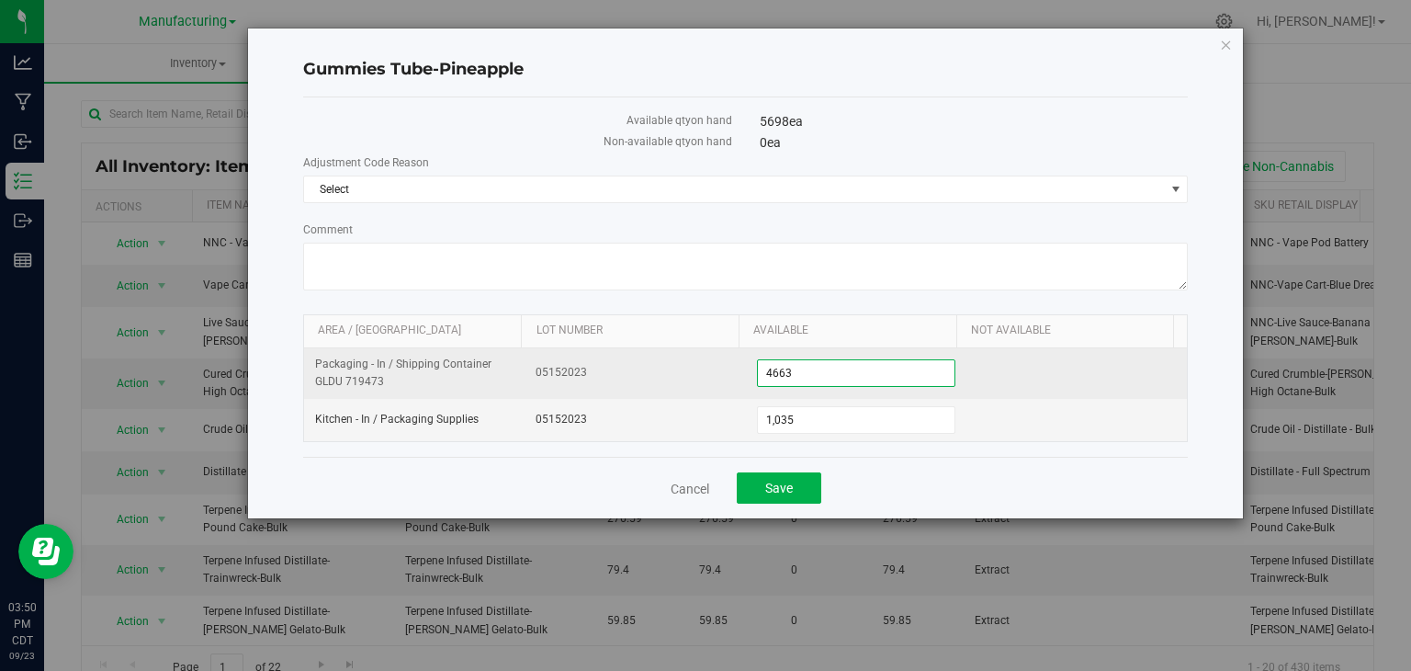
click at [812, 368] on span "4,663 4663" at bounding box center [856, 373] width 198 height 28
type input "4"
type input "5250"
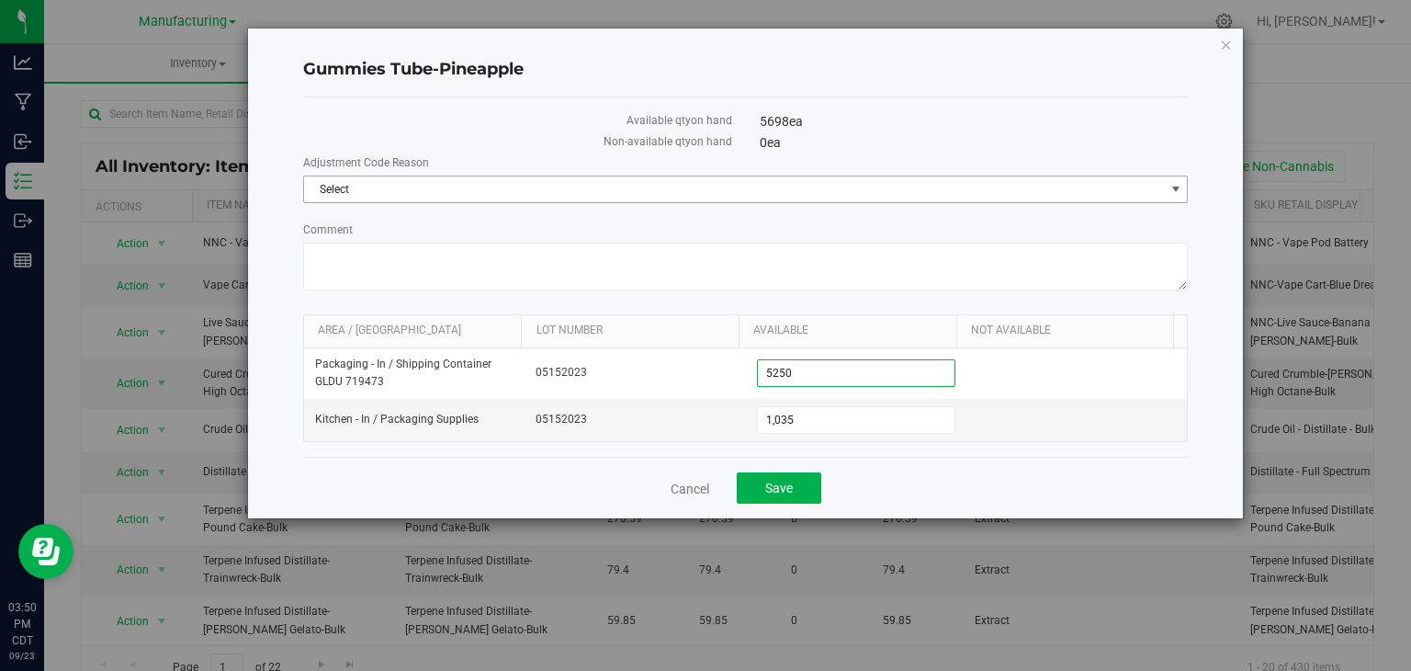
type input "5,250"
click at [363, 187] on span "Select" at bounding box center [734, 189] width 861 height 26
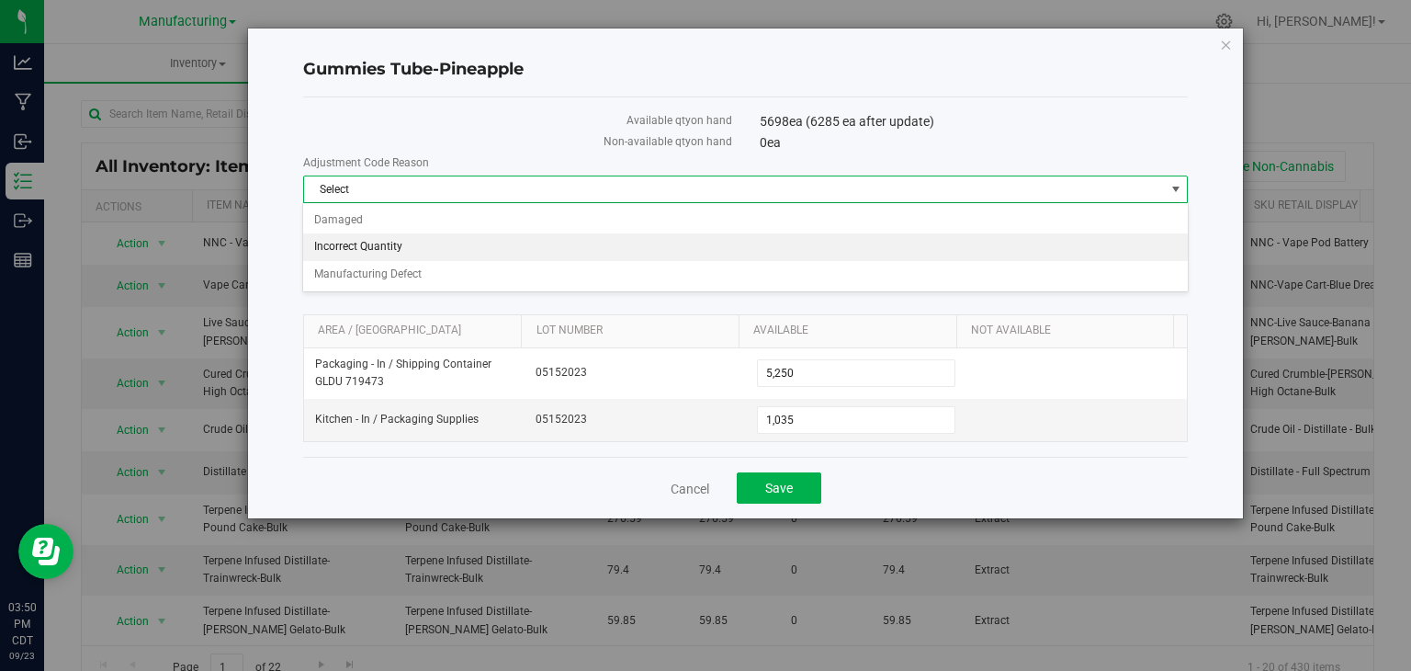
click at [363, 240] on li "Incorrect Quantity" at bounding box center [745, 247] width 884 height 28
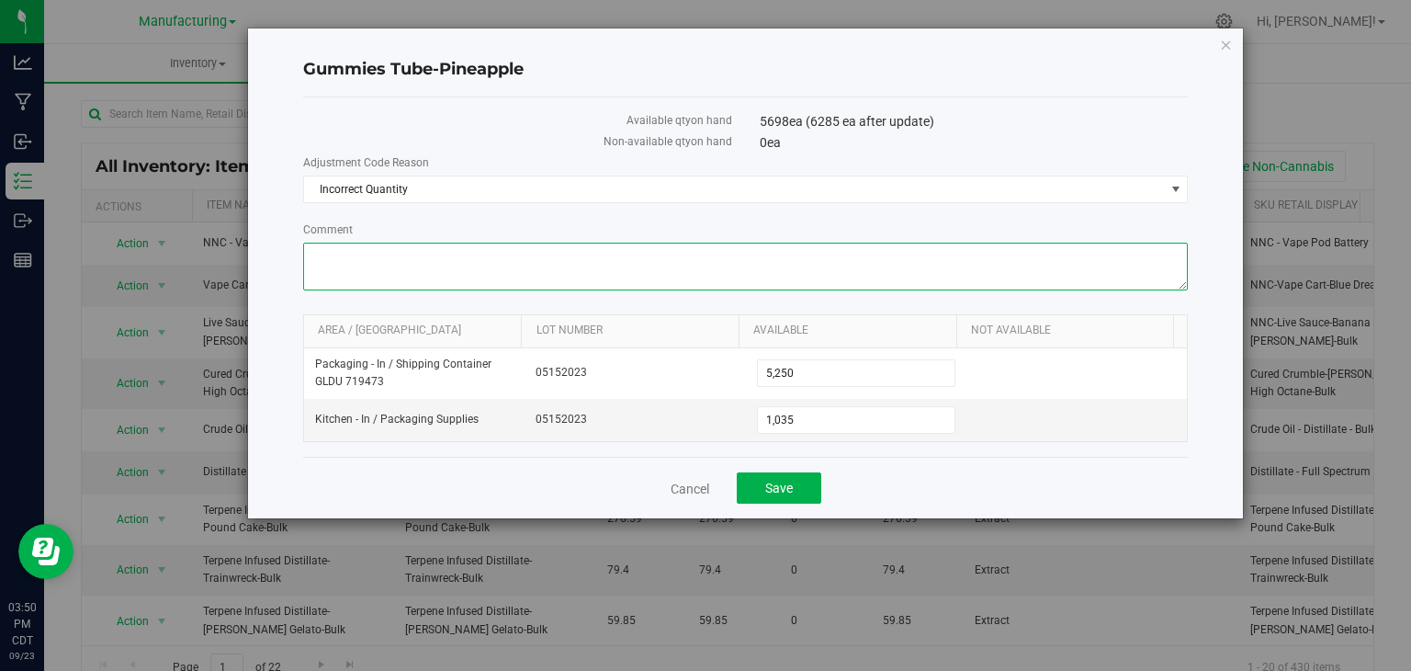
click at [371, 263] on textarea "Comment" at bounding box center [746, 267] width 886 height 48
click at [392, 252] on textarea "Comment" at bounding box center [746, 267] width 886 height 48
click at [462, 259] on textarea "Comment" at bounding box center [746, 267] width 886 height 48
type textarea "did inventory outside [DATE]."
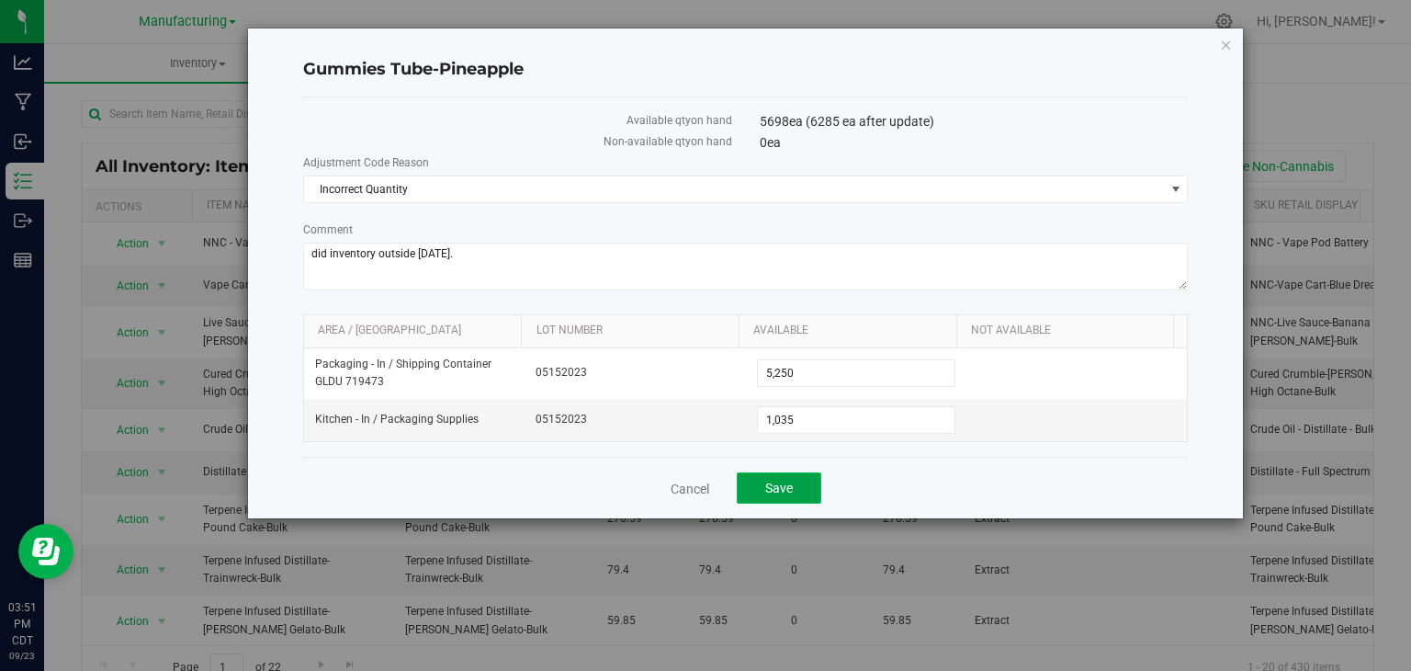
click at [762, 490] on button "Save" at bounding box center [779, 487] width 85 height 31
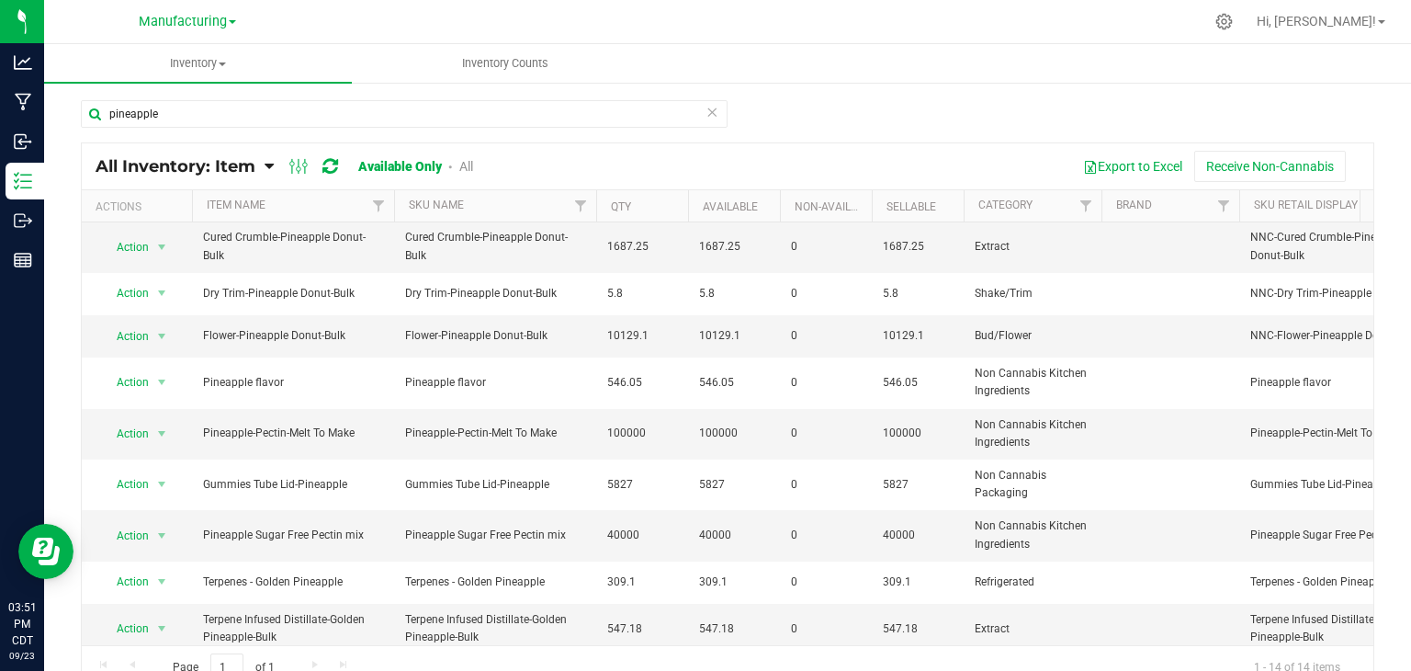
scroll to position [250, 0]
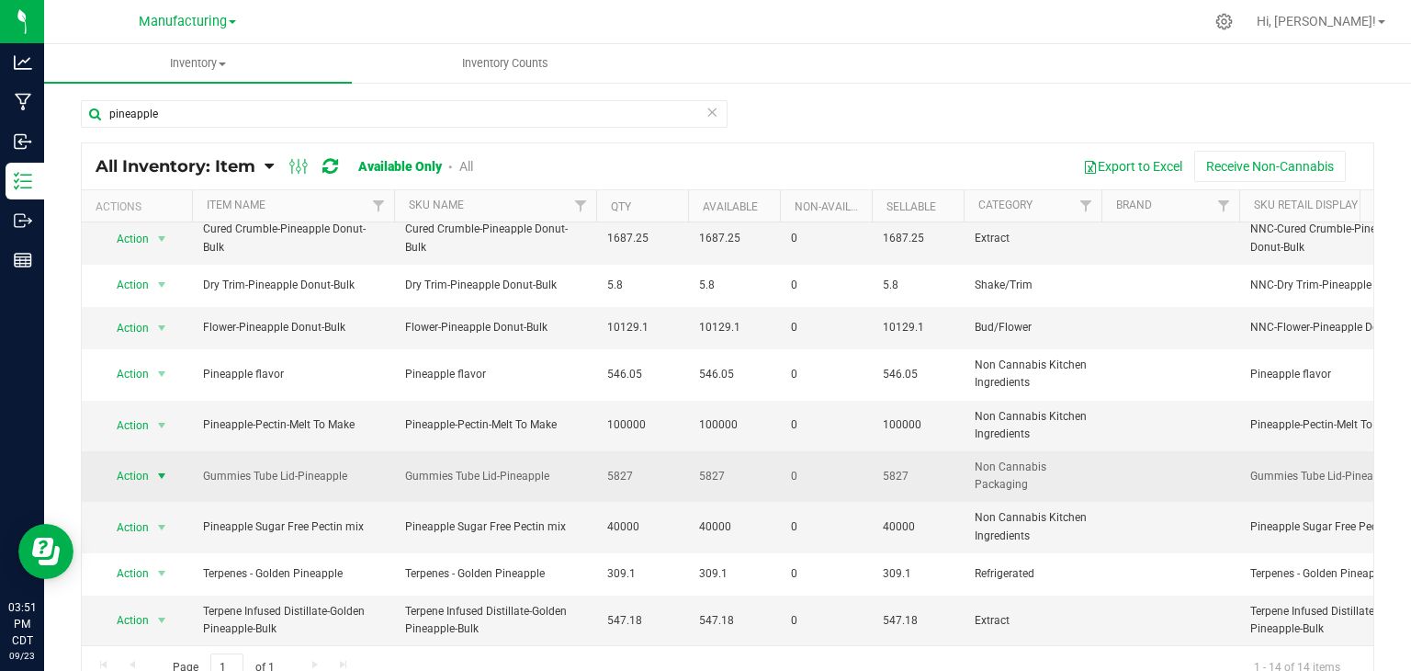
click at [162, 468] on span "select" at bounding box center [161, 475] width 15 height 15
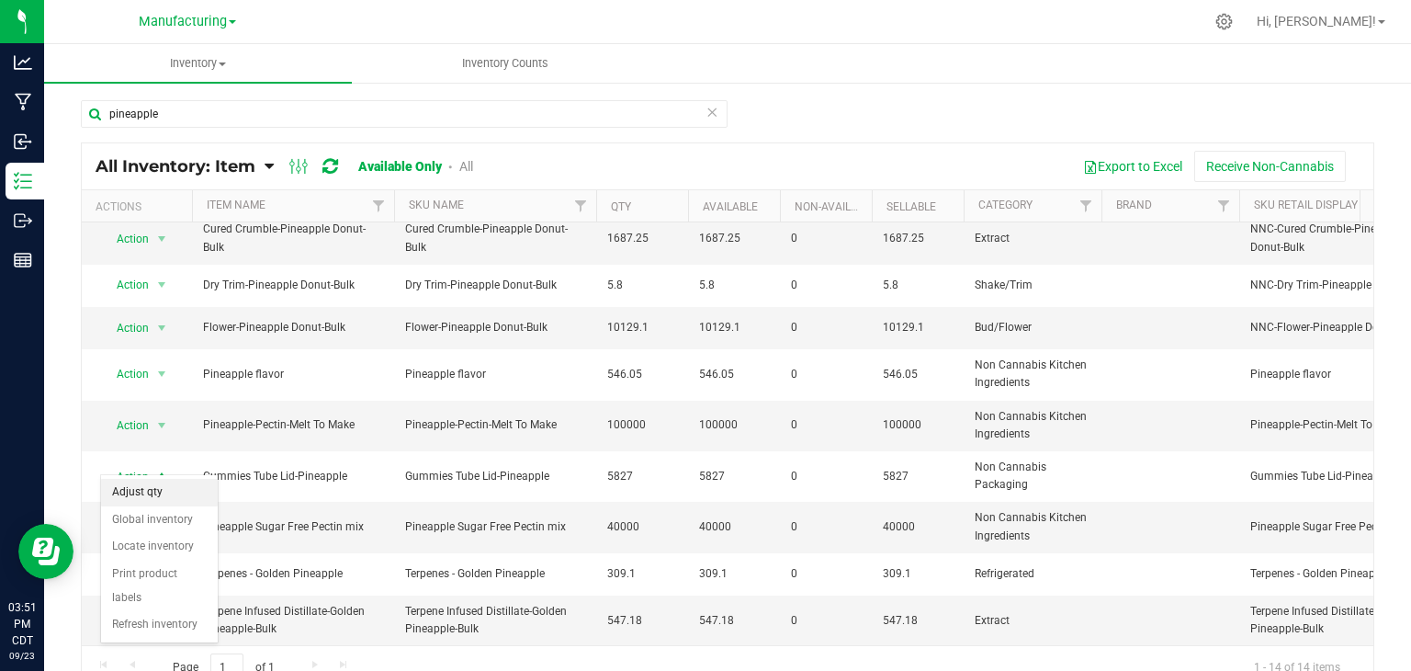
click at [154, 486] on li "Adjust qty" at bounding box center [159, 493] width 117 height 28
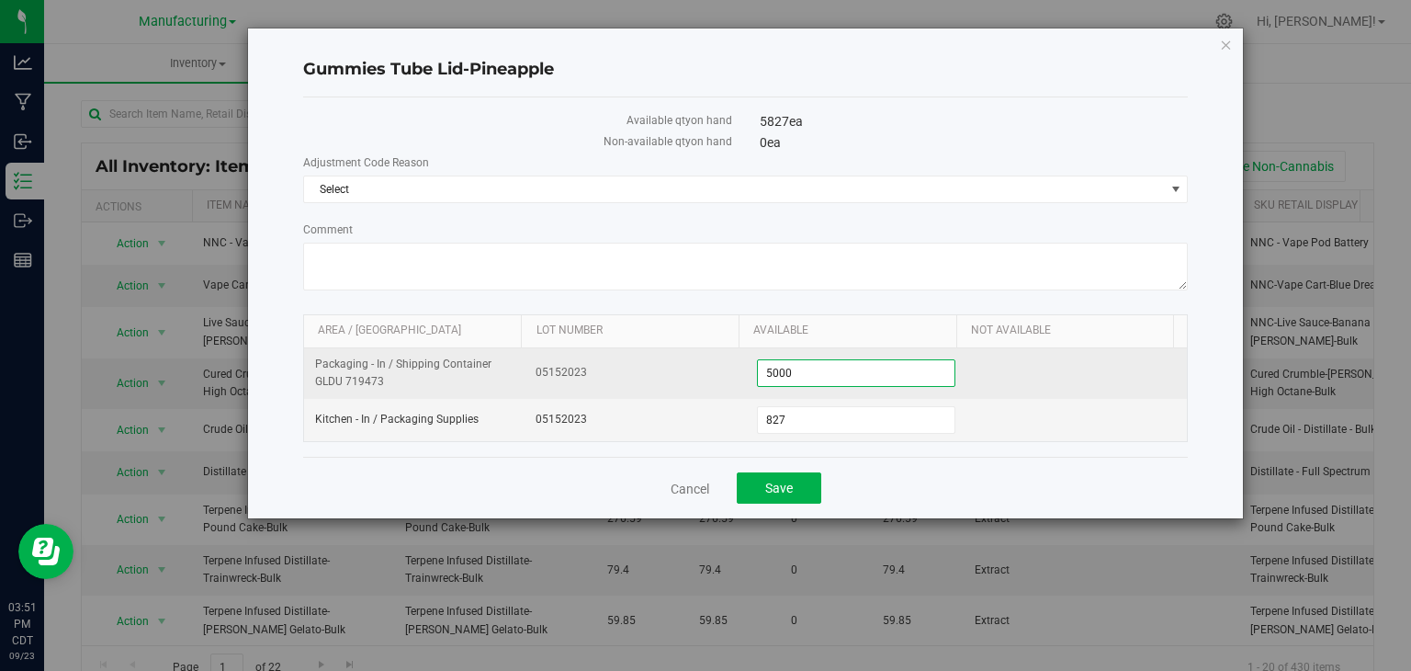
click at [801, 378] on span "5,000 5000" at bounding box center [856, 373] width 198 height 28
type input "5500"
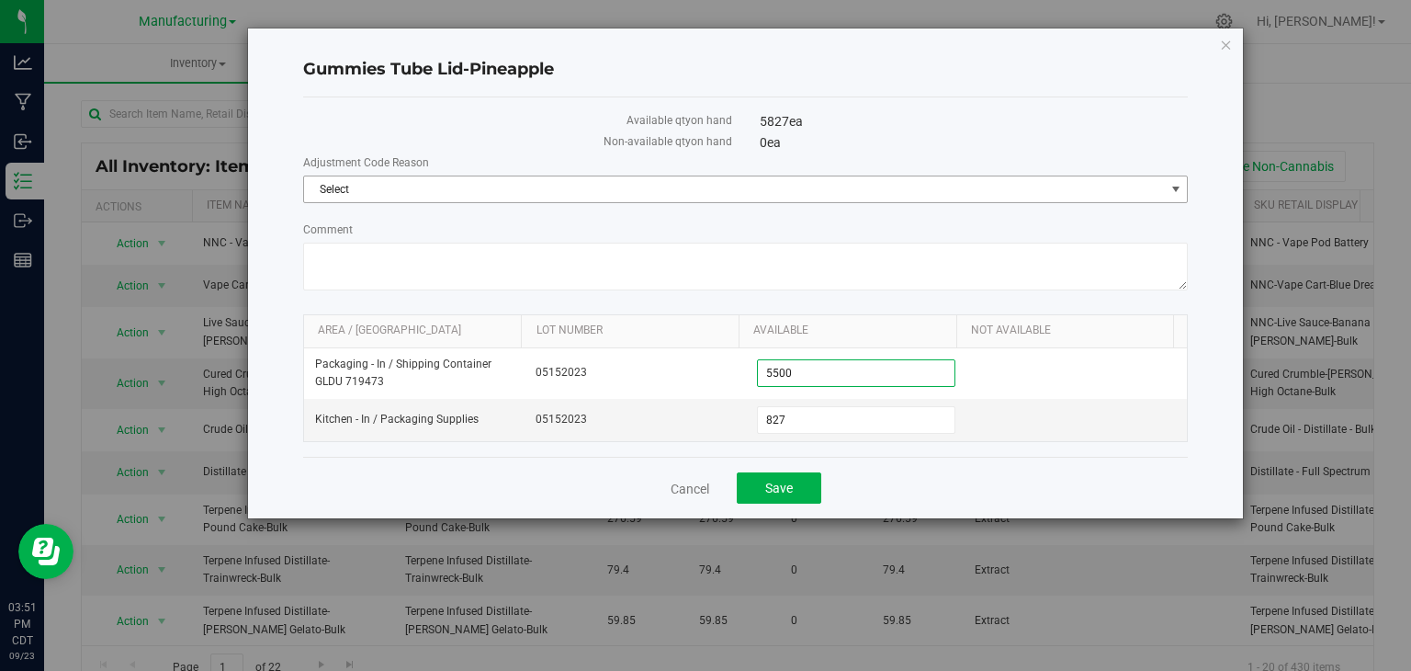
type input "5,500"
click at [359, 191] on span "Select" at bounding box center [734, 189] width 861 height 26
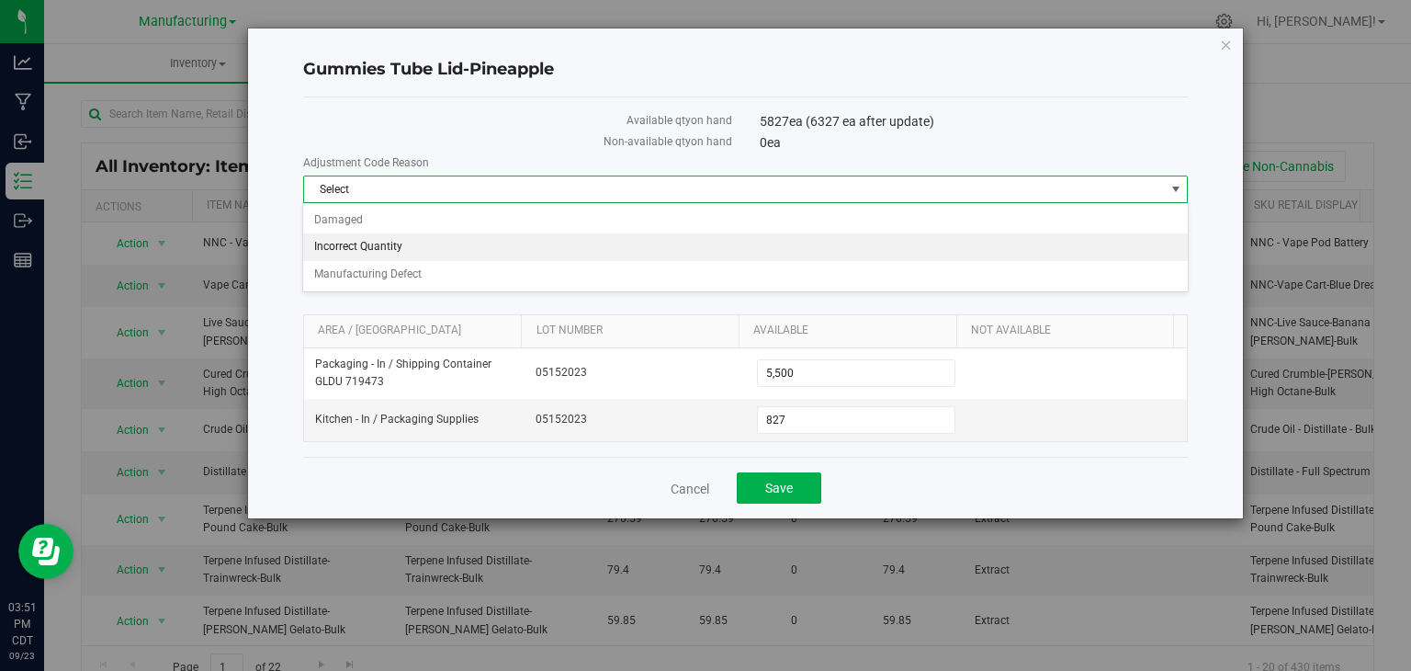
click at [375, 249] on li "Incorrect Quantity" at bounding box center [745, 247] width 884 height 28
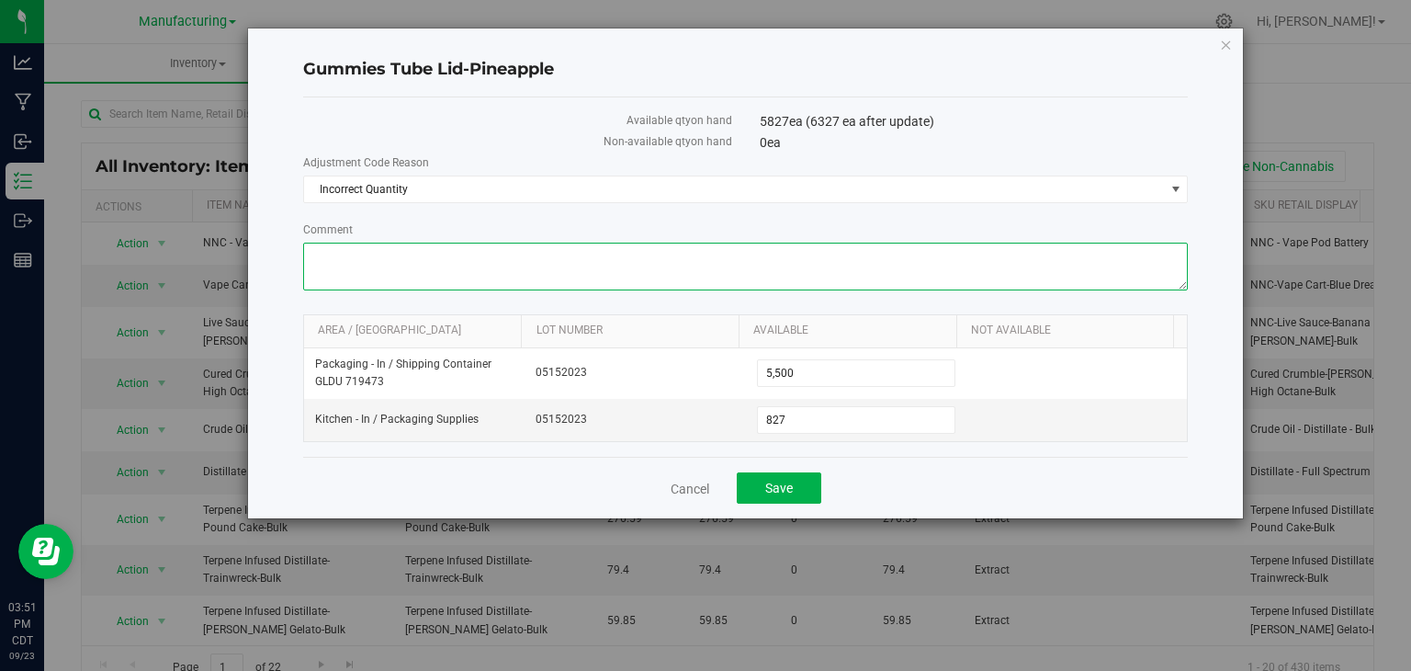
click at [374, 268] on textarea "Comment" at bounding box center [746, 267] width 886 height 48
type textarea "did inventory outside [DATE]"
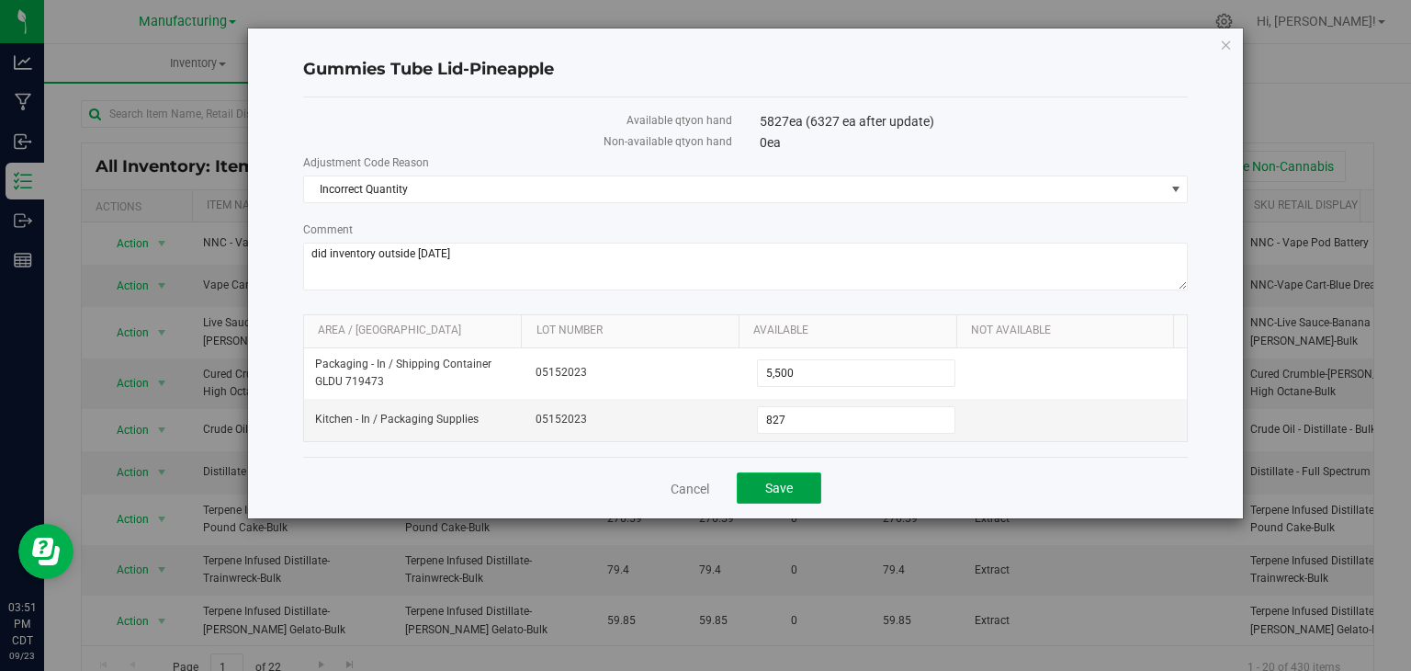
click at [778, 489] on span "Save" at bounding box center [779, 487] width 28 height 15
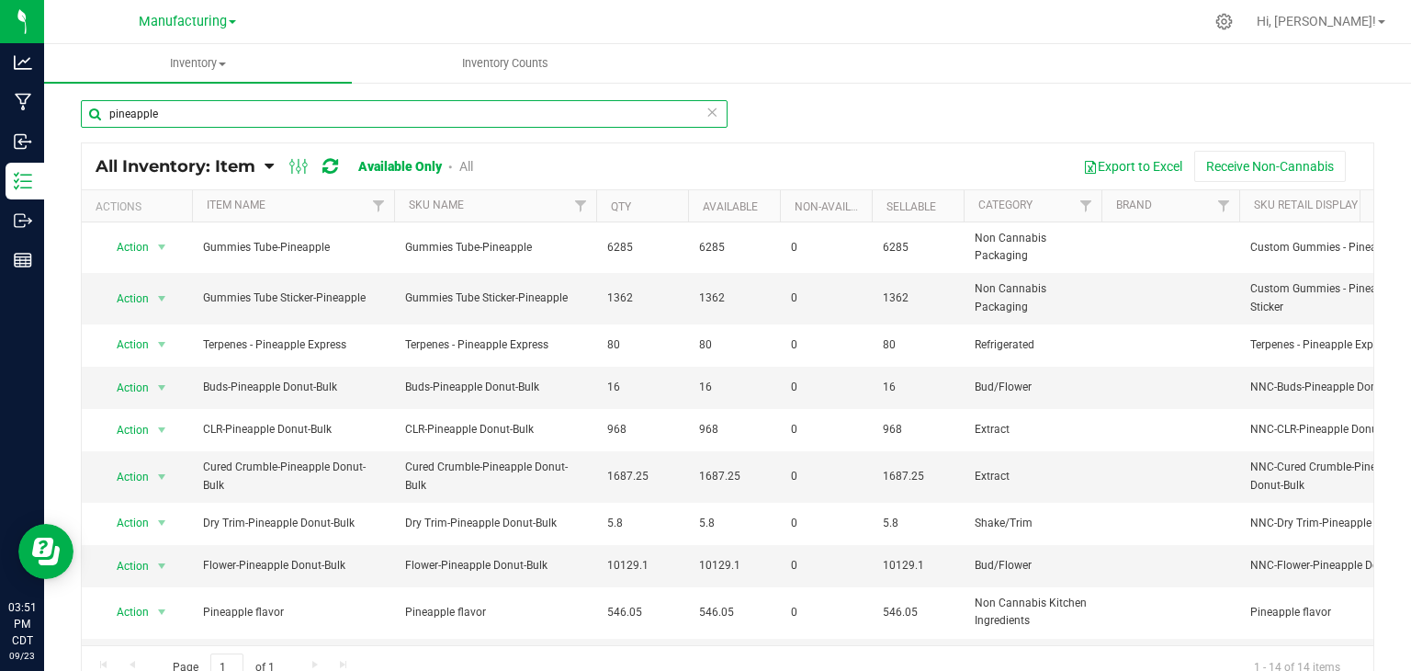
click at [176, 108] on input "pineapple" at bounding box center [404, 114] width 647 height 28
type input "p"
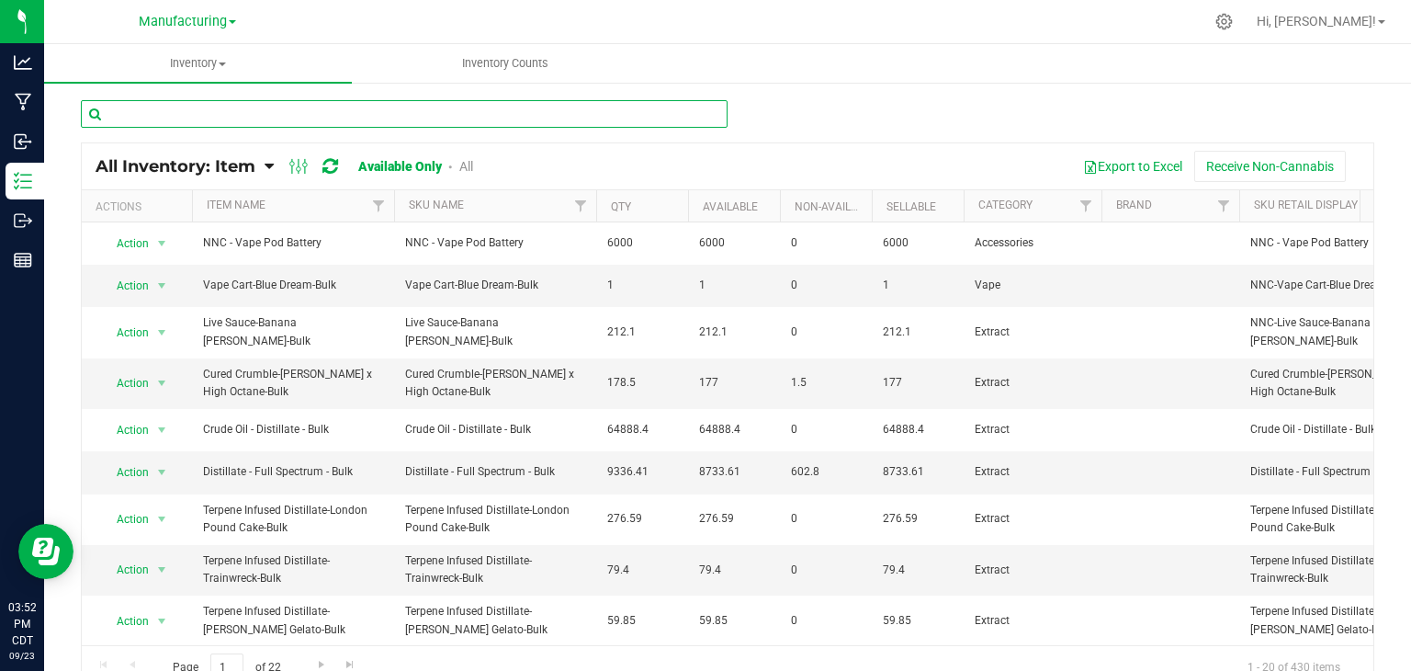
type input "8"
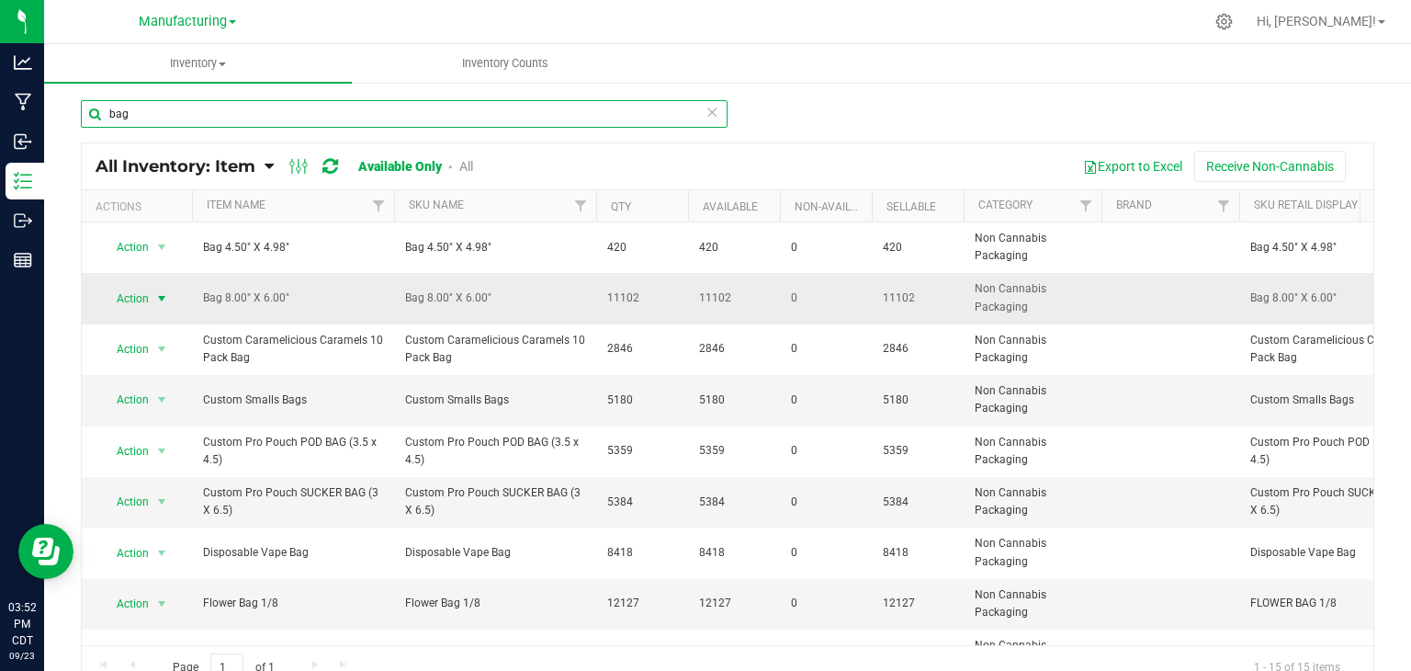
type input "bag"
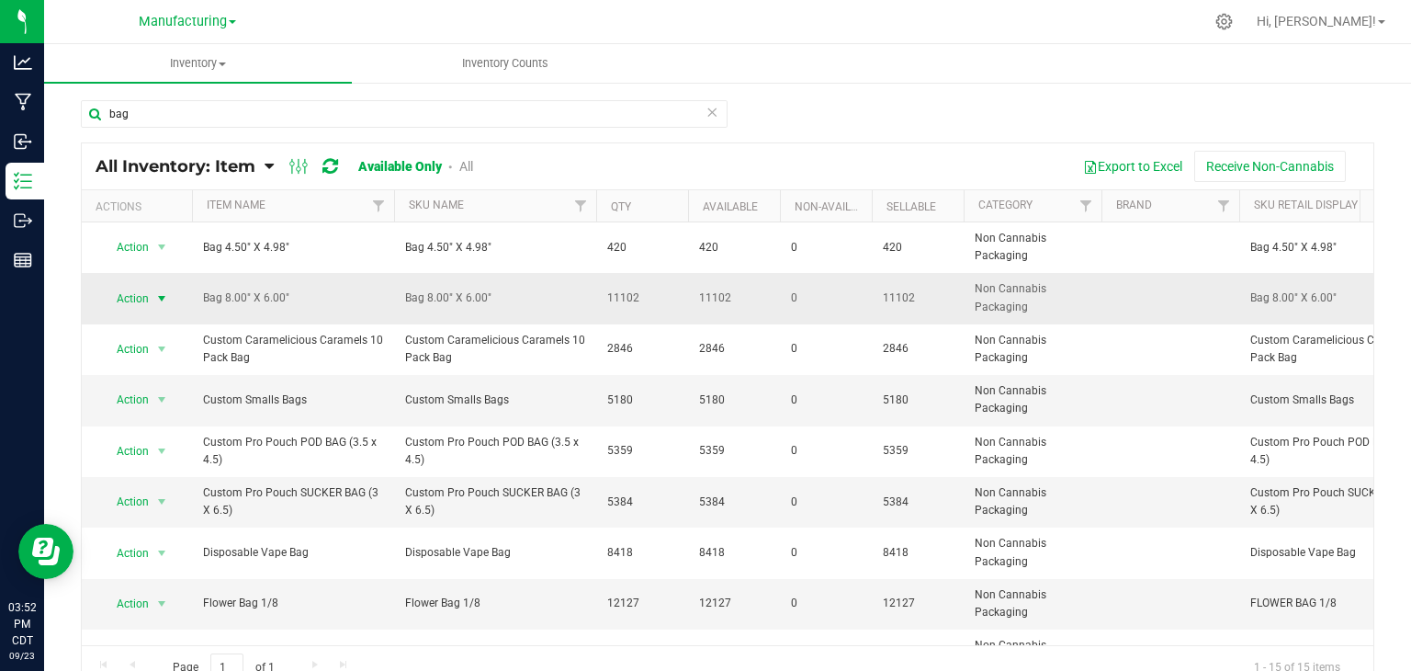
click at [163, 296] on span "select" at bounding box center [161, 298] width 15 height 15
click at [162, 325] on li "Adjust qty" at bounding box center [159, 328] width 117 height 28
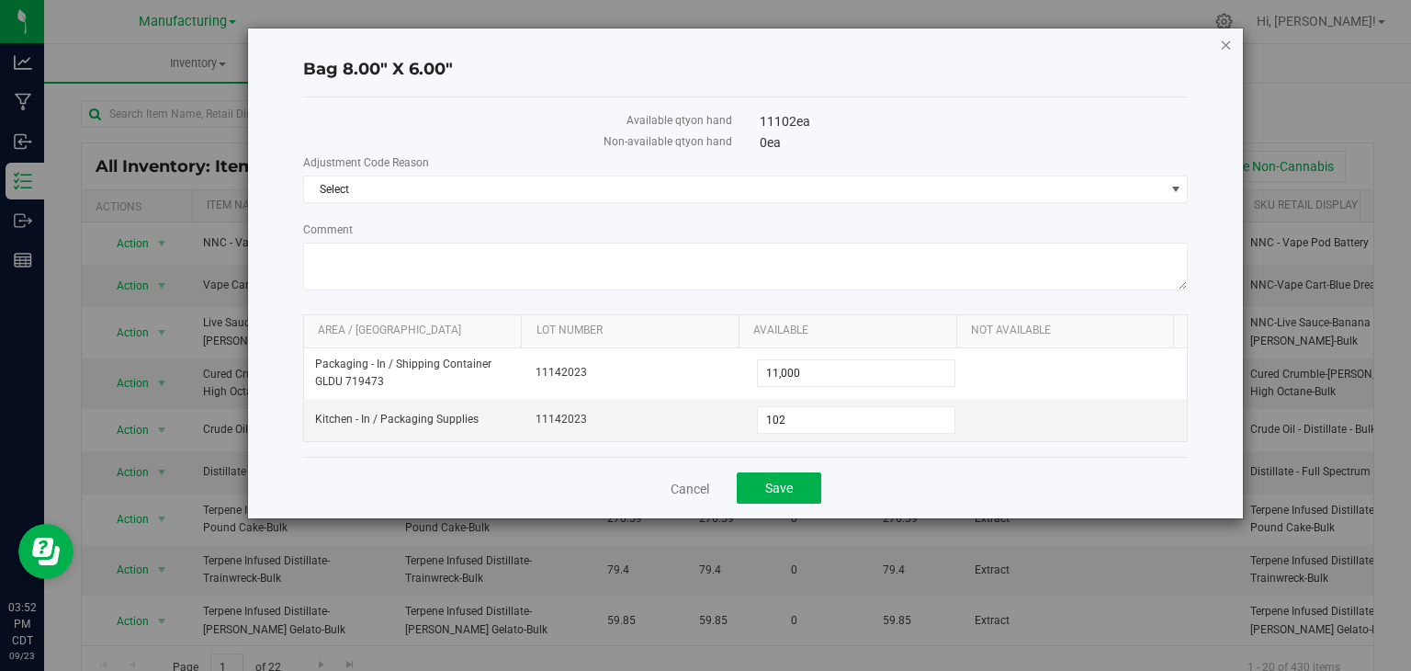
click at [1226, 41] on icon "button" at bounding box center [1226, 44] width 13 height 22
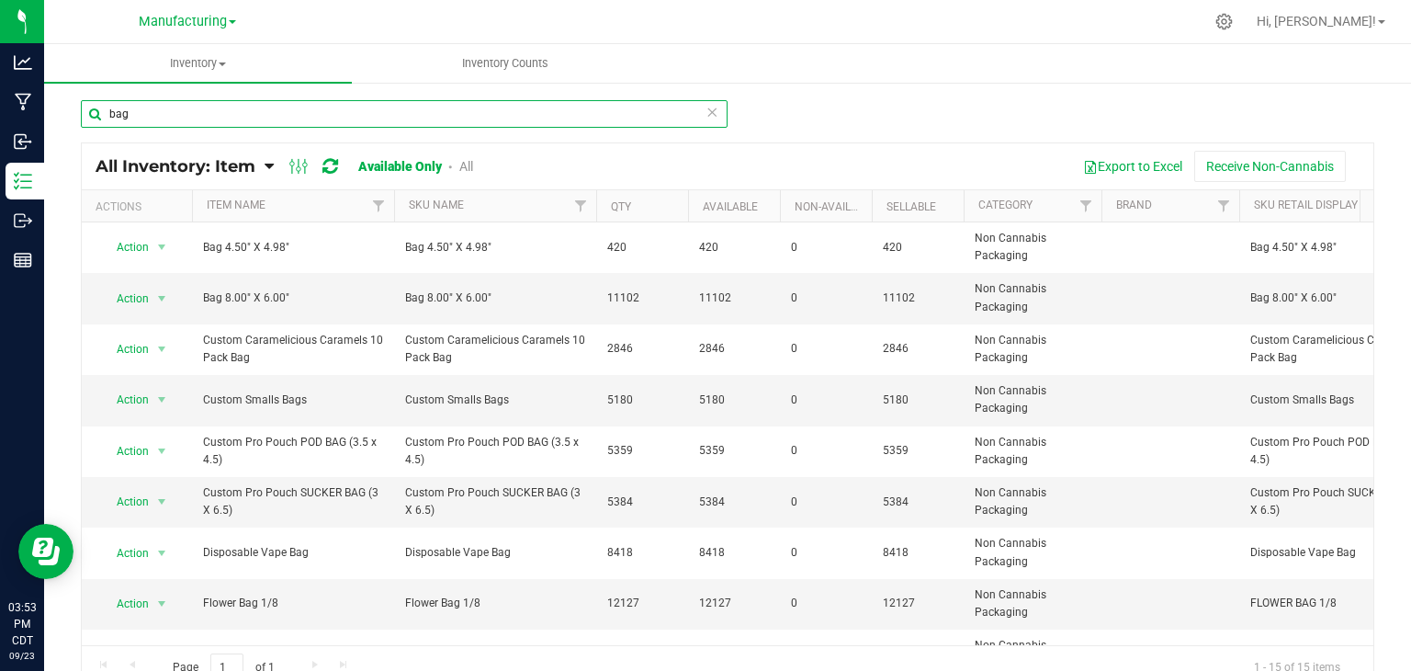
click at [185, 123] on input "bag" at bounding box center [404, 114] width 647 height 28
type input "b"
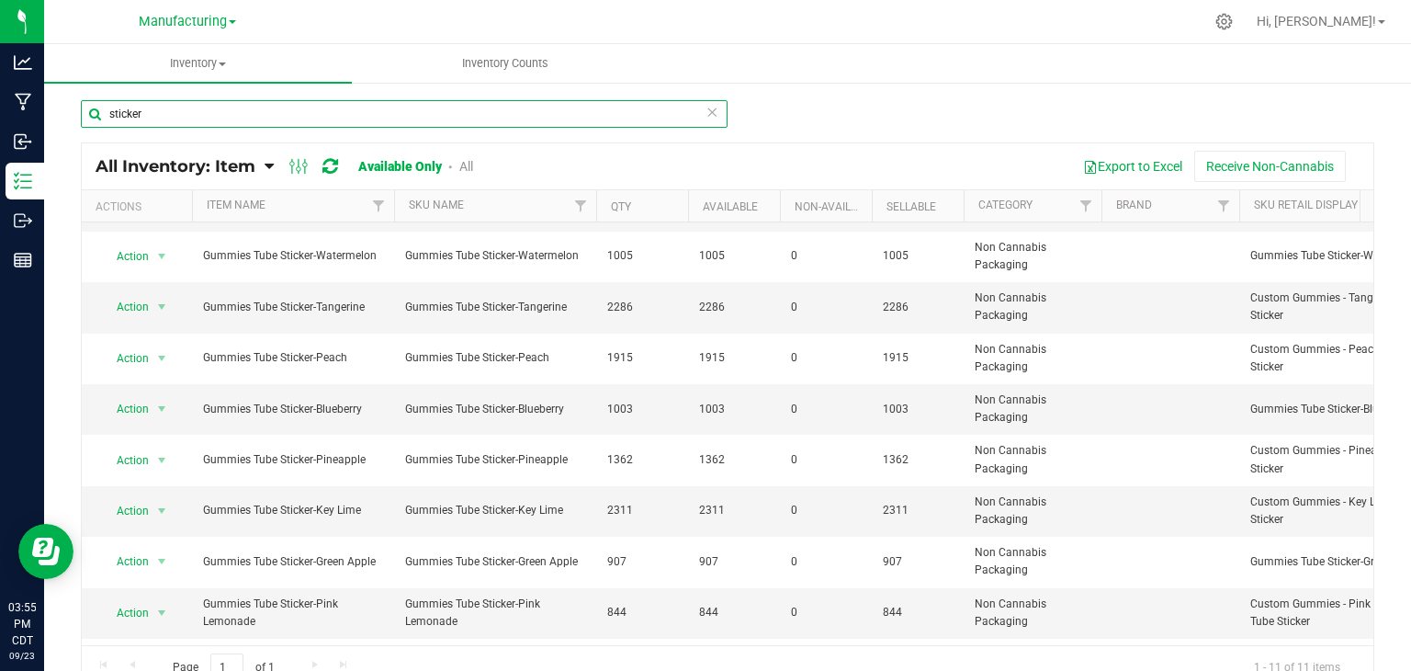
scroll to position [110, 0]
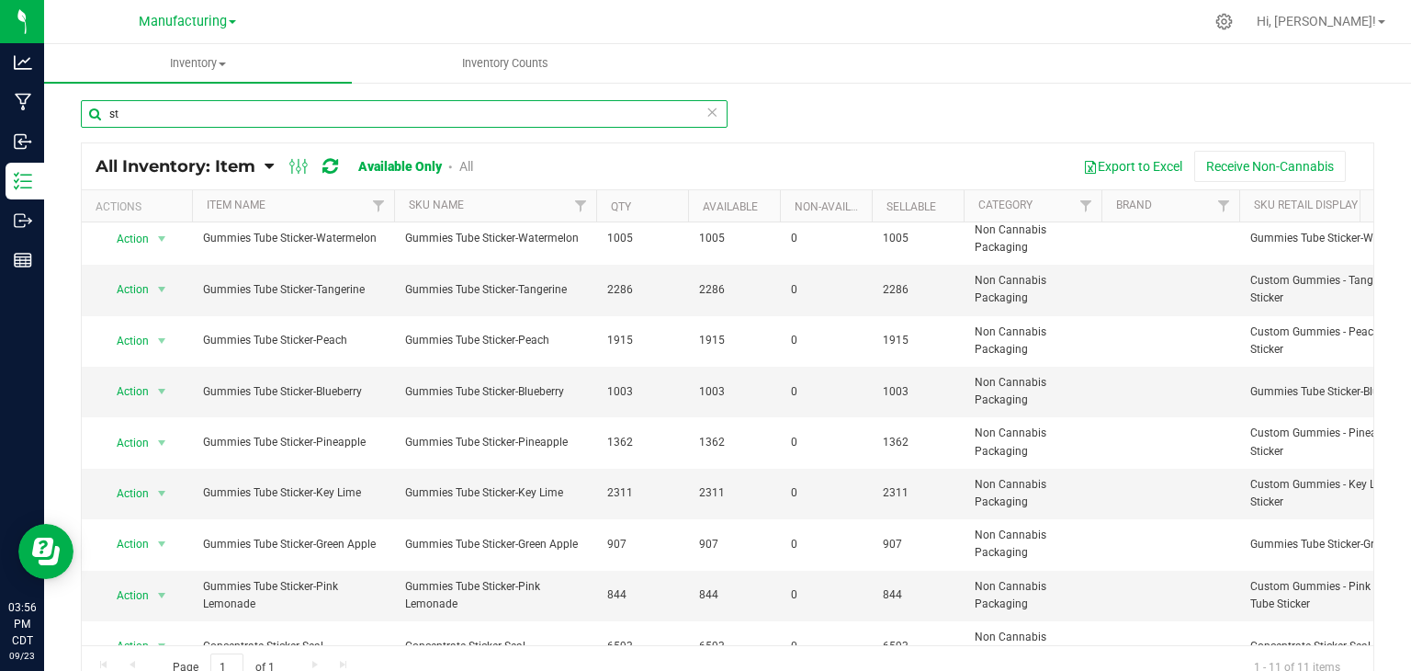
type input "s"
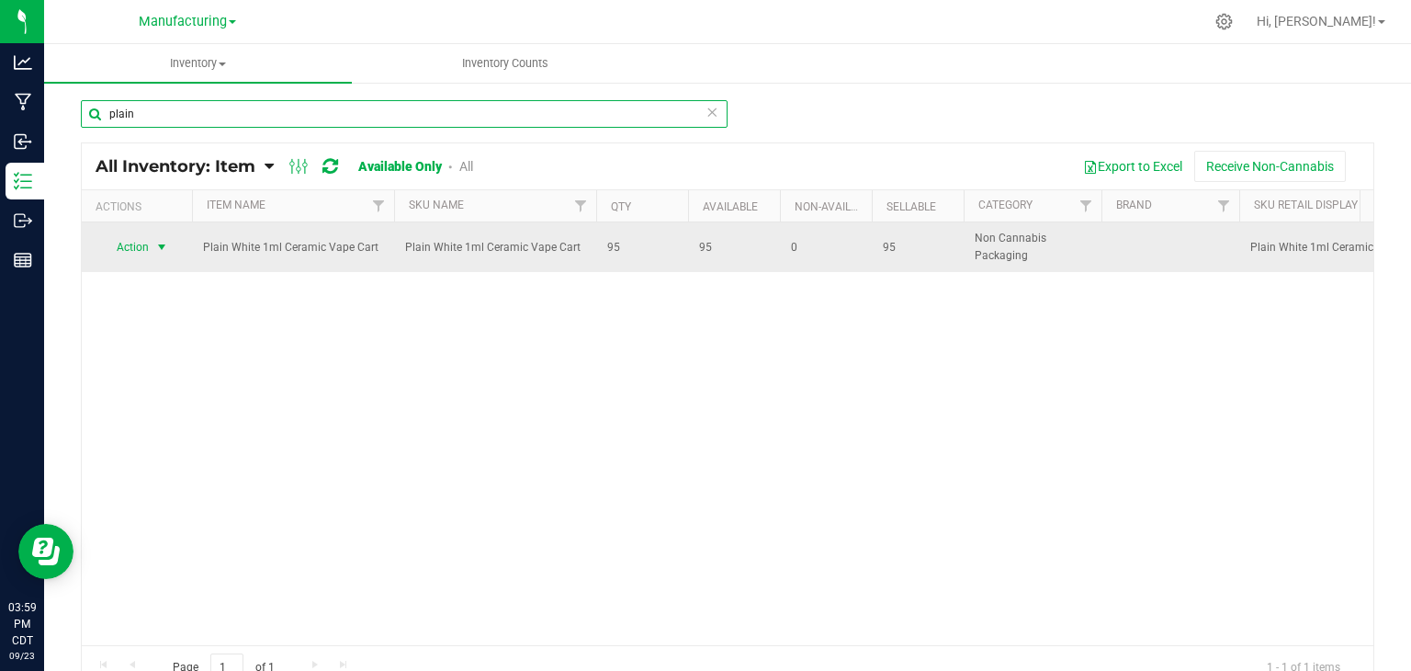
type input "plain"
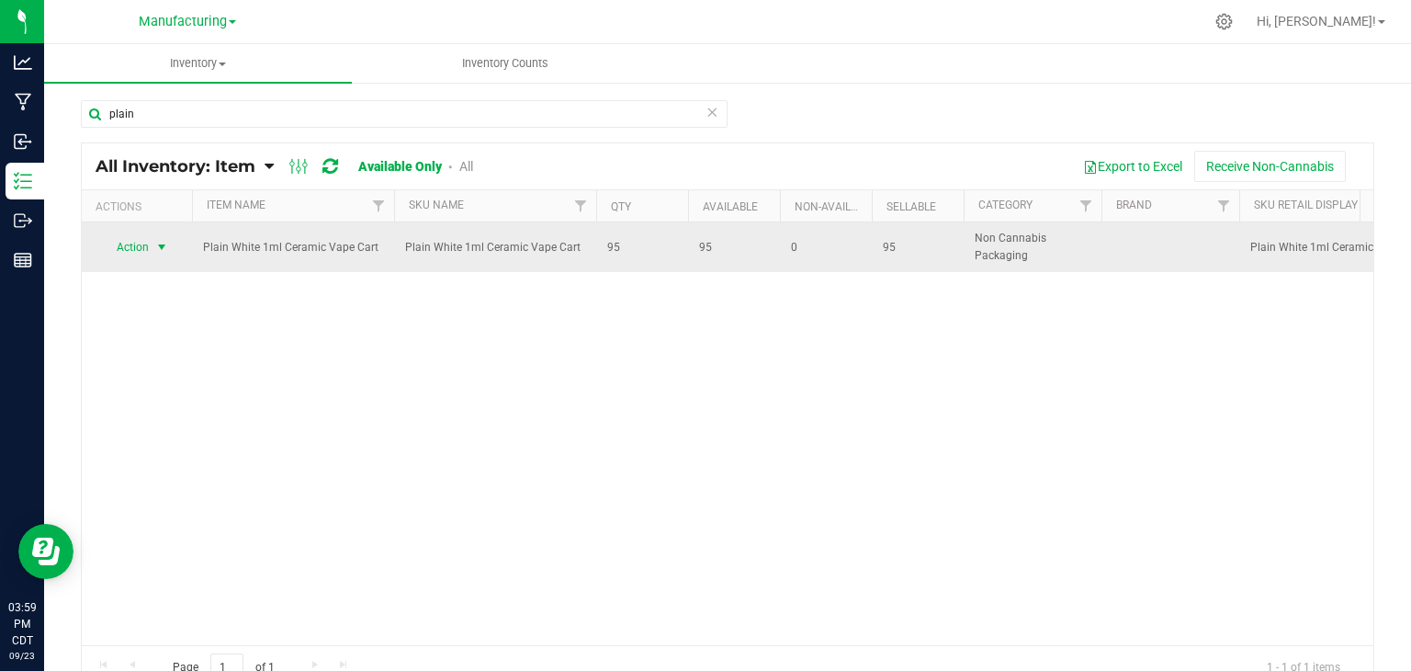
click at [158, 243] on span "select" at bounding box center [161, 247] width 15 height 15
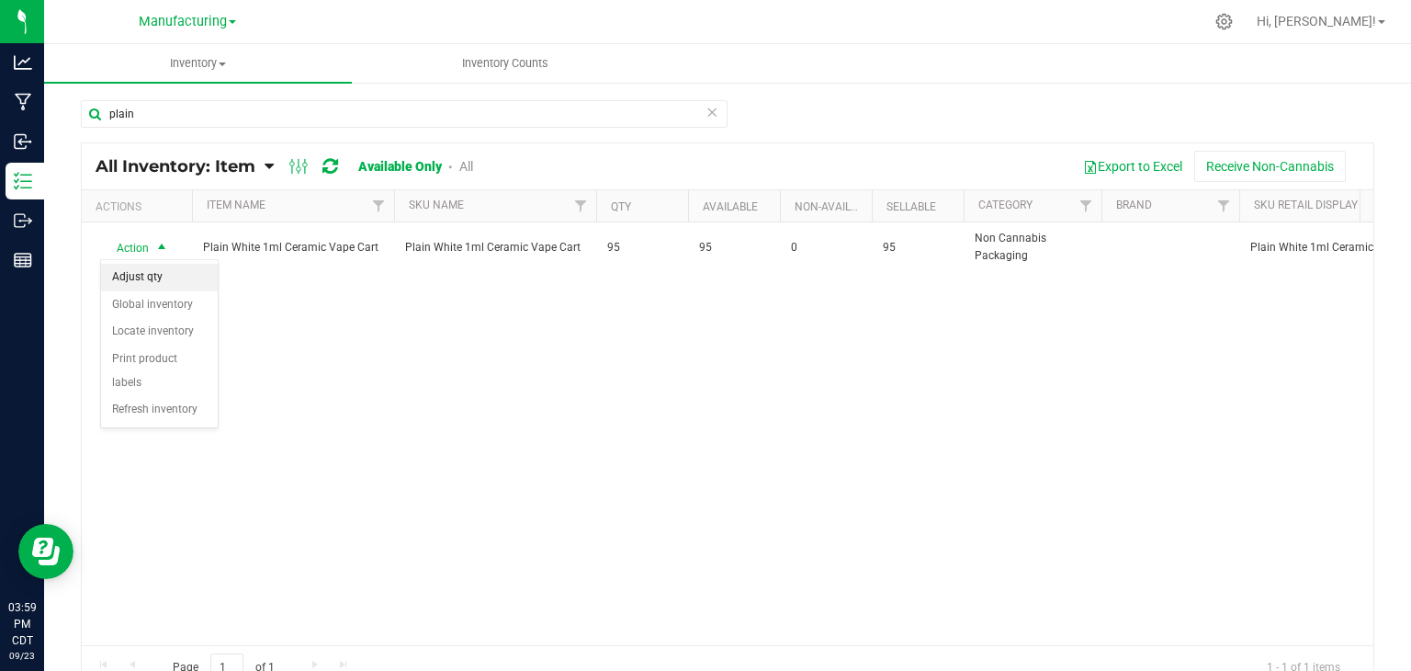
click at [162, 275] on li "Adjust qty" at bounding box center [159, 278] width 117 height 28
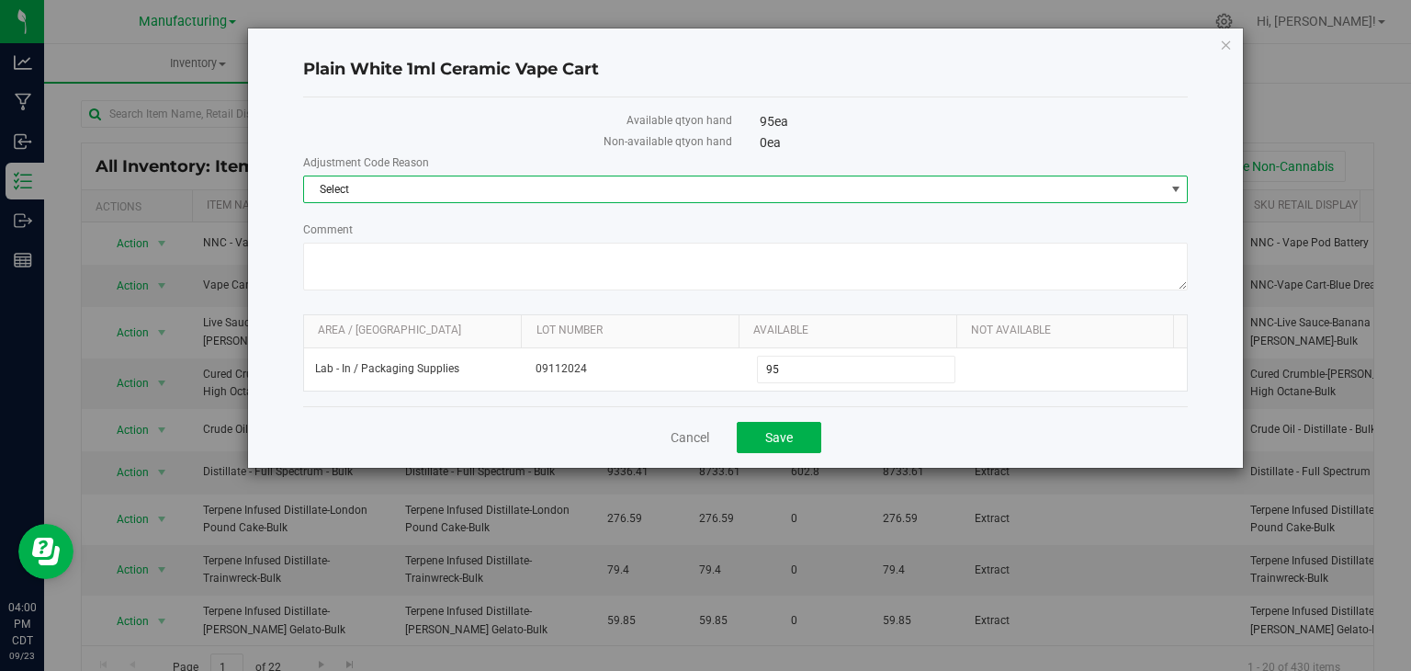
click at [406, 191] on span "Select" at bounding box center [734, 189] width 861 height 26
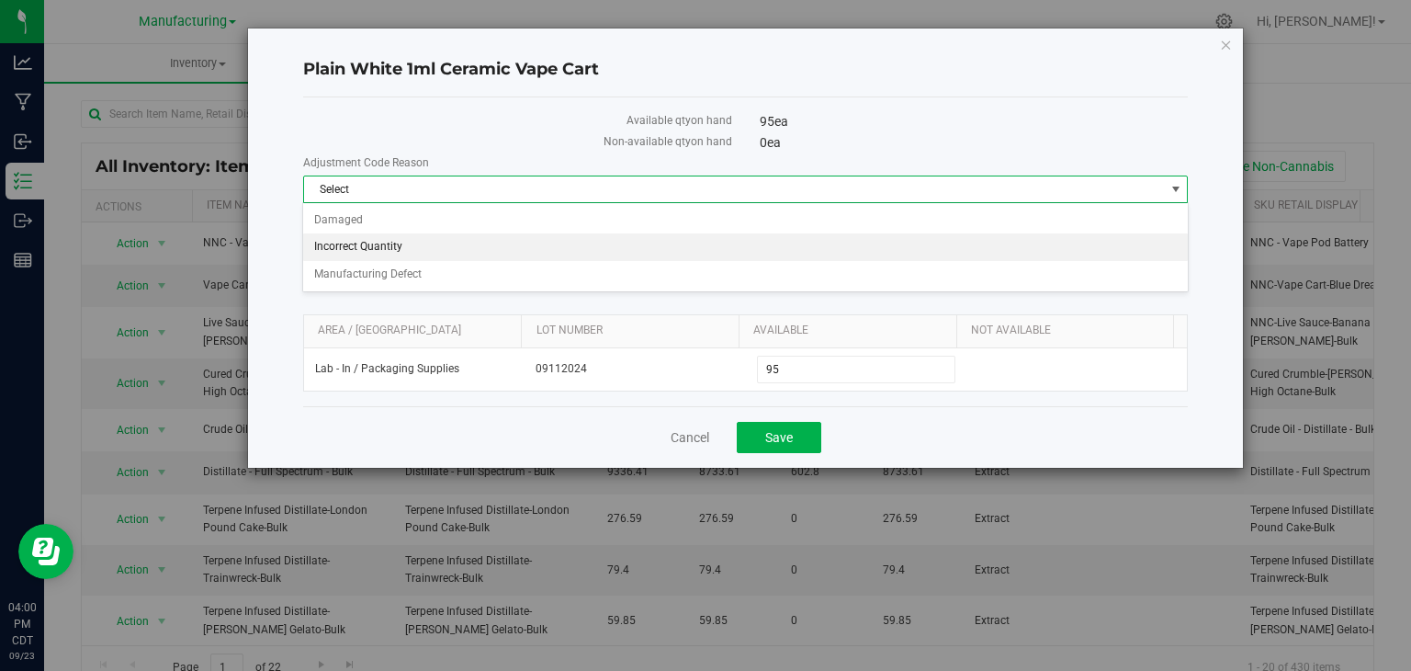
click at [412, 252] on li "Incorrect Quantity" at bounding box center [745, 247] width 884 height 28
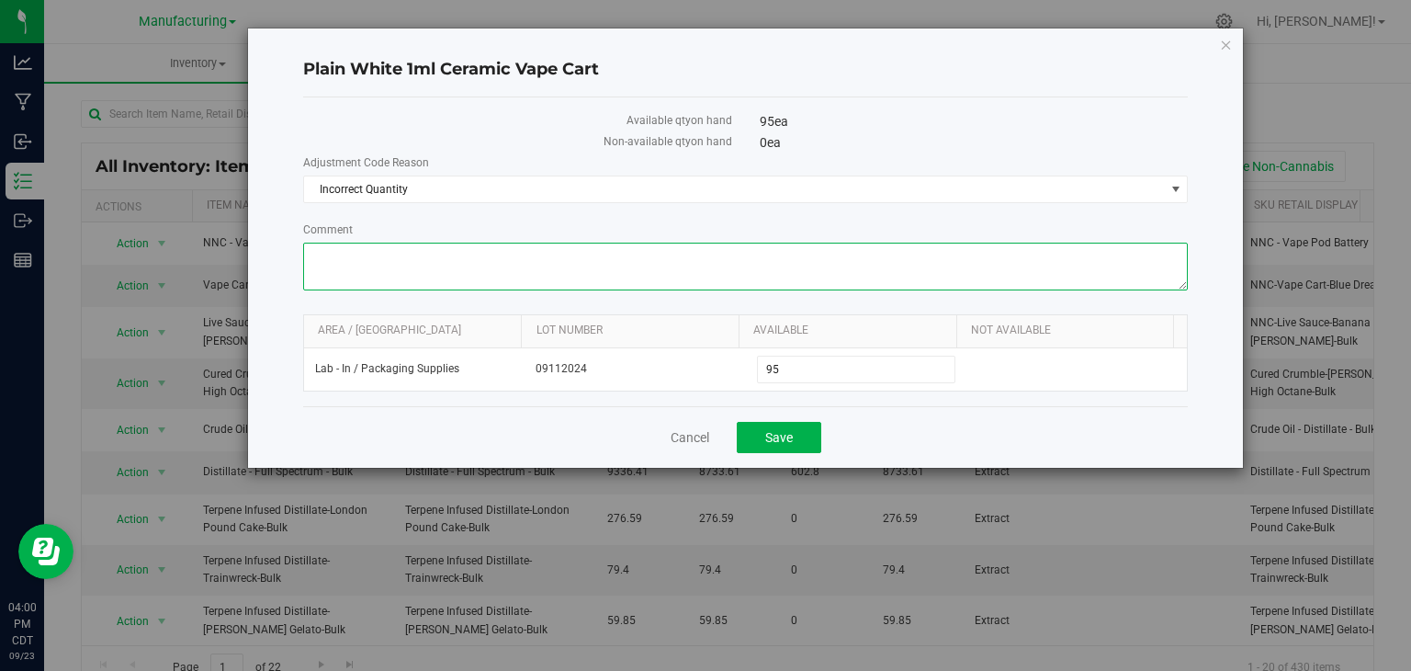
click at [412, 252] on textarea "Comment" at bounding box center [746, 267] width 886 height 48
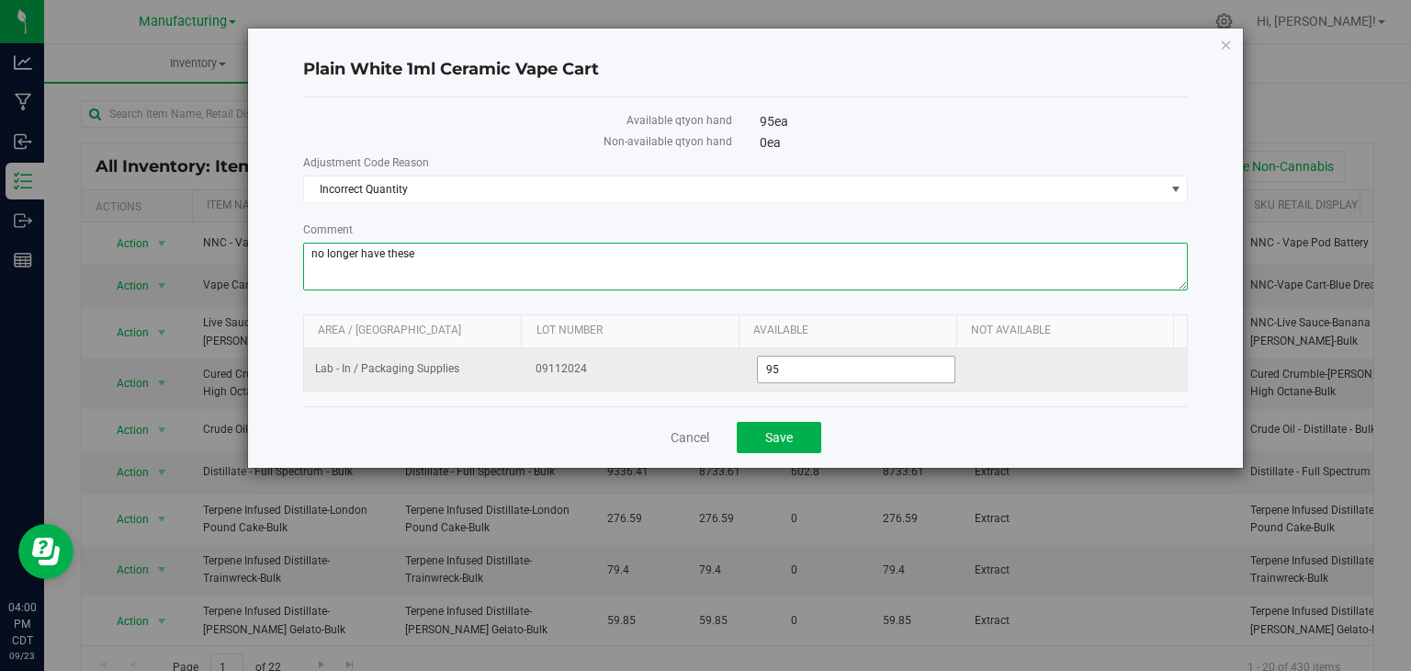
type textarea "no longer have these"
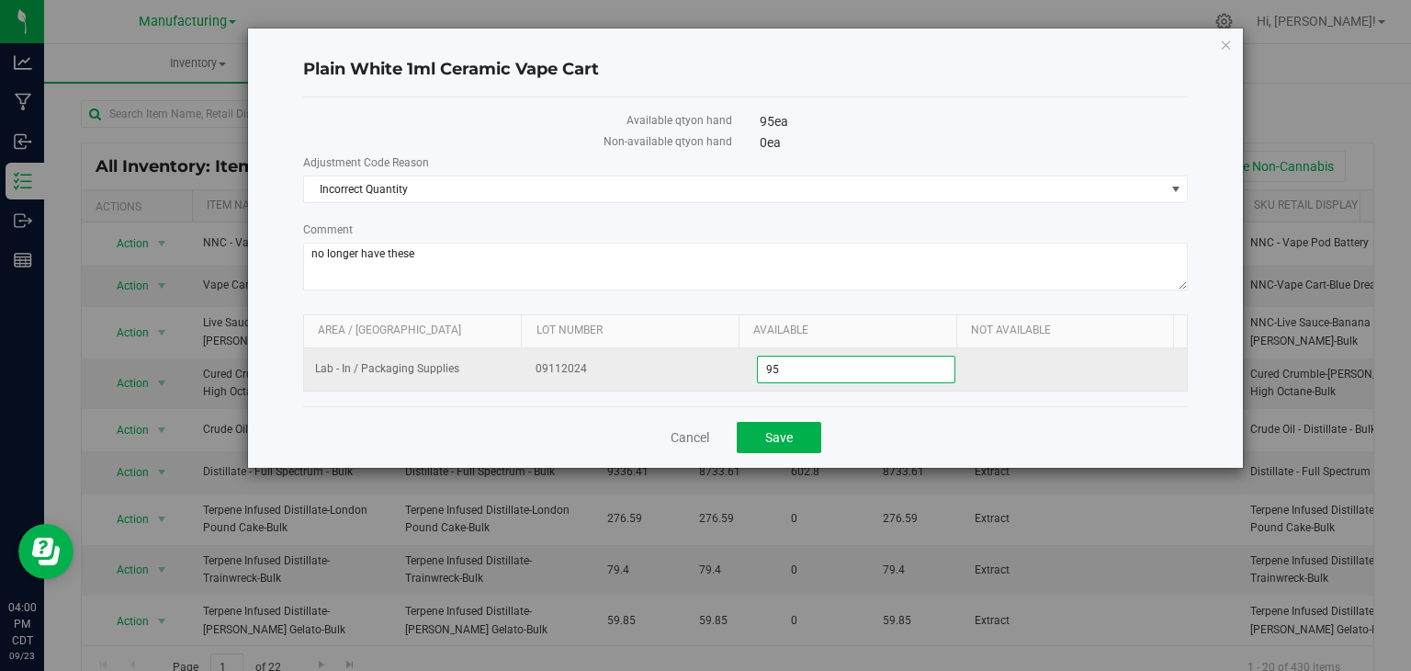
click at [790, 369] on span "95 95" at bounding box center [856, 369] width 198 height 28
type input "9"
type input "0"
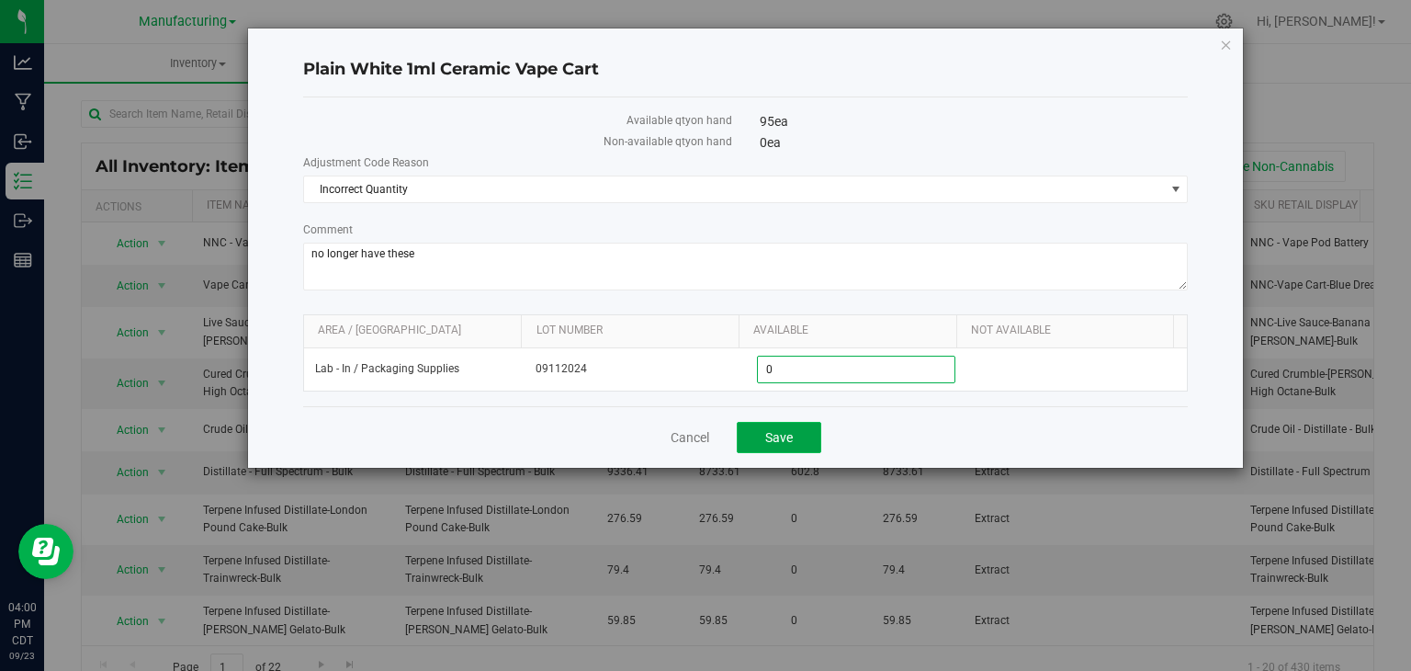
type input "0"
click at [786, 431] on span "Save" at bounding box center [779, 437] width 28 height 15
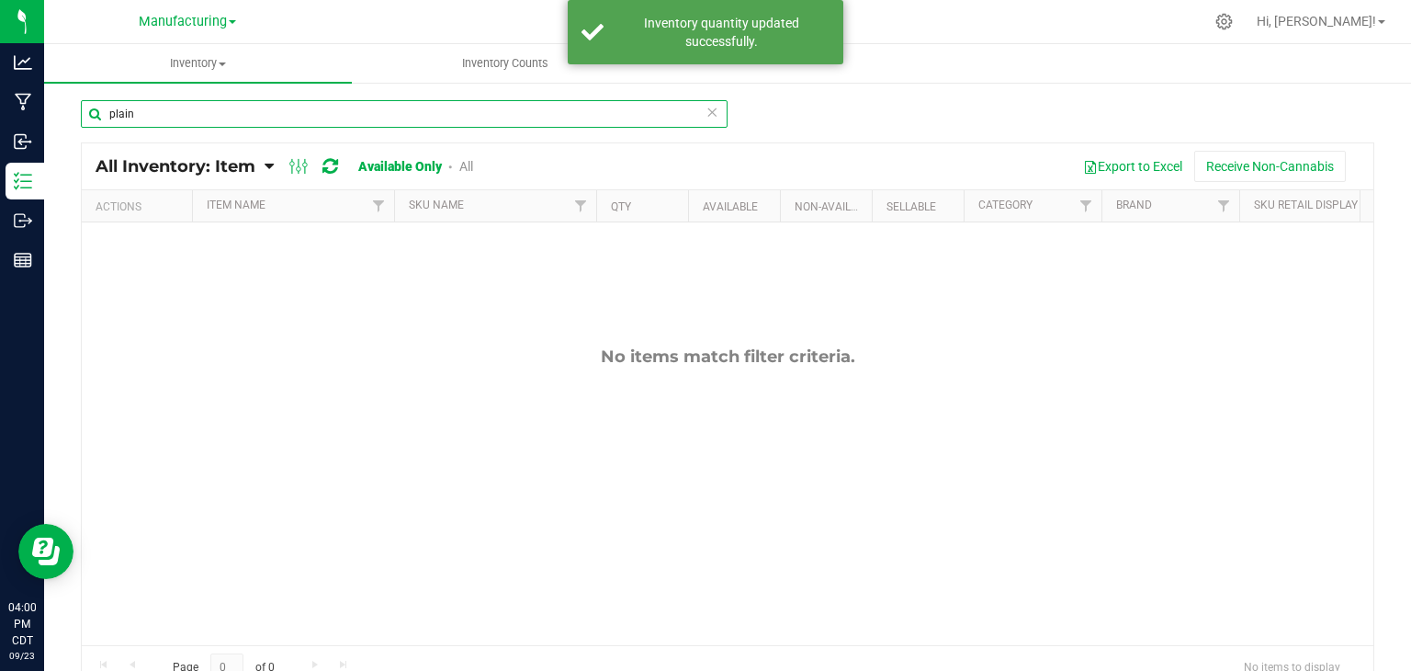
click at [147, 107] on input "plain" at bounding box center [404, 114] width 647 height 28
type input "p"
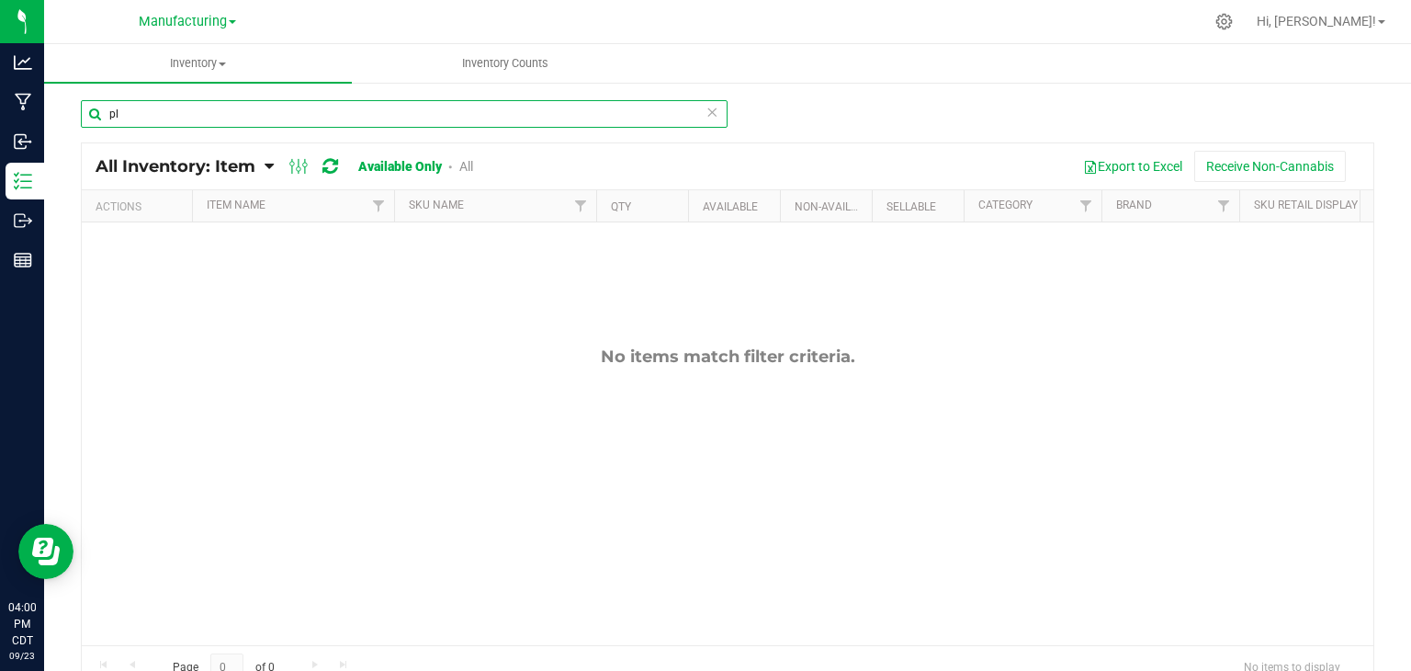
type input "p"
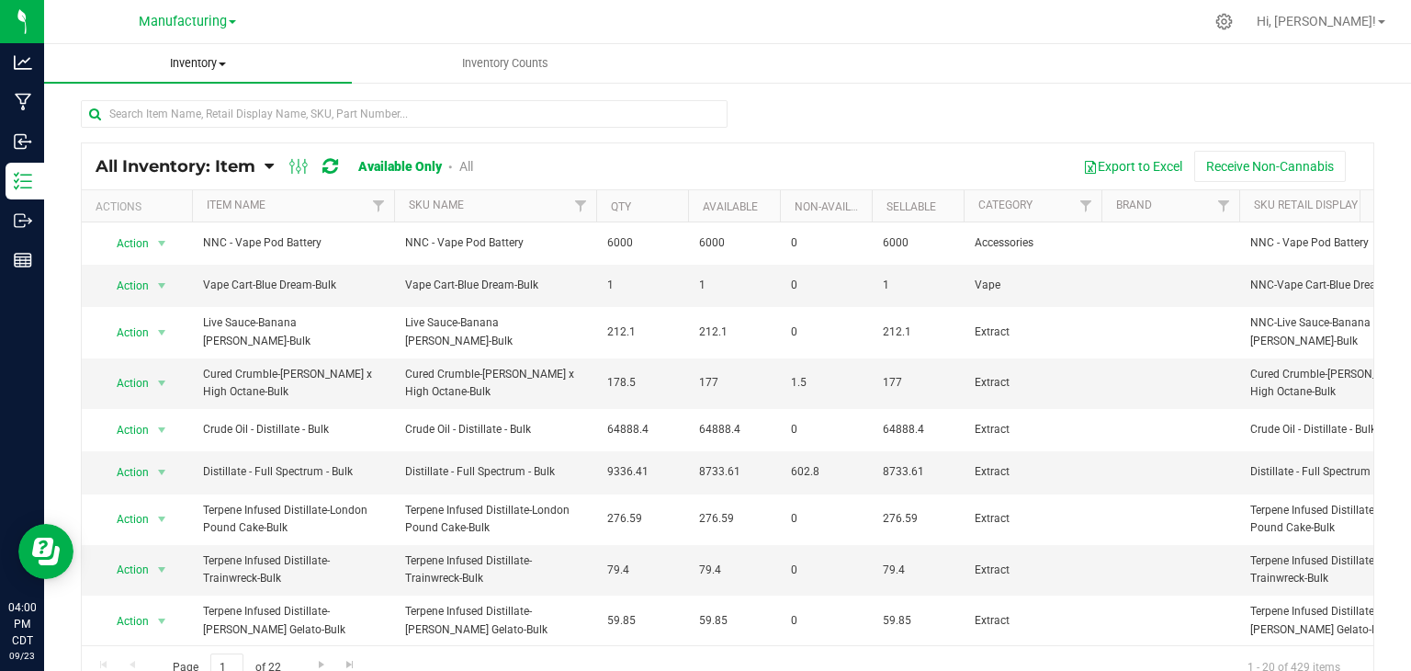
click at [213, 61] on span "Inventory" at bounding box center [198, 63] width 308 height 17
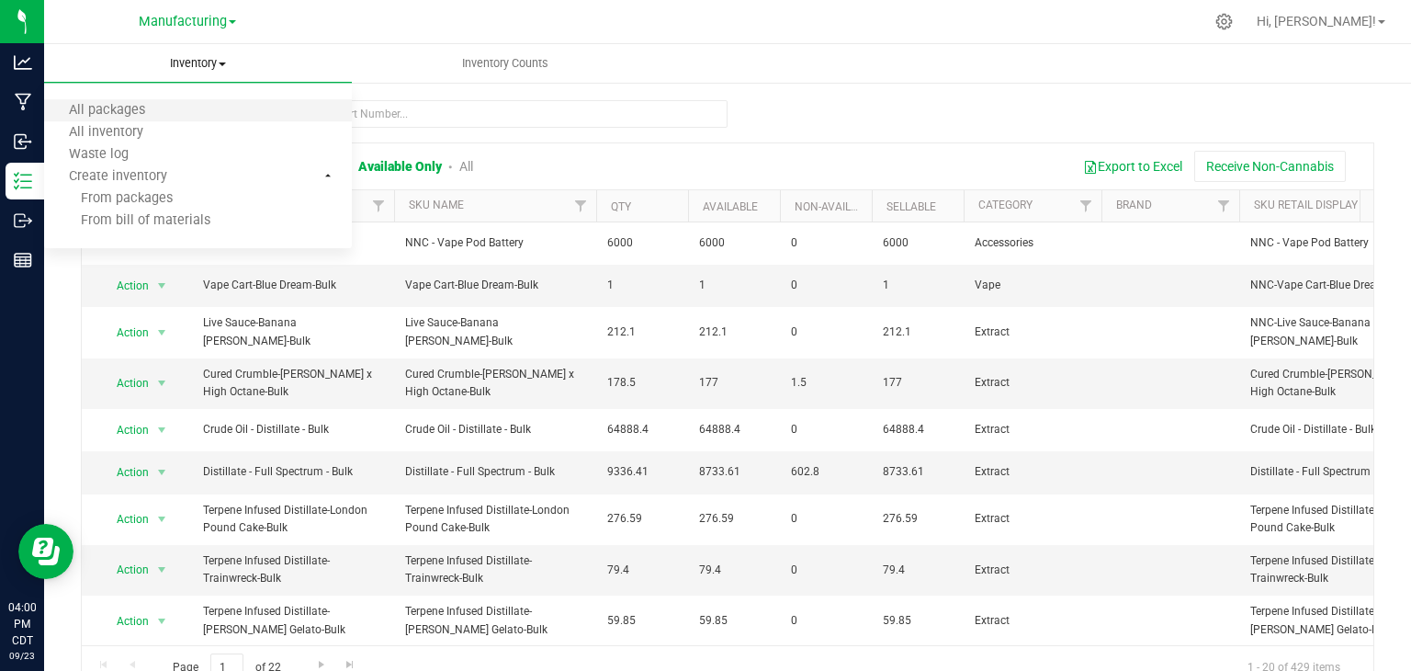
click at [187, 102] on li "All packages" at bounding box center [198, 111] width 308 height 22
